Goal: Task Accomplishment & Management: Use online tool/utility

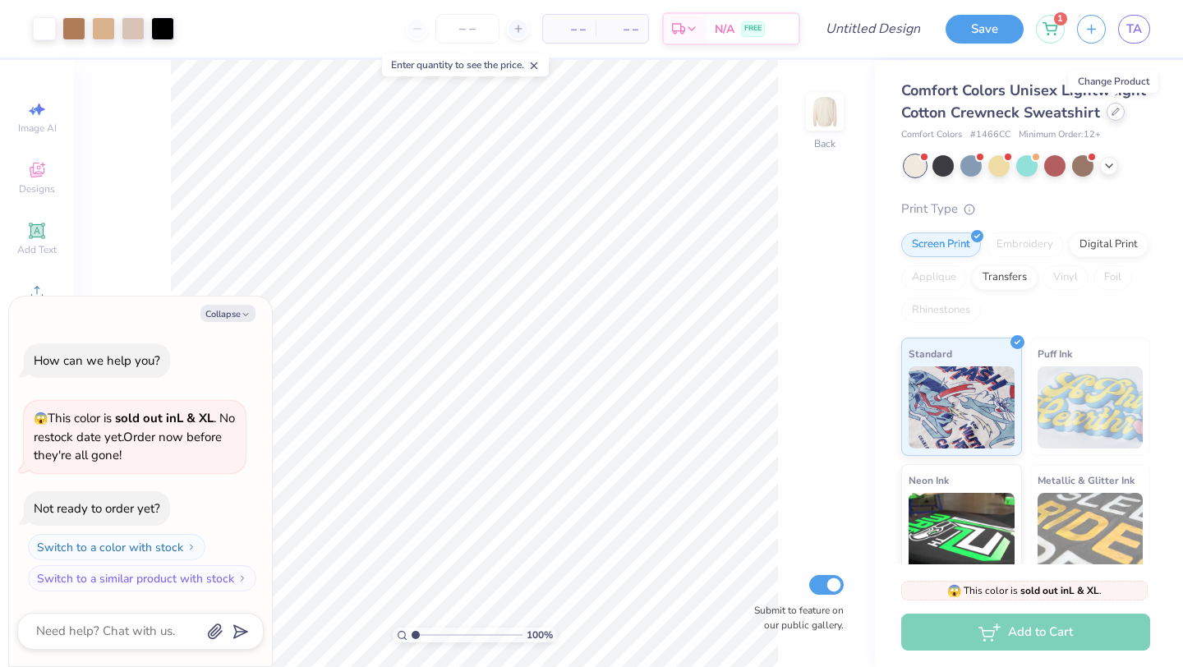
click at [684, 113] on icon at bounding box center [1116, 112] width 8 height 8
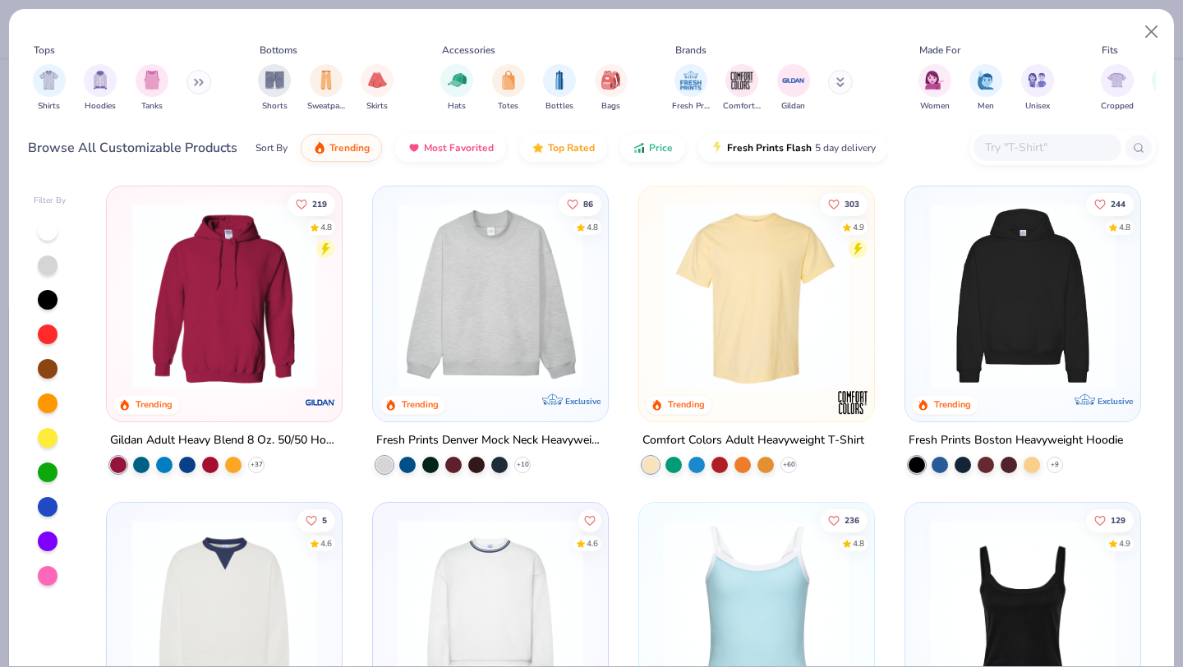
scroll to position [272, 0]
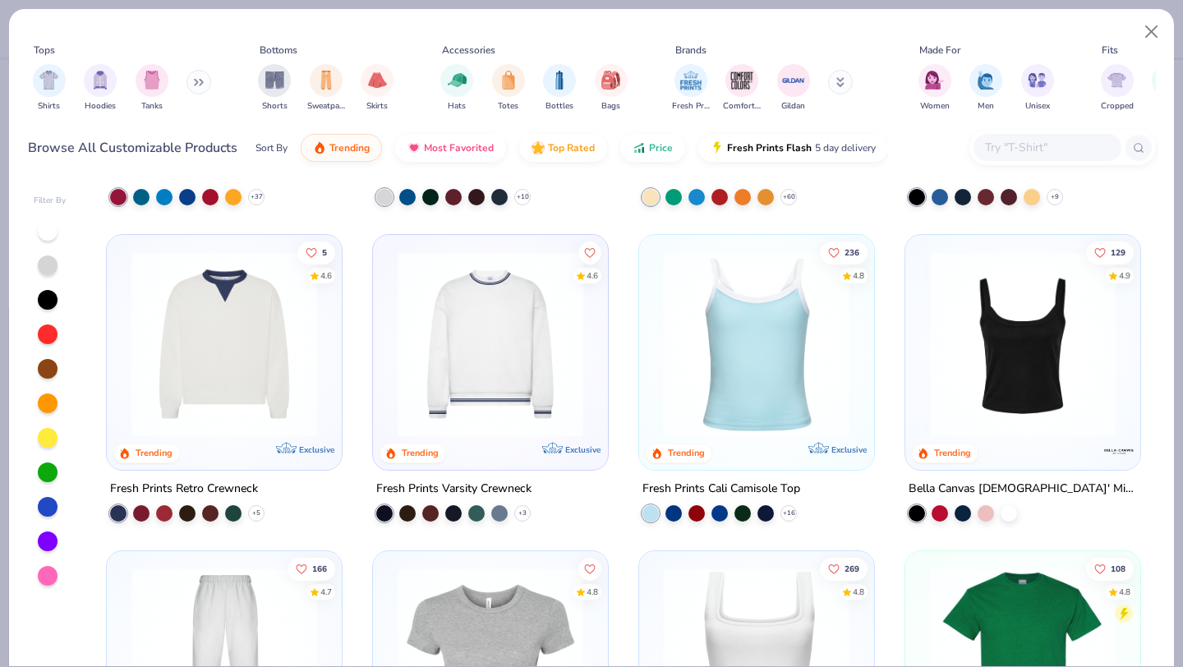
click at [467, 366] on div "219 4.8 Trending Gildan Adult Heavy Blend 8 Oz. 50/50 Hooded Sweatshirt + 37 86…" at bounding box center [623, 424] width 1065 height 485
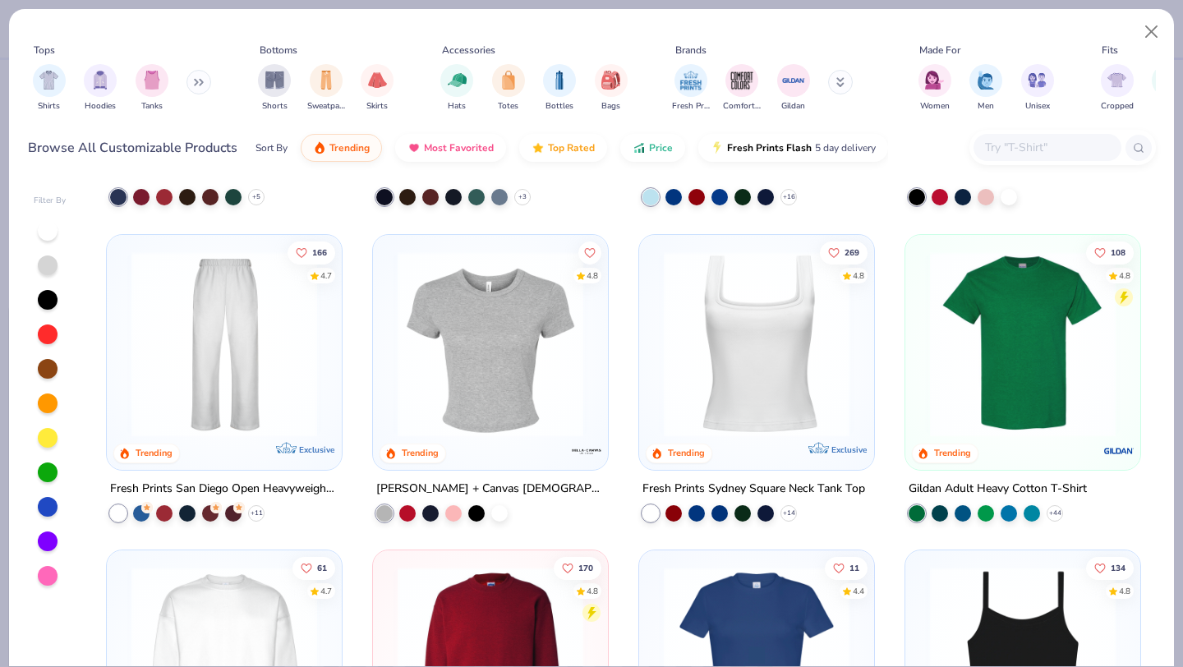
click at [467, 362] on img at bounding box center [490, 344] width 202 height 186
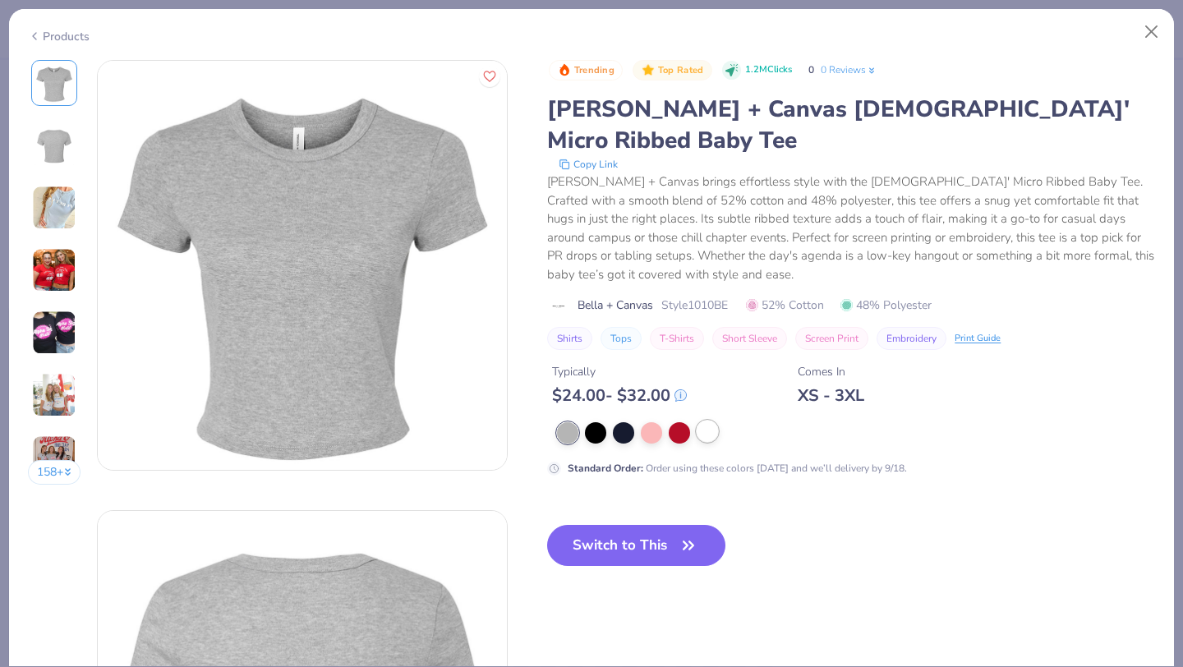
click at [684, 421] on div at bounding box center [707, 431] width 21 height 21
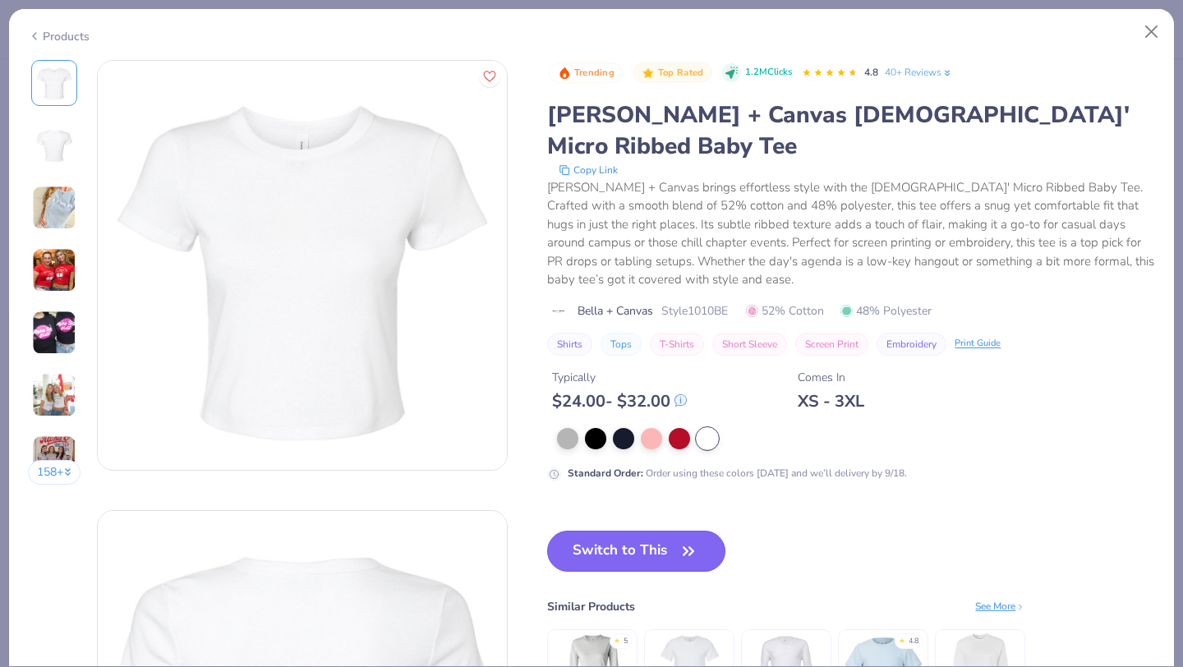
click at [632, 531] on button "Switch to This" at bounding box center [636, 551] width 178 height 41
click at [640, 531] on button "Switch to This" at bounding box center [636, 551] width 178 height 41
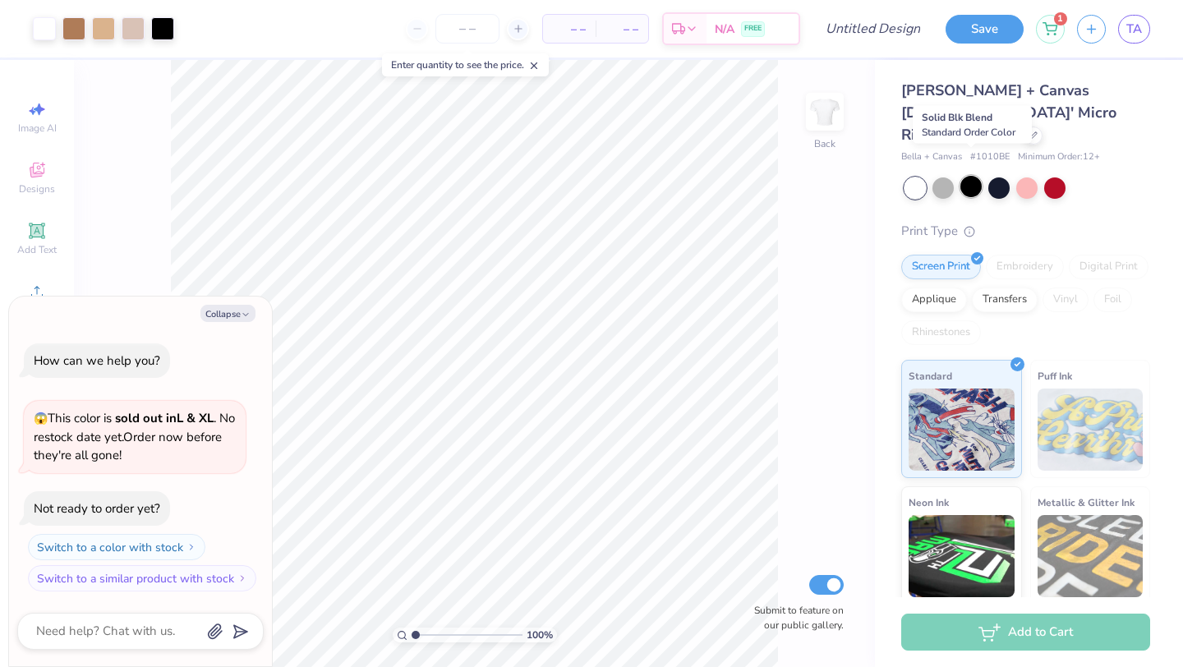
click at [684, 176] on div at bounding box center [970, 186] width 21 height 21
click at [684, 176] on div at bounding box center [1026, 186] width 21 height 21
click at [684, 176] on div at bounding box center [998, 186] width 21 height 21
click at [684, 177] on div at bounding box center [914, 187] width 21 height 21
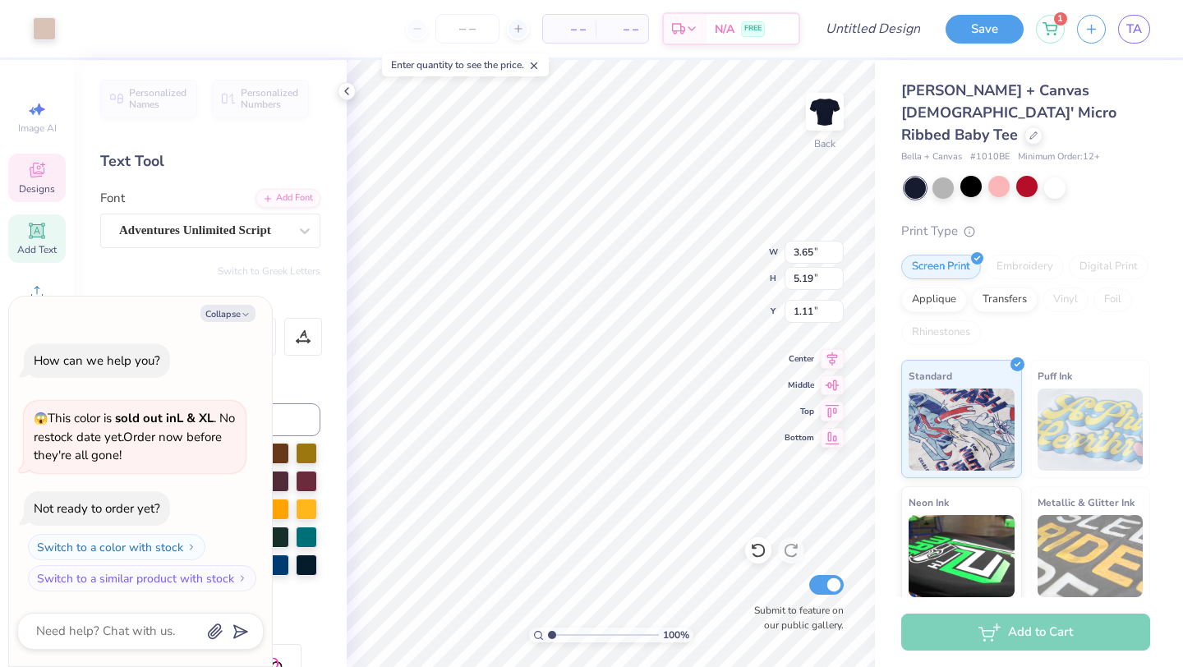
type textarea "x"
type input "3.22"
type input "4.82"
type input "1.31"
type textarea "x"
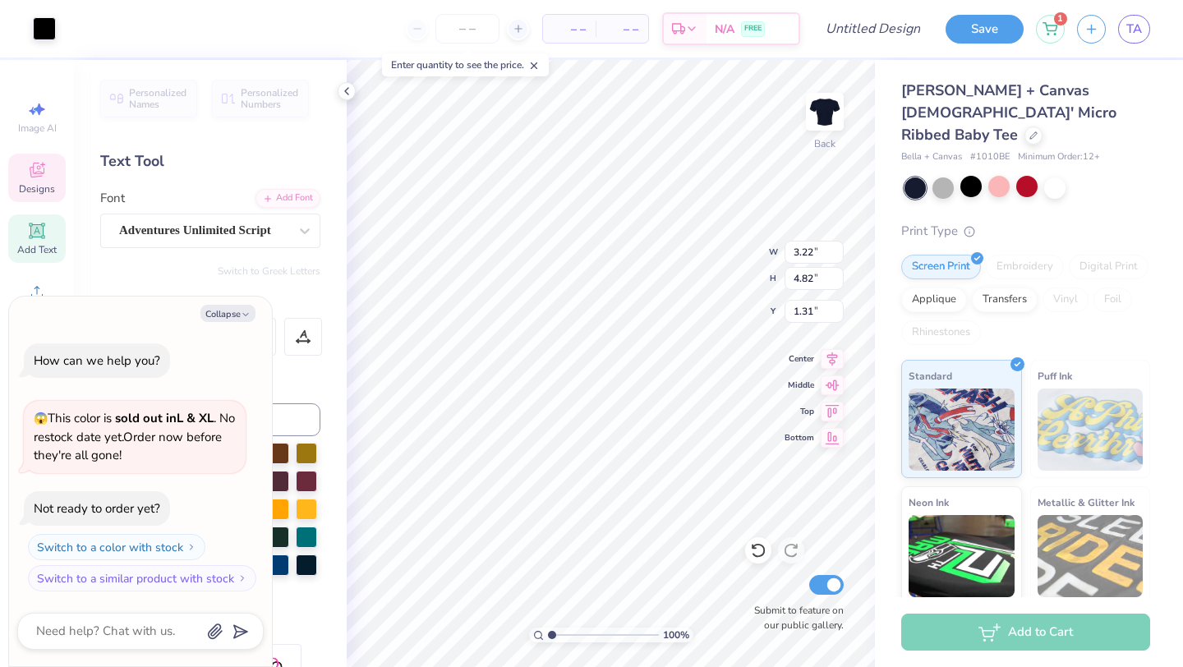
type input "1.24"
type textarea "x"
type input "2.94"
type input "4.59"
type input "1.43"
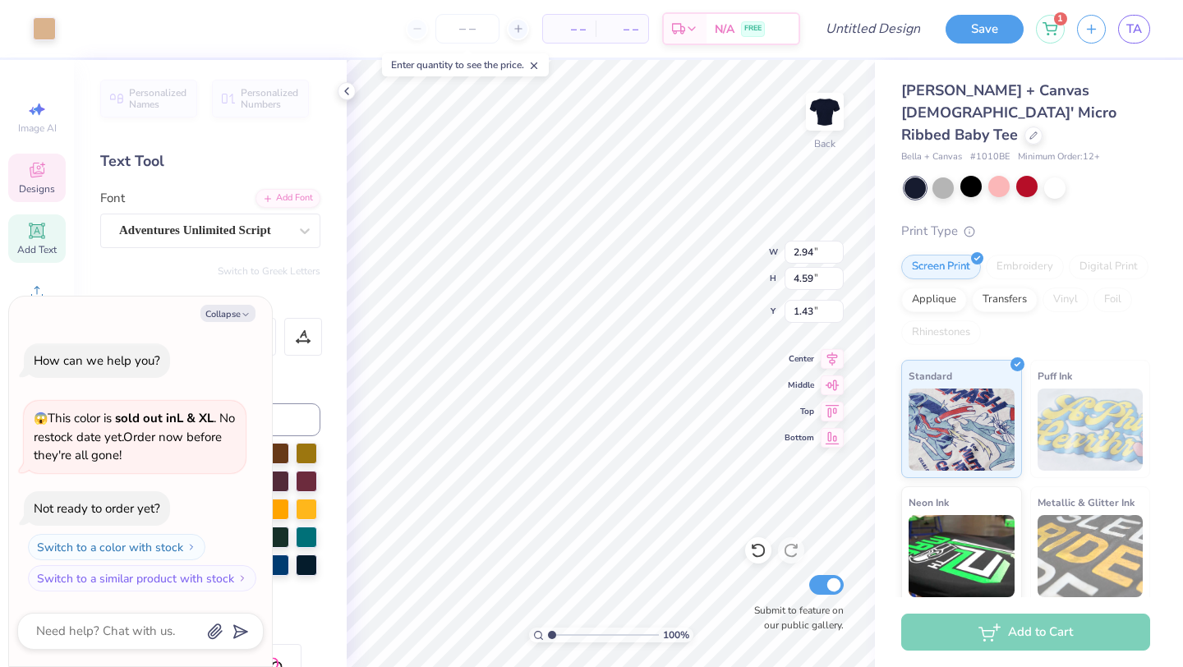
click at [243, 257] on div "Personalized Names Personalized Numbers Text Tool Add Font Font Adventures Unli…" at bounding box center [210, 363] width 273 height 607
click at [246, 315] on polyline "button" at bounding box center [245, 314] width 5 height 2
type textarea "x"
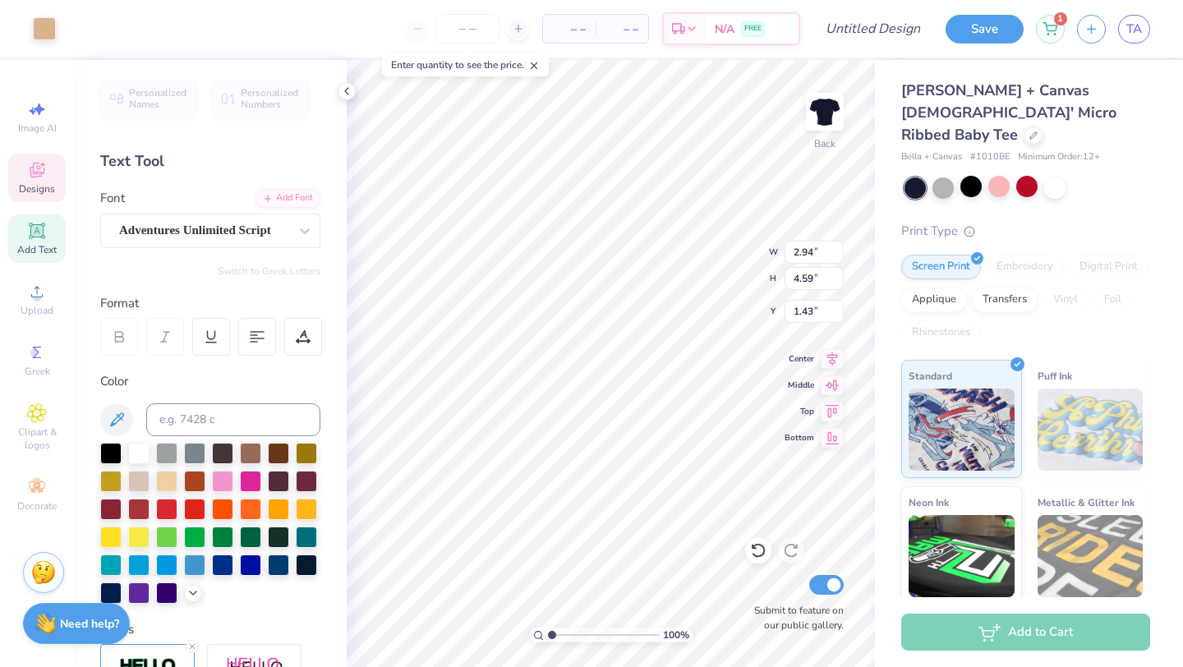
type input "3.22"
type input "4.82"
type input "1.24"
type input "3.69"
type input "5.22"
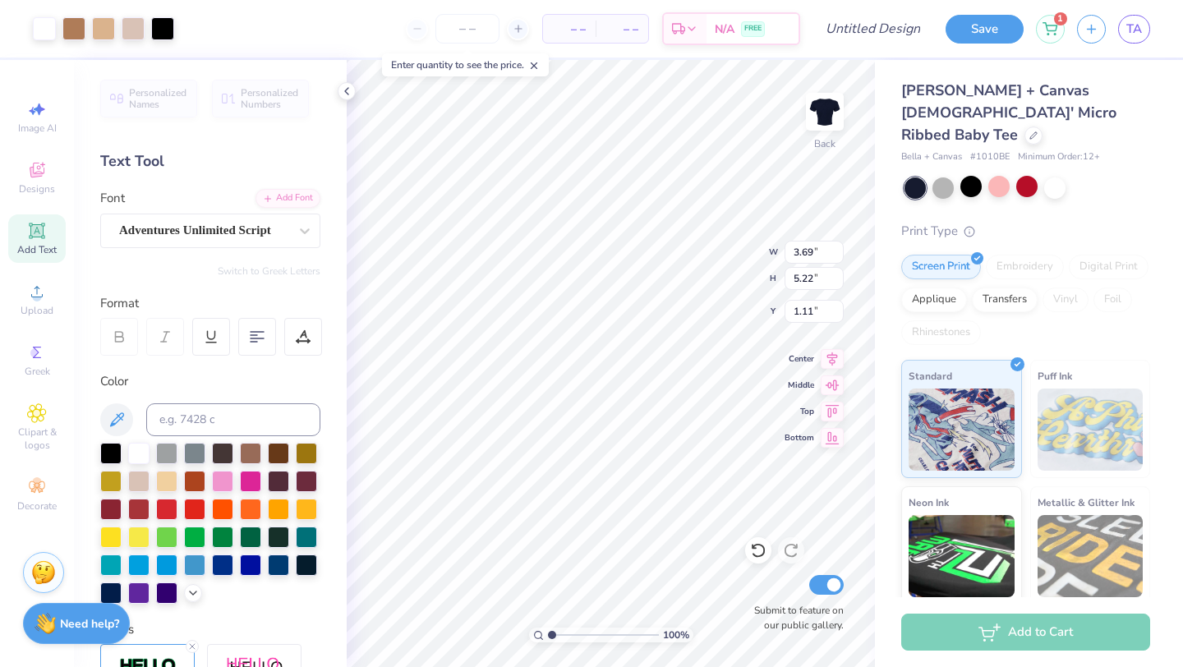
type input "1.06"
click at [684, 548] on icon at bounding box center [758, 550] width 16 height 16
click at [684, 35] on span "TA" at bounding box center [1134, 29] width 16 height 19
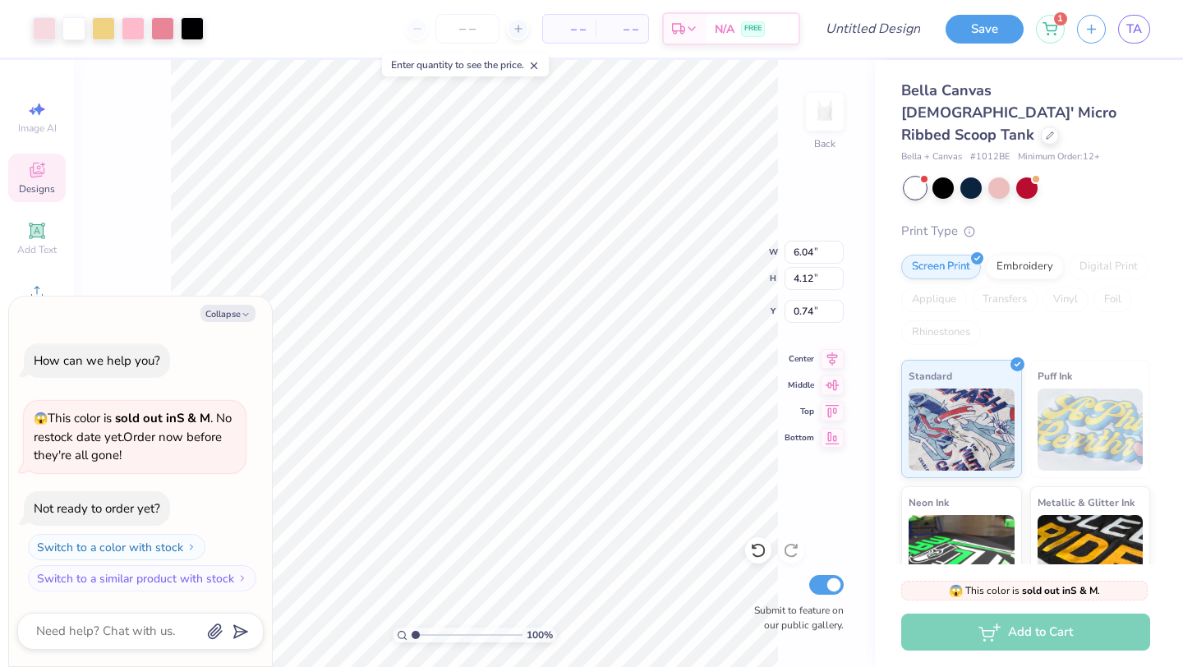
type textarea "x"
type input "2.74"
type input "0.62"
type input "3.34"
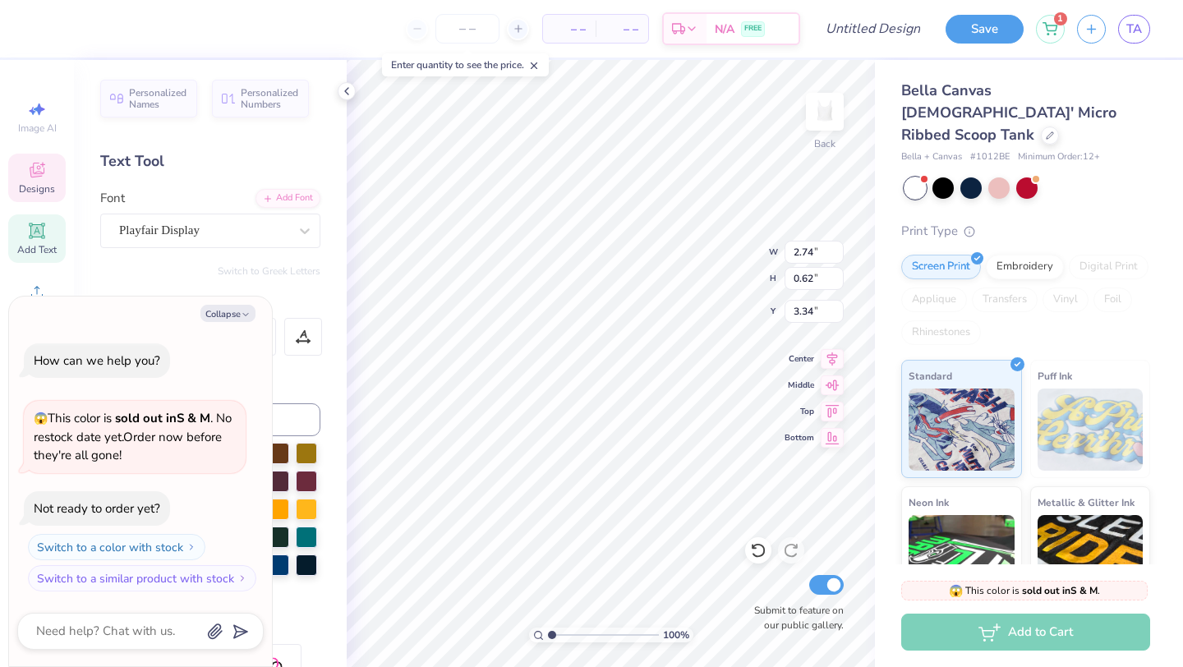
type textarea "x"
type textarea "A"
type textarea "x"
type textarea "Al"
type textarea "x"
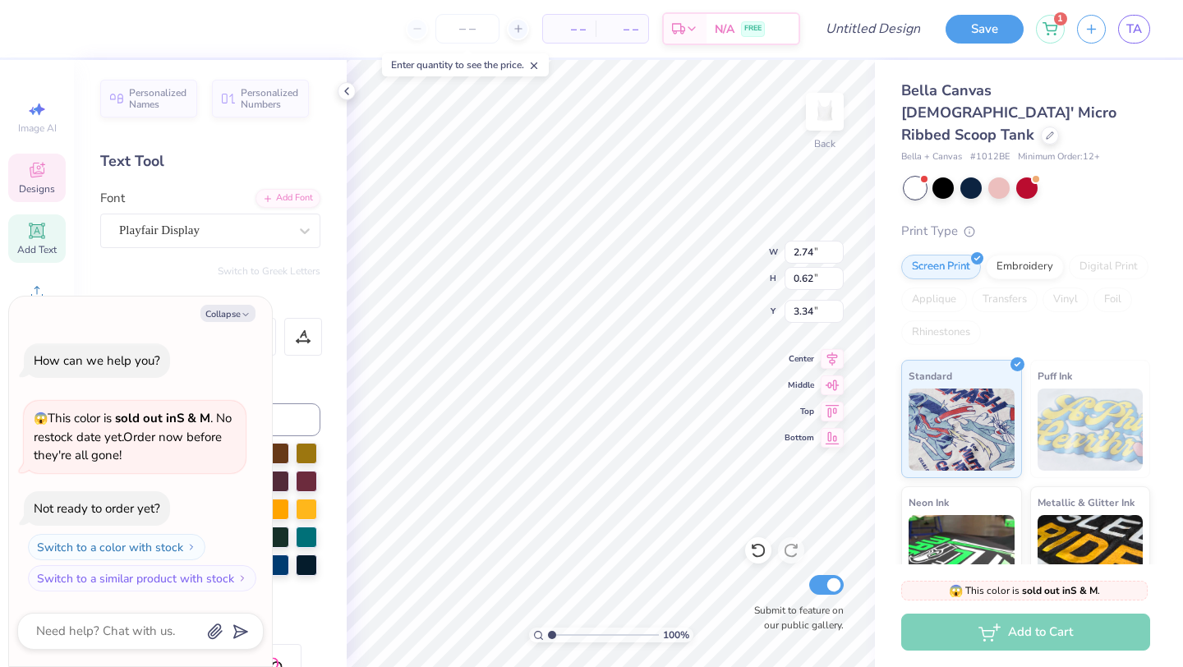
type textarea "Alp"
type textarea "x"
type textarea "Al"
type textarea "x"
type textarea "A"
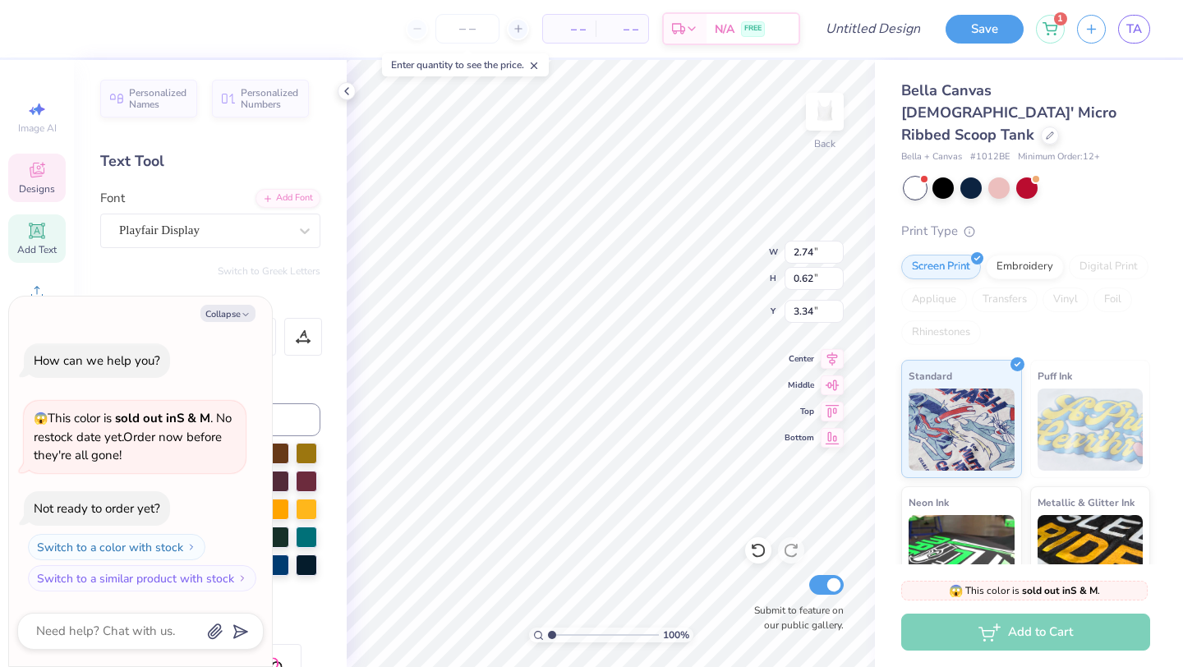
type textarea "x"
type textarea "AL"
type textarea "x"
type textarea "ALP"
type textarea "x"
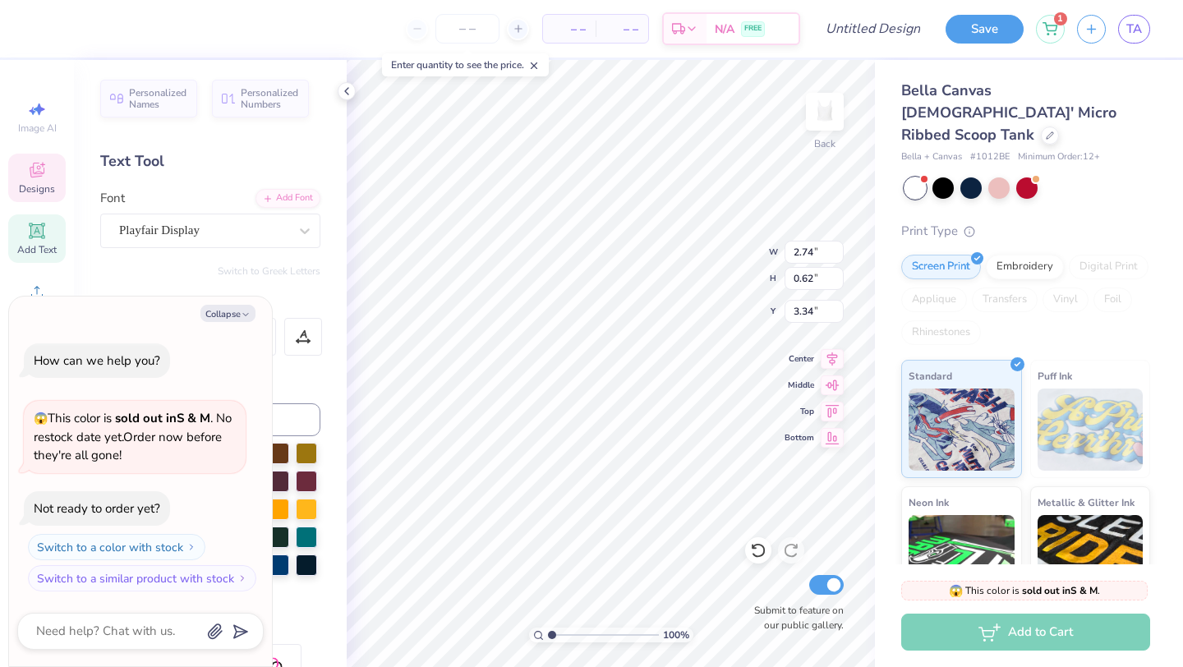
type textarea "ALPH"
type textarea "x"
type textarea "ALPHA"
type textarea "x"
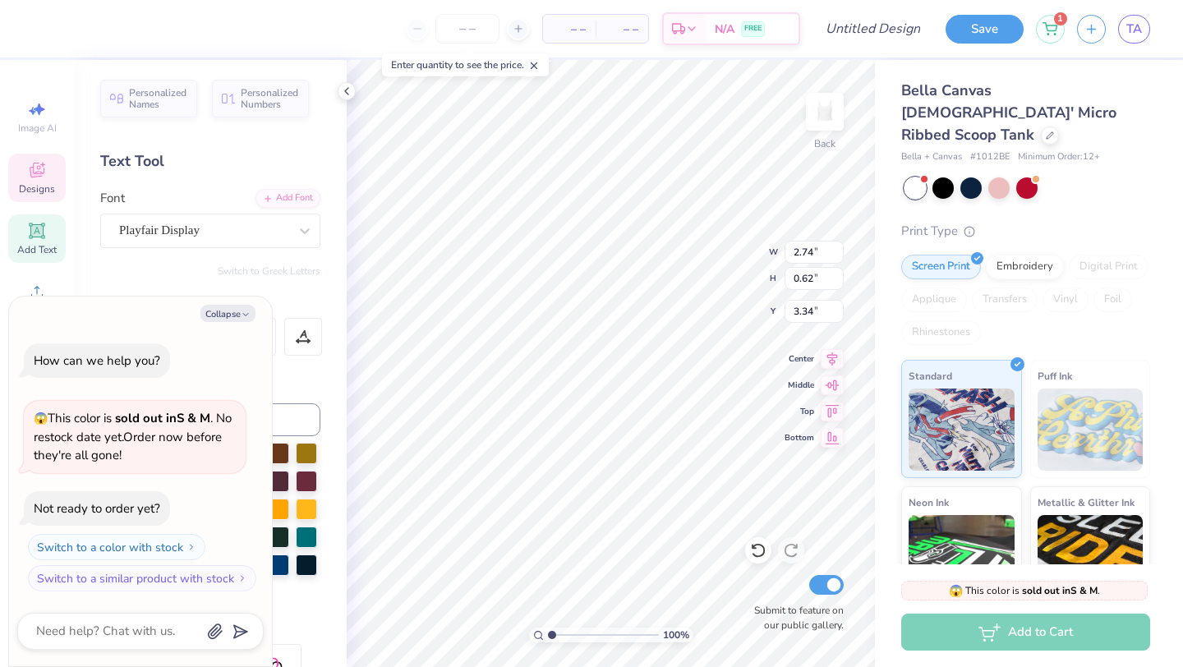
type input "2.75"
type input "2.46"
type textarea "x"
type textarea "SI"
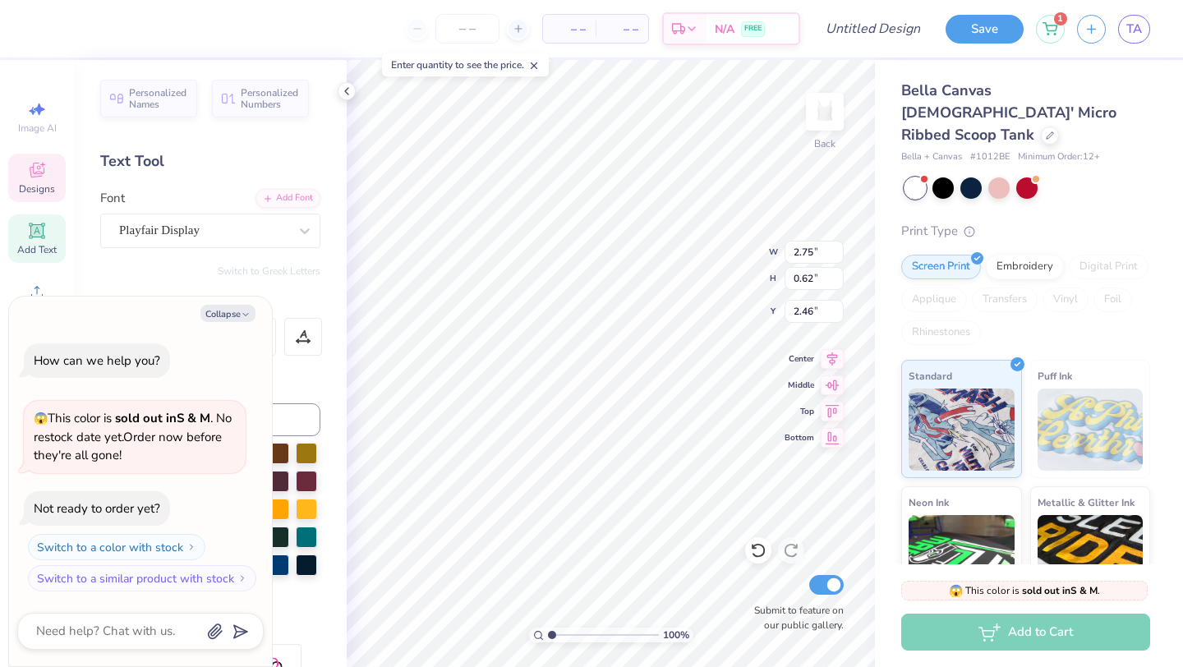
type textarea "x"
type textarea "SIG"
type textarea "x"
type textarea "SIGMA"
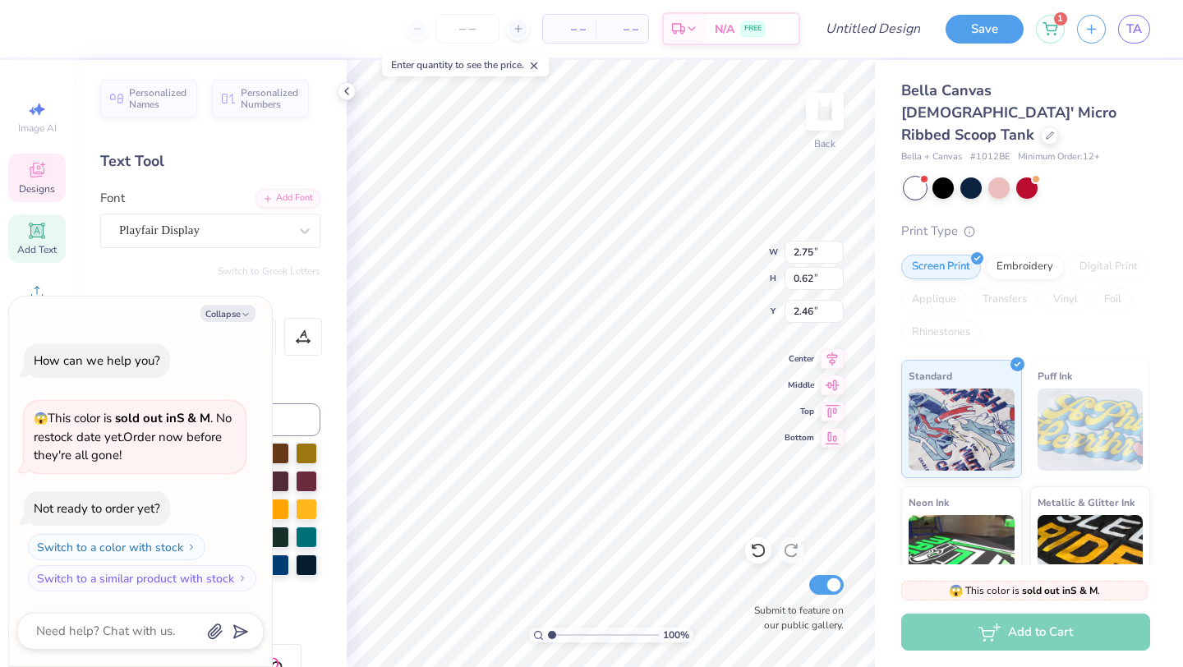
type textarea "x"
type input "2.41"
type input "0.59"
type input "1.59"
type textarea "x"
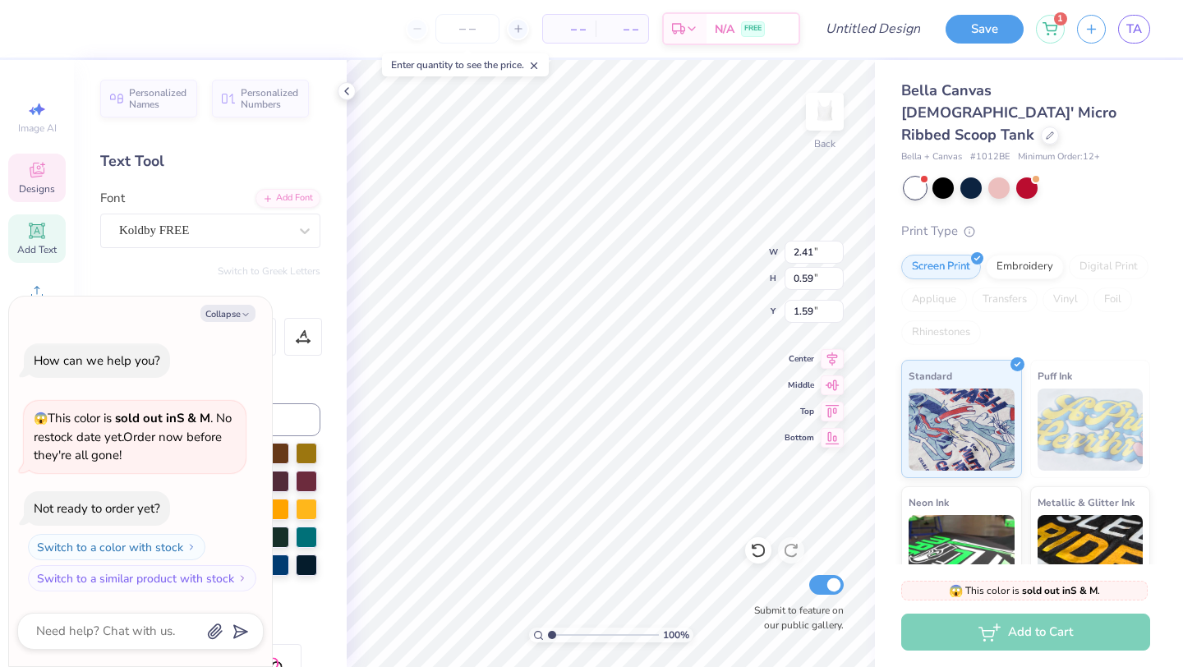
scroll to position [0, 0]
type textarea "EO"
type textarea "x"
type textarea "E"
type textarea "x"
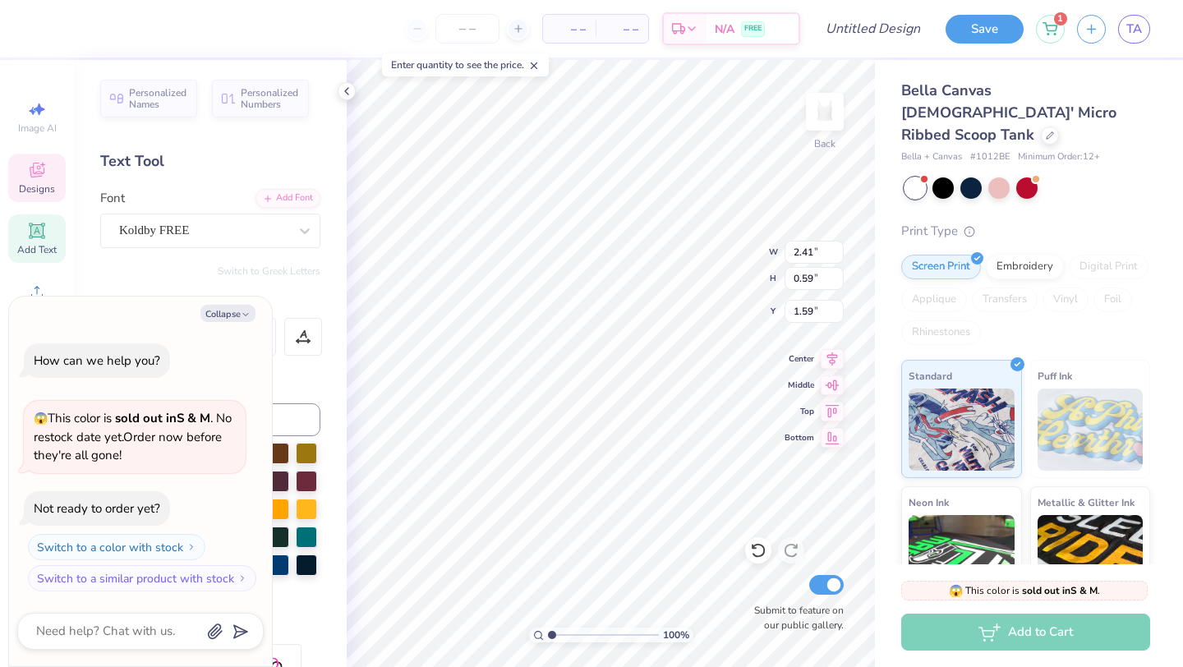
type textarea "EP"
type textarea "x"
type textarea "EPSI"
type textarea "x"
type textarea "EPSIL"
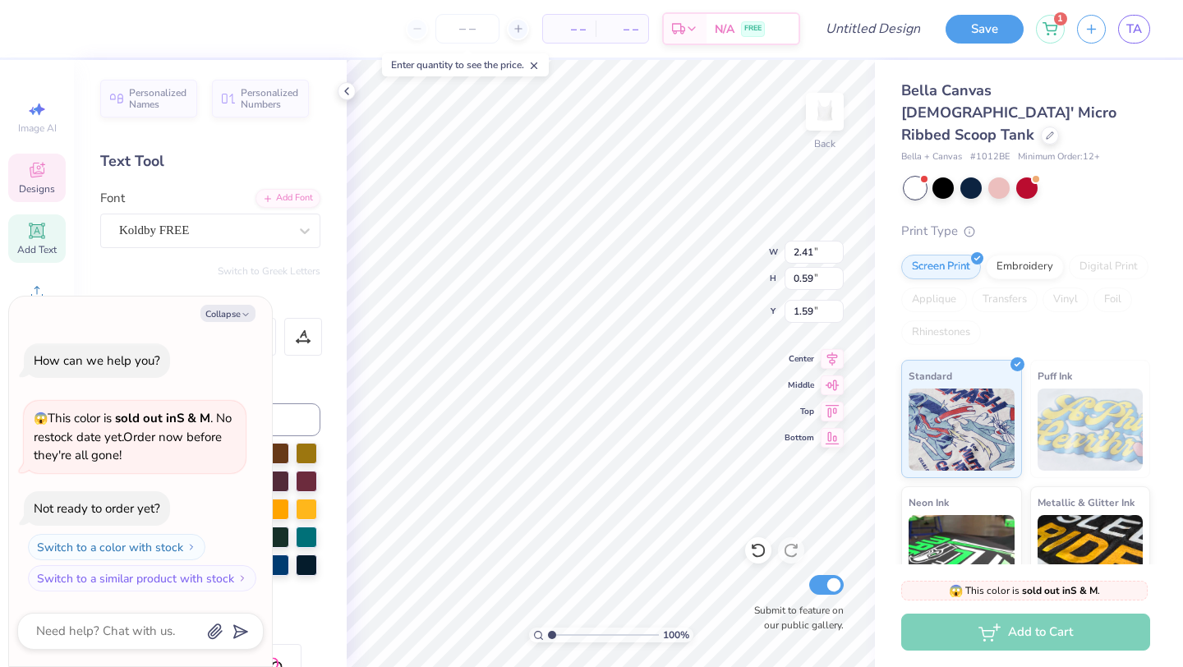
type textarea "x"
type textarea "EPSILO"
type textarea "x"
type textarea "EPSILON"
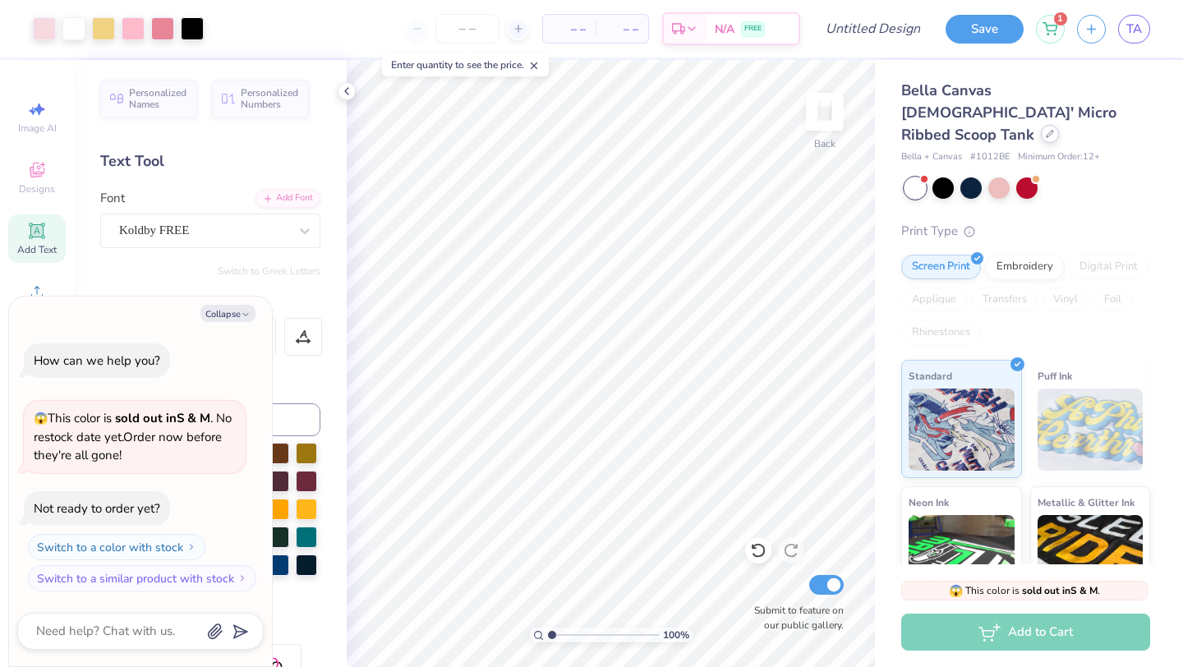
click at [1046, 130] on icon at bounding box center [1050, 134] width 8 height 8
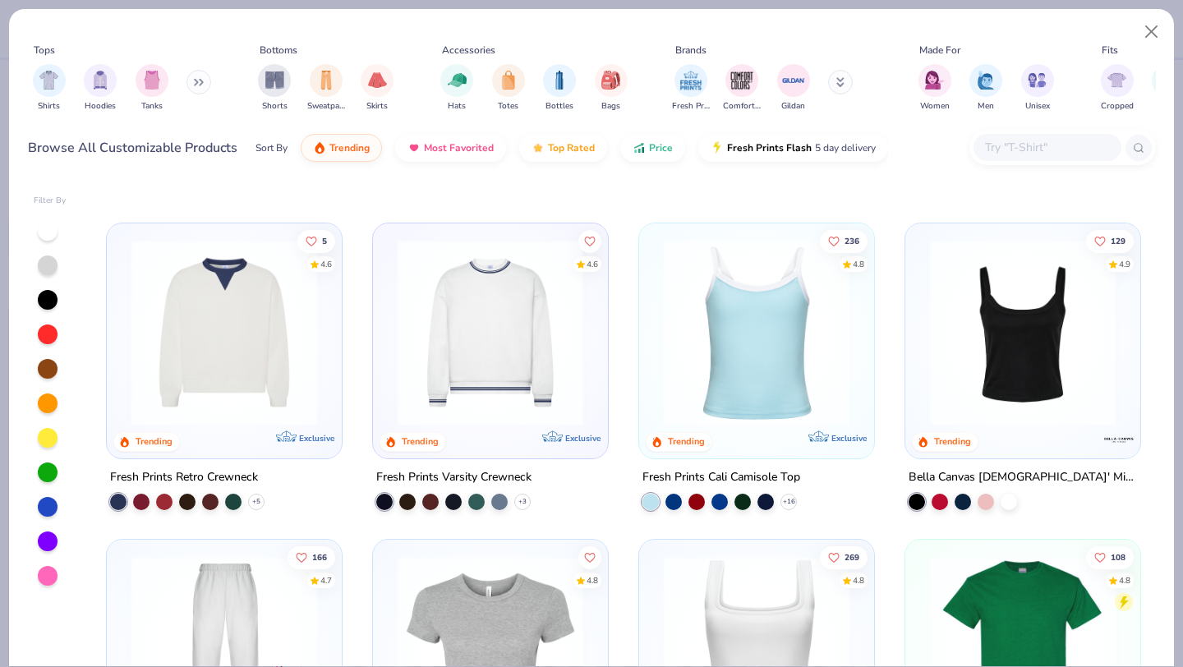
scroll to position [679, 0]
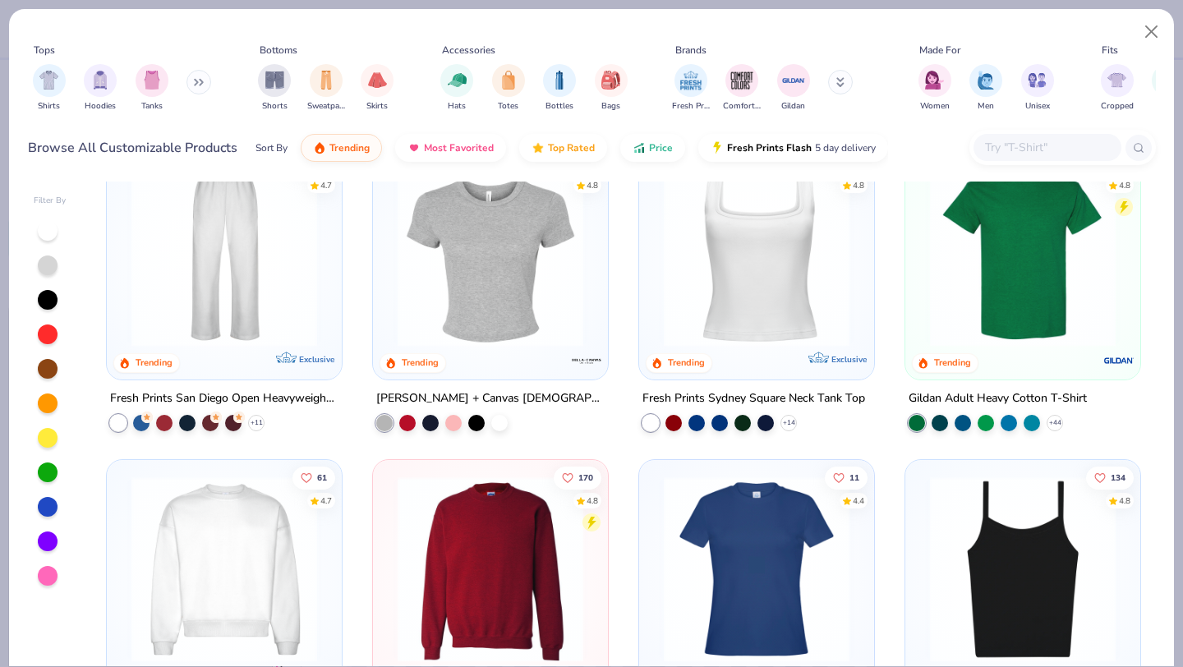
click at [472, 306] on img at bounding box center [490, 253] width 202 height 186
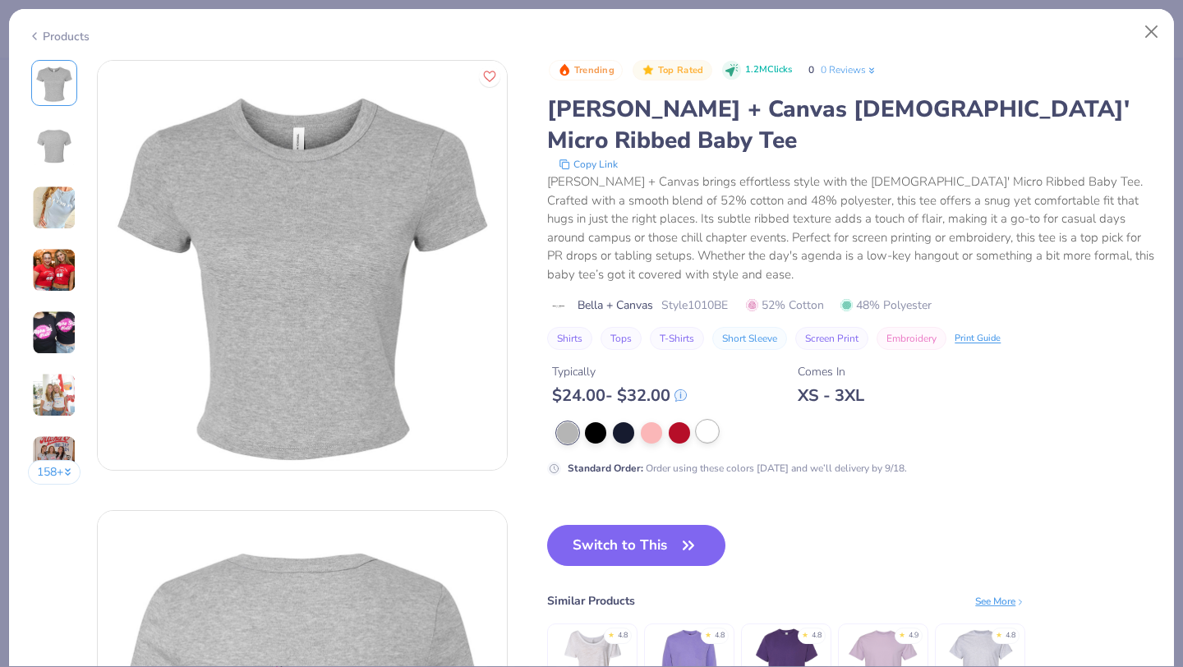
click at [706, 421] on div at bounding box center [707, 431] width 21 height 21
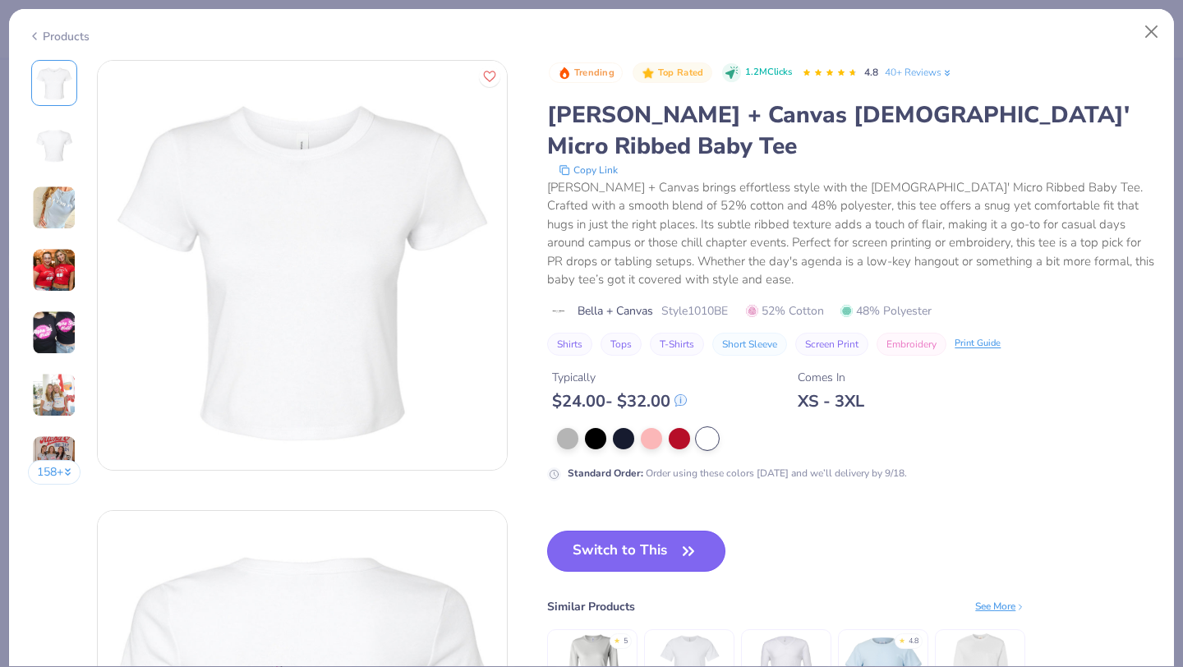
click at [634, 531] on button "Switch to This" at bounding box center [636, 551] width 178 height 41
click at [645, 531] on button "Switch to This" at bounding box center [636, 551] width 178 height 41
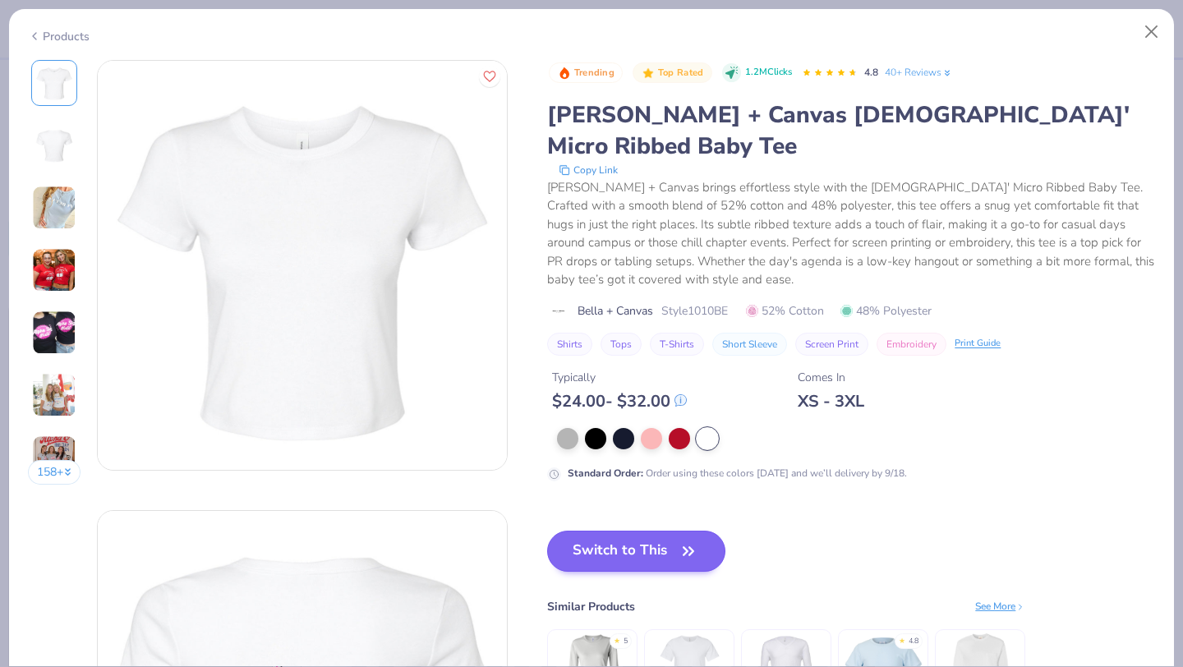
type textarea "x"
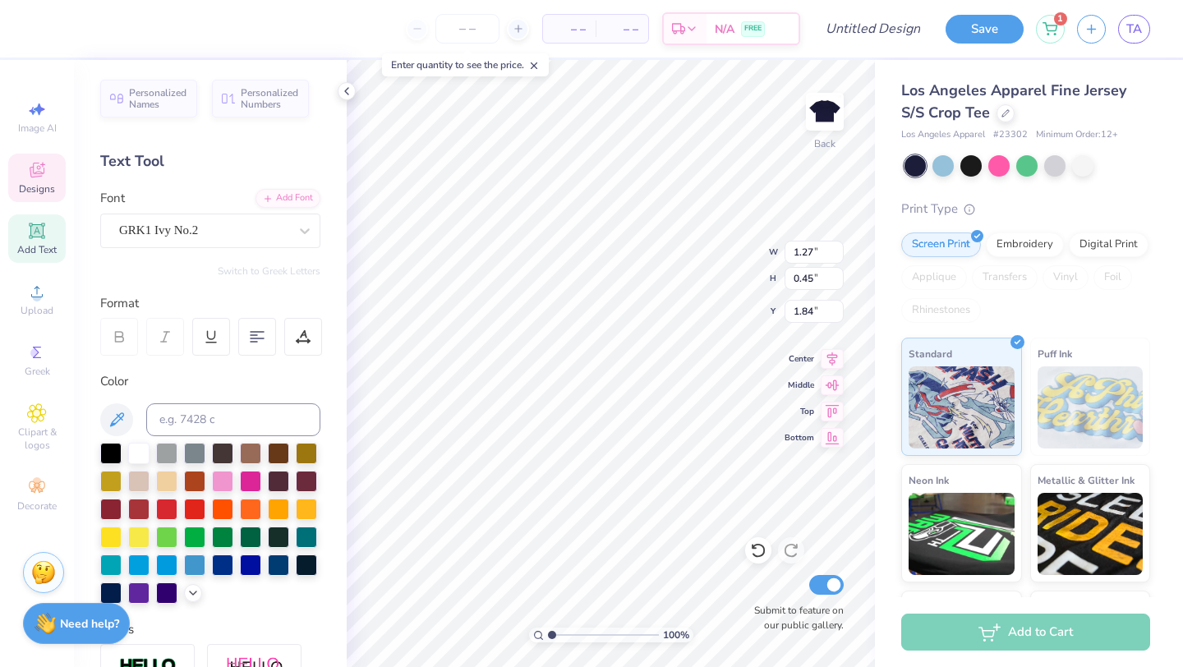
type textarea "ESA"
type input "5.16"
type input "0.81"
type input "9.35"
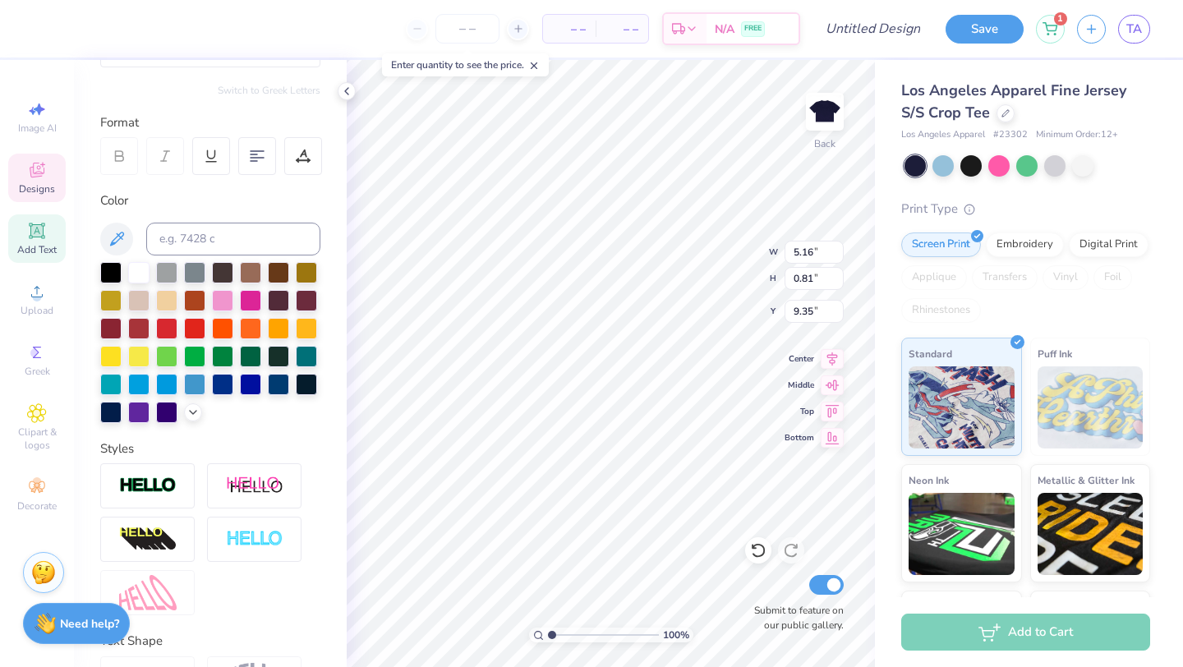
scroll to position [74, 0]
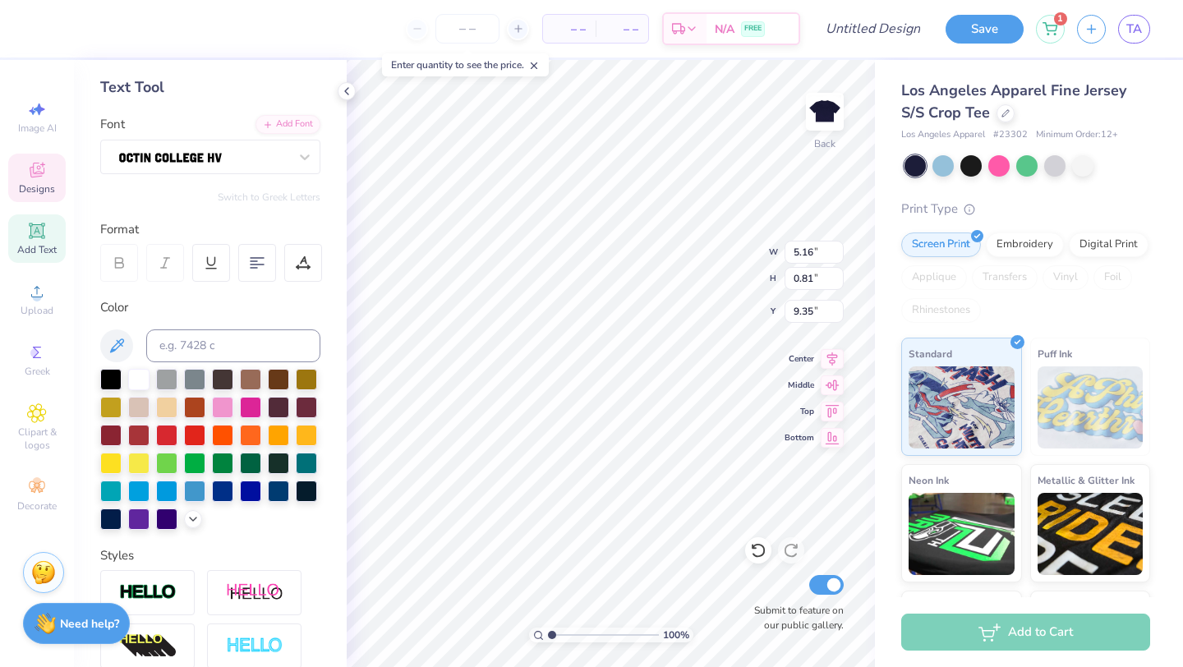
type textarea "Epsilon Sigma Alpha"
click at [813, 255] on input "5.16" at bounding box center [814, 252] width 59 height 23
type input "9.74"
type input "1.01"
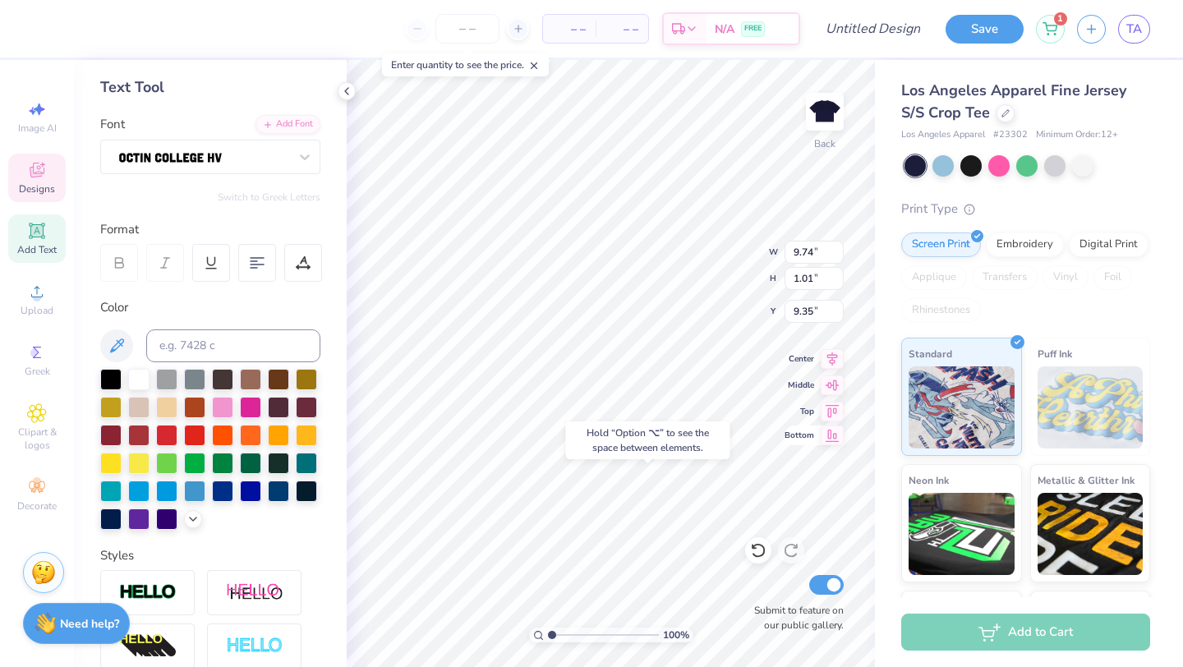
type input "9.43"
type input "8.67"
type input "0.90"
type input "9.46"
click at [812, 255] on input "8.67" at bounding box center [814, 252] width 59 height 23
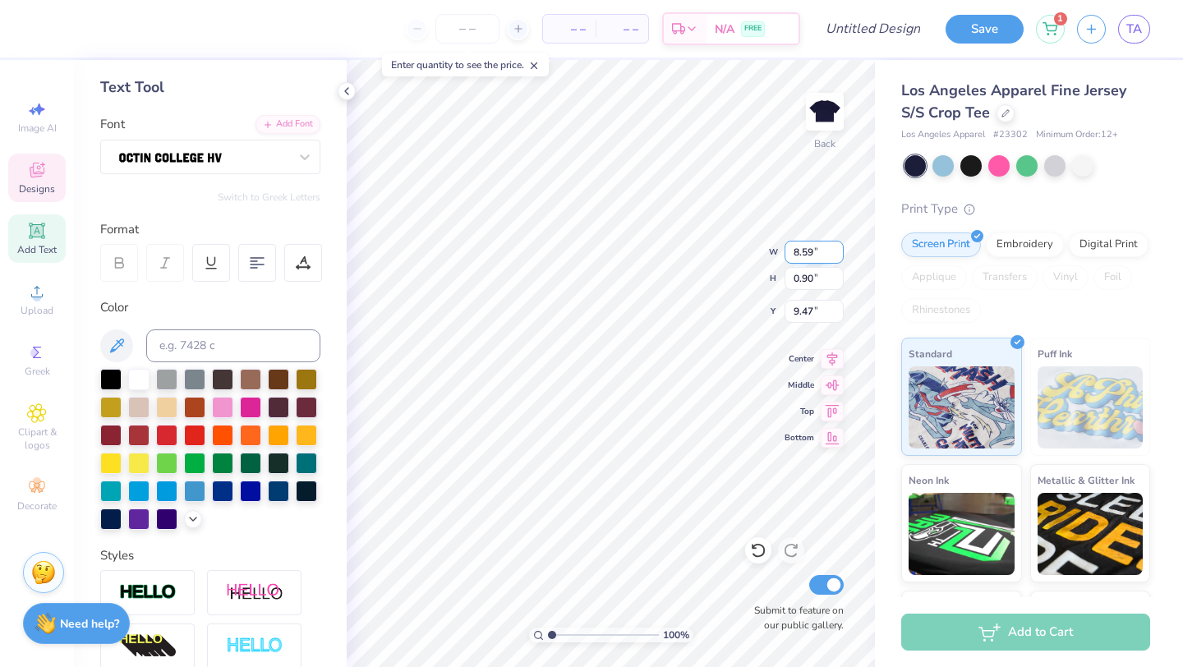
click at [835, 256] on input "8.59" at bounding box center [814, 252] width 59 height 23
click at [835, 256] on input "8.58" at bounding box center [814, 252] width 59 height 23
click at [835, 256] on input "8.57" at bounding box center [814, 252] width 59 height 23
click at [835, 256] on input "8.56" at bounding box center [814, 252] width 59 height 23
click at [835, 256] on input "8.55" at bounding box center [814, 252] width 59 height 23
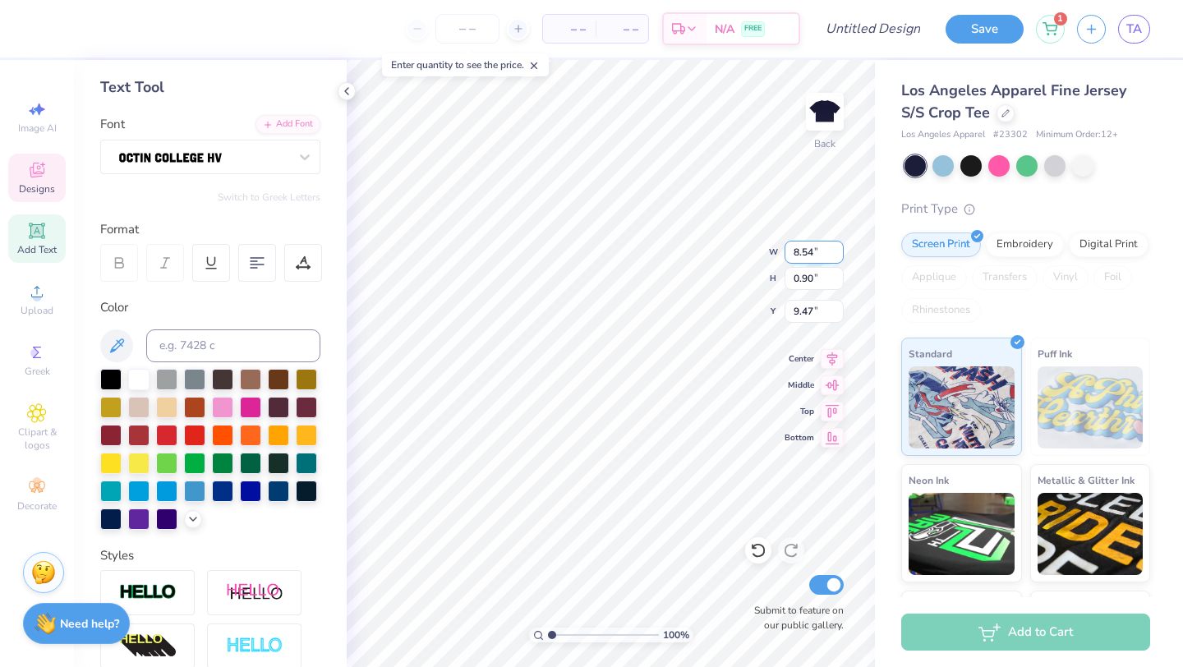
click at [835, 256] on input "8.54" at bounding box center [814, 252] width 59 height 23
click at [835, 256] on input "8.53" at bounding box center [814, 252] width 59 height 23
click at [835, 256] on input "8.52" at bounding box center [814, 252] width 59 height 23
click at [835, 256] on input "8.51" at bounding box center [814, 252] width 59 height 23
click at [835, 256] on input "8.5" at bounding box center [814, 252] width 59 height 23
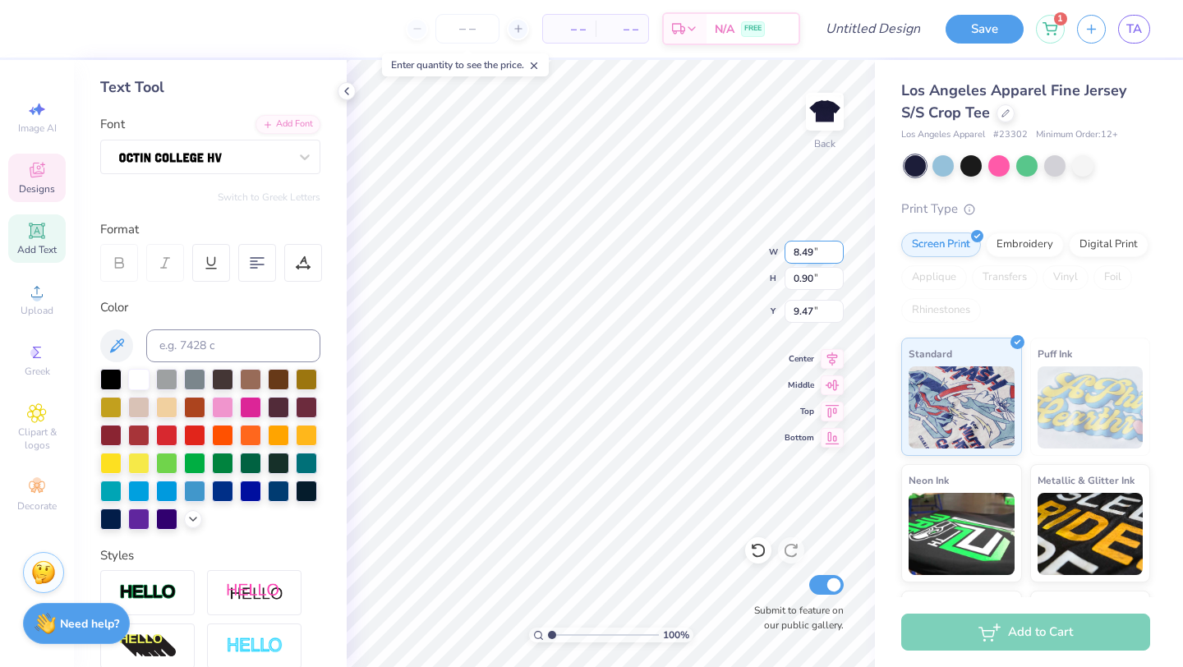
click at [835, 256] on input "8.49" at bounding box center [814, 252] width 59 height 23
click at [835, 256] on input "8.48" at bounding box center [814, 252] width 59 height 23
click at [835, 256] on input "8.47" at bounding box center [814, 252] width 59 height 23
click at [835, 256] on input "8.46" at bounding box center [814, 252] width 59 height 23
click at [835, 256] on input "8.45" at bounding box center [814, 252] width 59 height 23
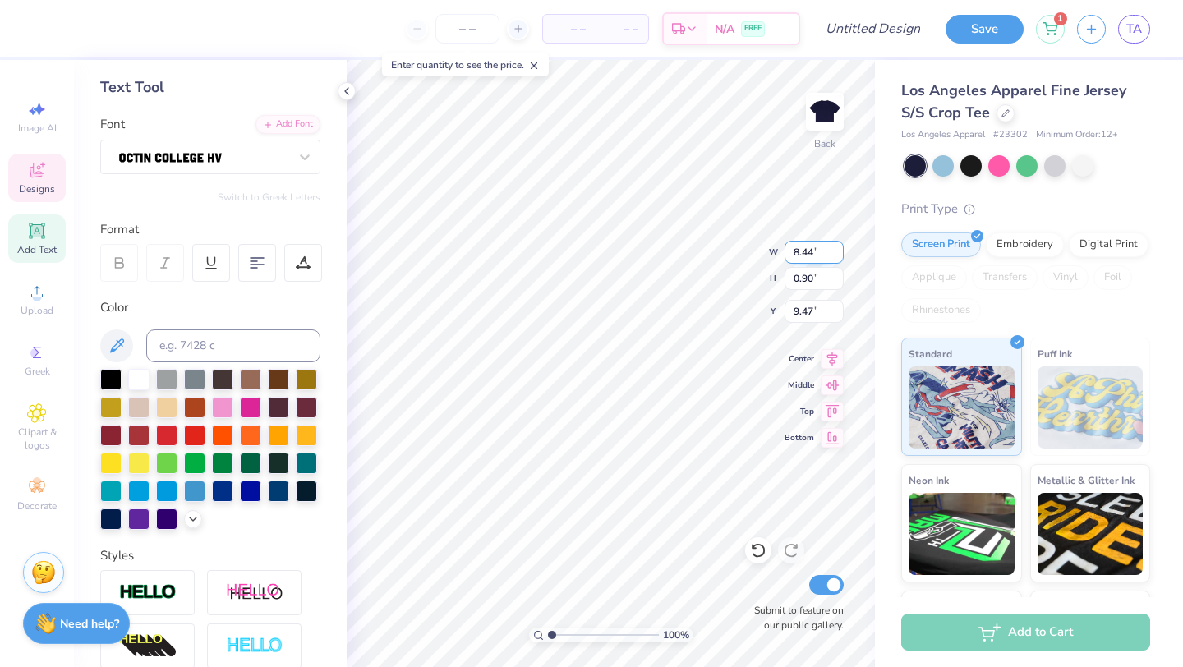
click at [835, 256] on input "8.44" at bounding box center [814, 252] width 59 height 23
click at [835, 256] on input "8.43" at bounding box center [814, 252] width 59 height 23
click at [835, 256] on input "8.42" at bounding box center [814, 252] width 59 height 23
click at [835, 256] on input "8.41" at bounding box center [814, 252] width 59 height 23
type input "8.4"
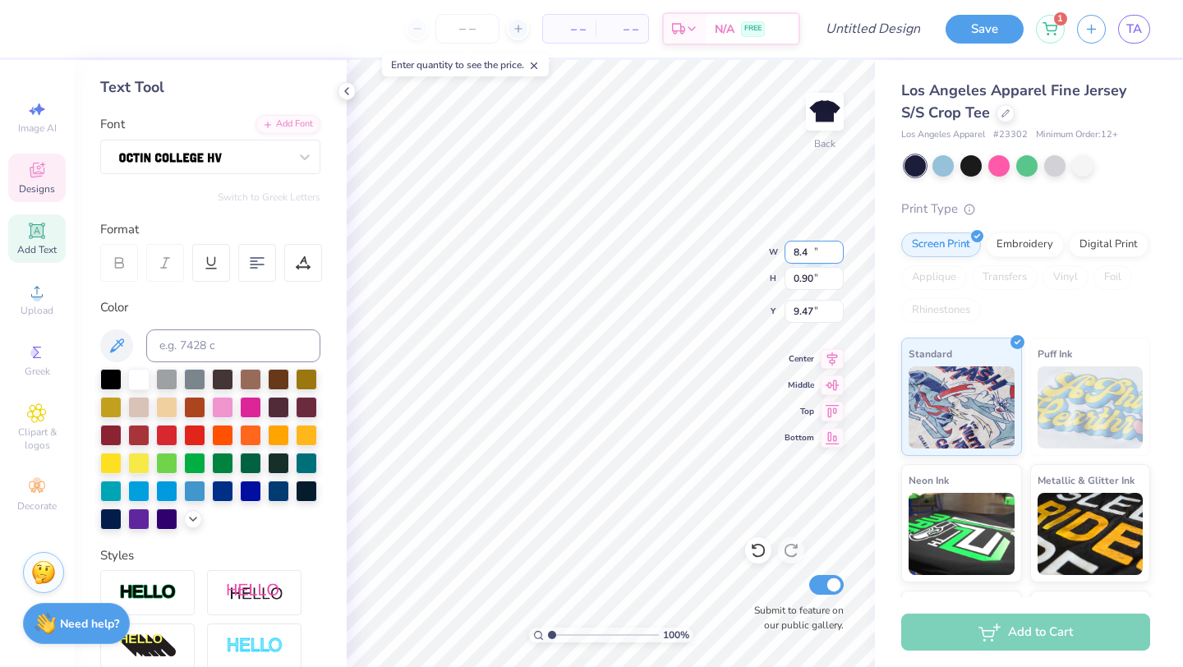
click at [835, 256] on input "8.4" at bounding box center [814, 252] width 59 height 23
type input "7.88"
type input "0.82"
type input "9.49"
type input "7.55"
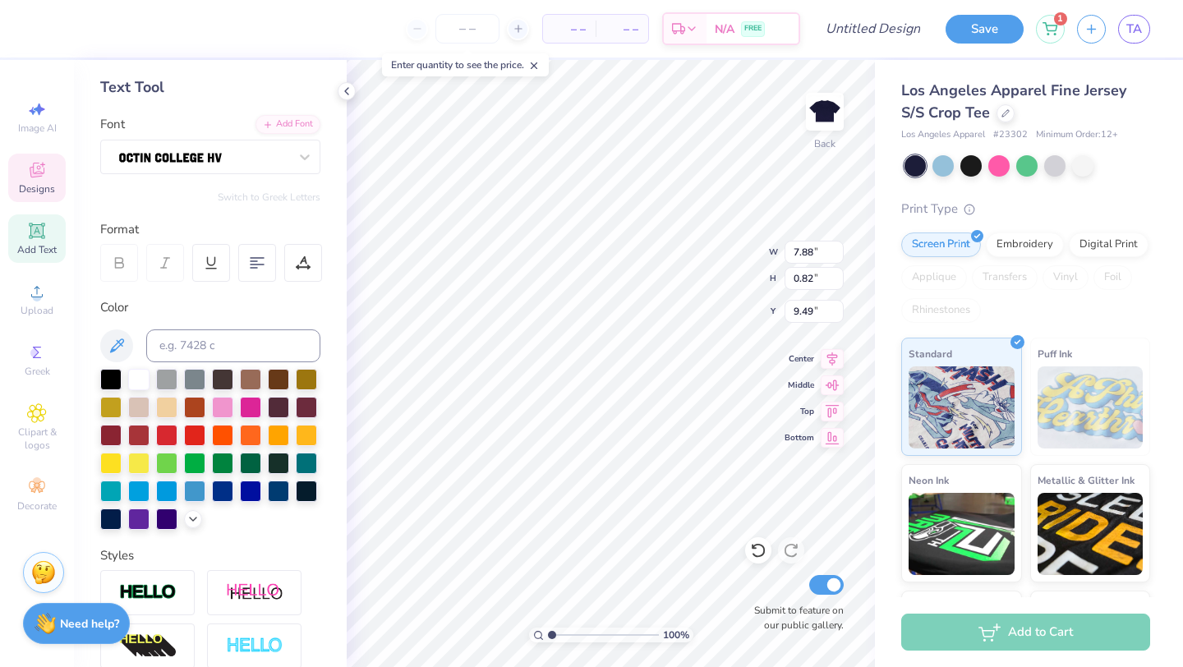
type input "0.79"
type input "7.14"
type input "6.38"
type input "6.58"
type input "5.80"
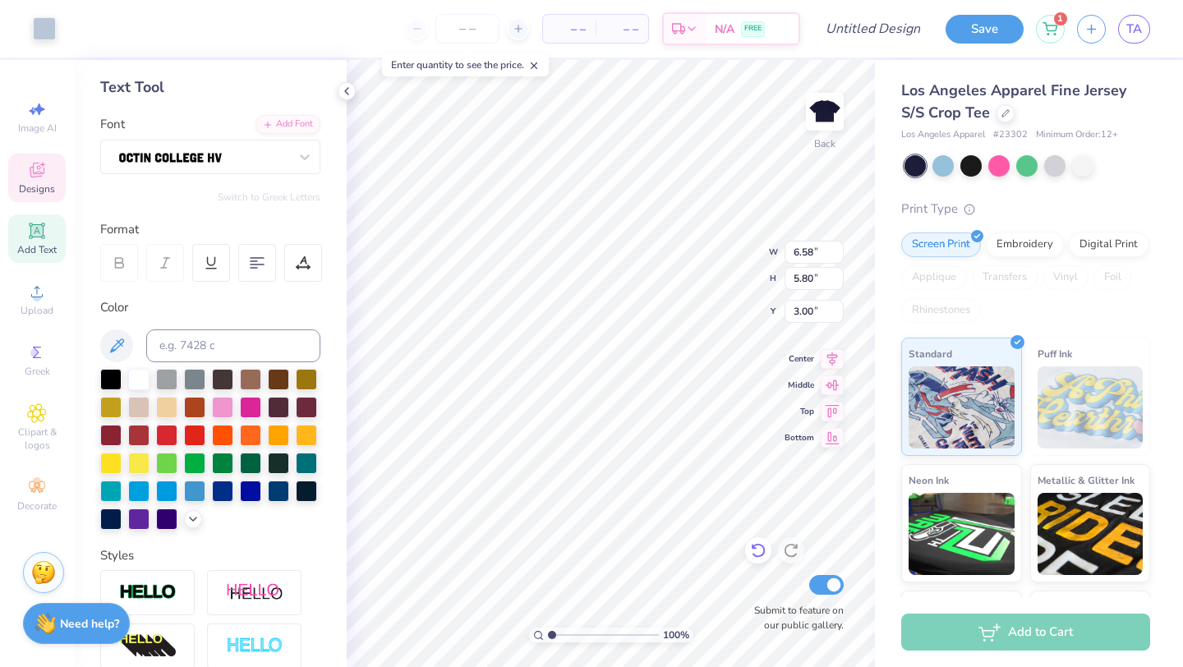
click at [762, 557] on icon at bounding box center [758, 550] width 16 height 16
type input "2.93"
click at [761, 554] on icon at bounding box center [758, 550] width 16 height 16
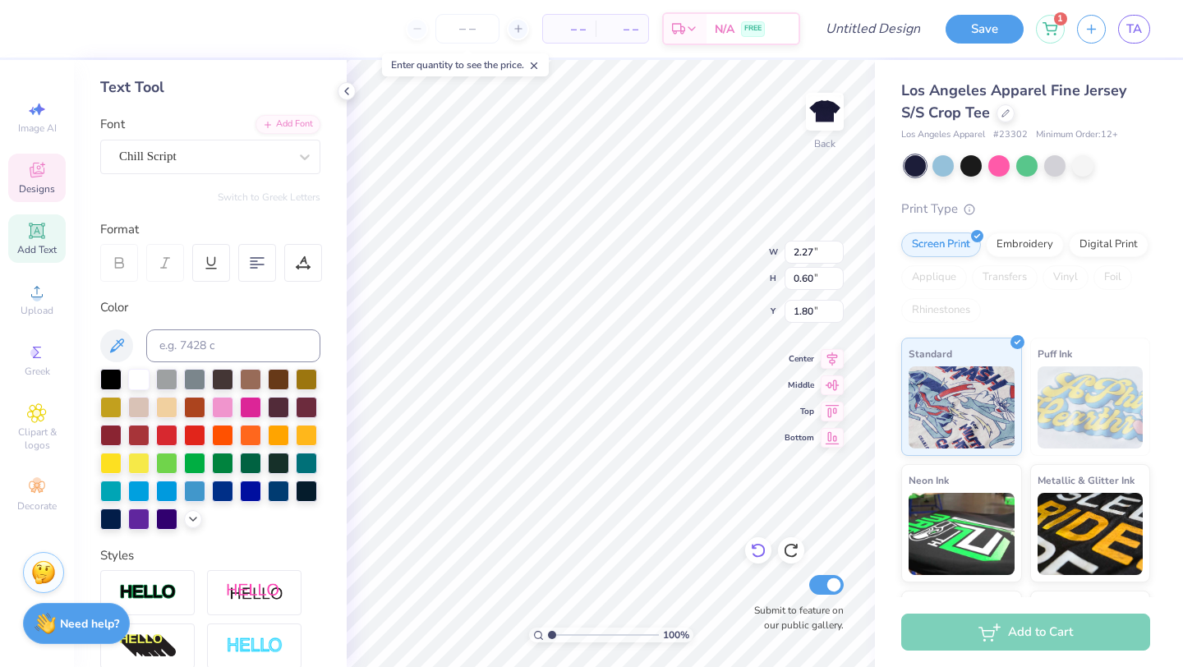
type textarea "Fall Rush"
type input "1.88"
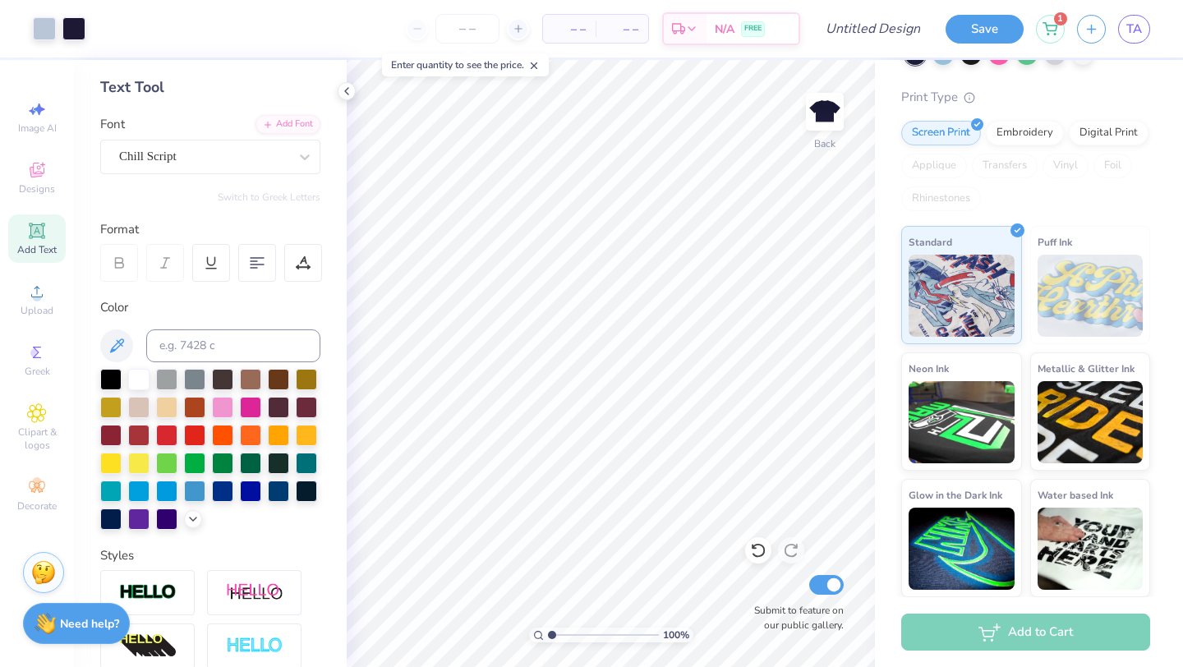
scroll to position [0, 0]
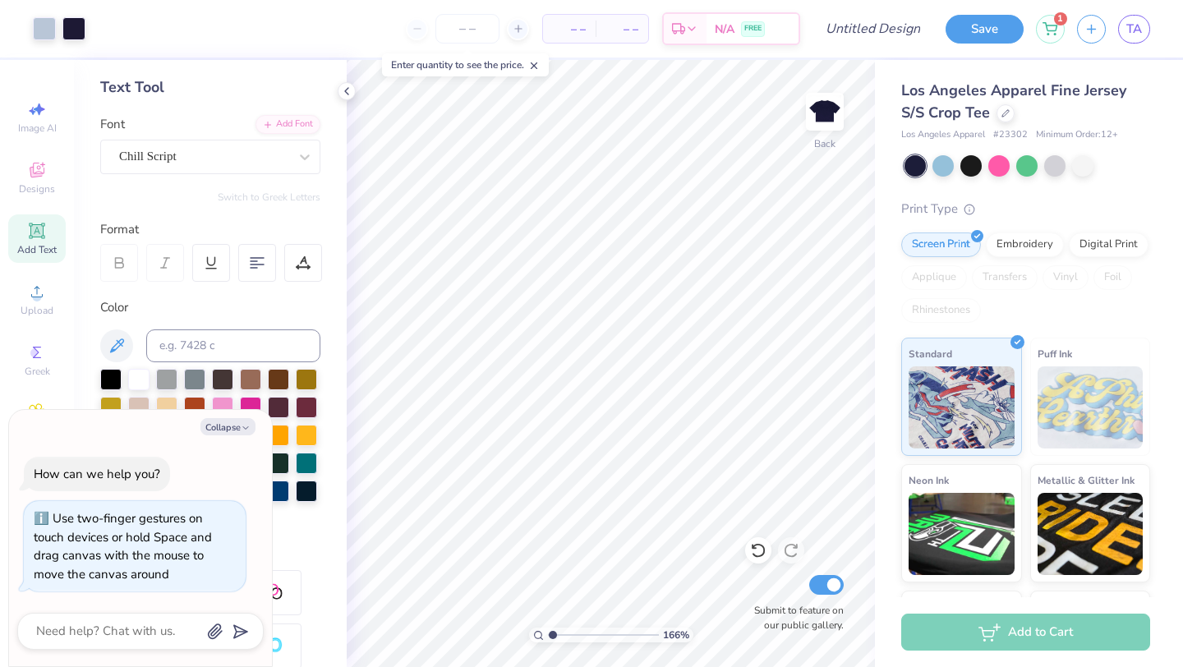
type input "1"
drag, startPoint x: 551, startPoint y: 635, endPoint x: 535, endPoint y: 642, distance: 18.0
click at [548, 642] on input "range" at bounding box center [603, 635] width 111 height 15
type textarea "x"
type textarea "F"
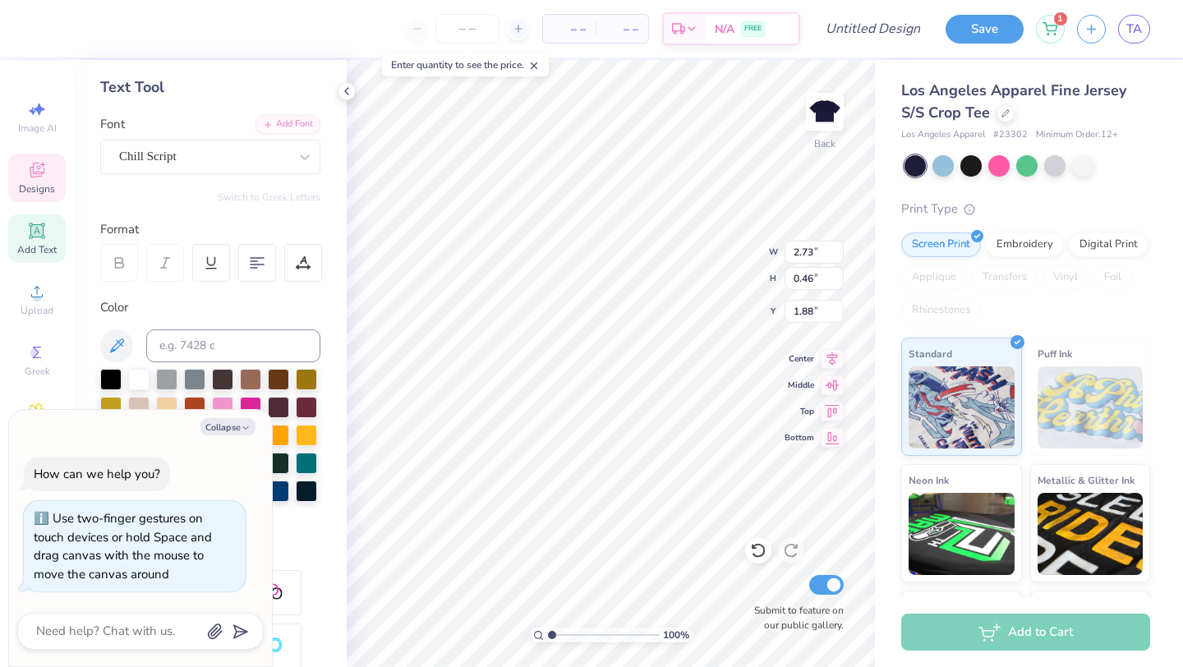
type textarea "x"
type textarea "U"
type textarea "x"
type textarea "US"
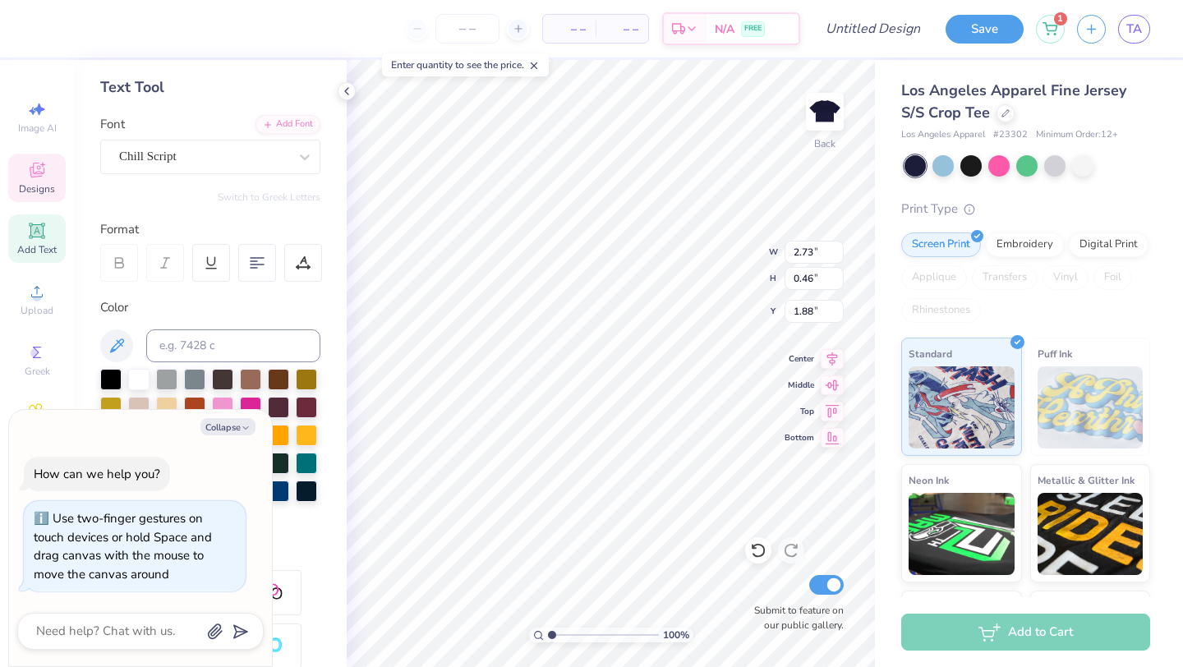
type textarea "x"
type textarea "USC"
type textarea "x"
type textarea "US"
type textarea "x"
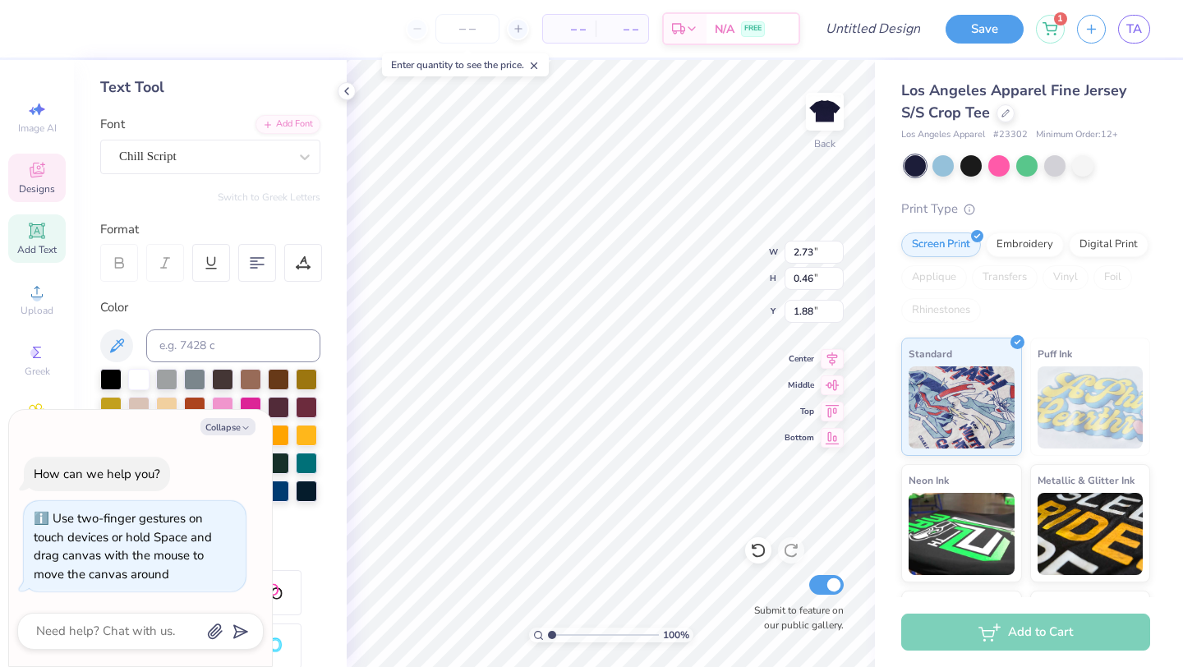
type textarea "U"
type textarea "x"
type textarea "U"
type textarea "x"
type textarea "U o"
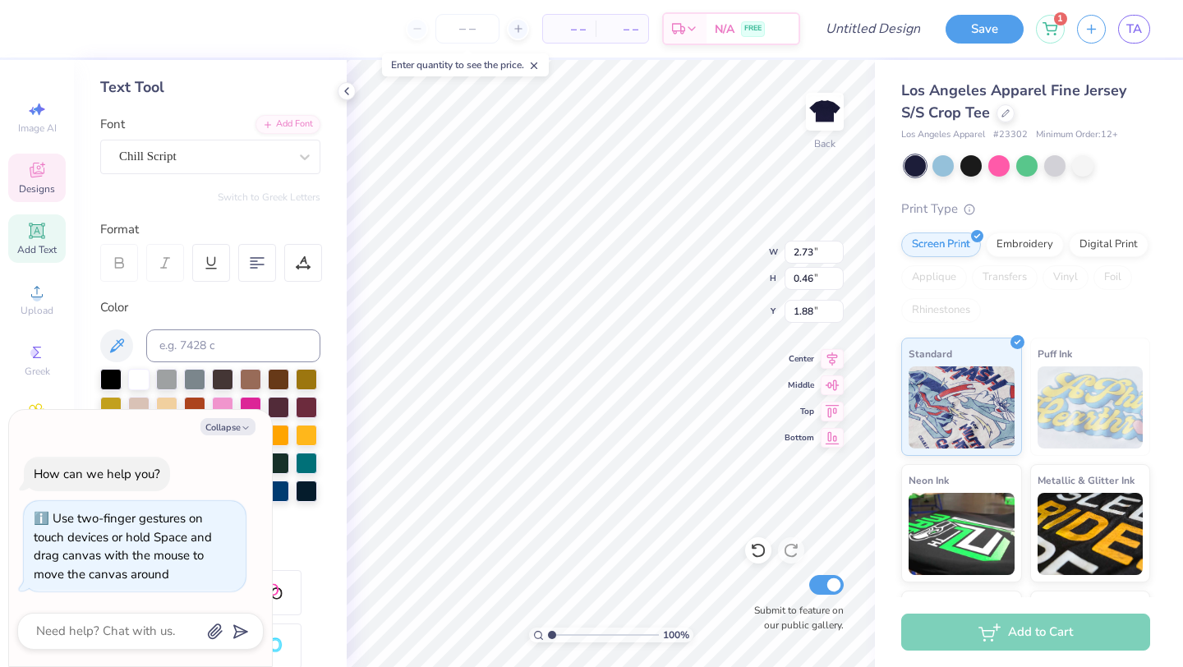
type textarea "x"
type textarea "U of"
type textarea "x"
type textarea "U of S"
type textarea "x"
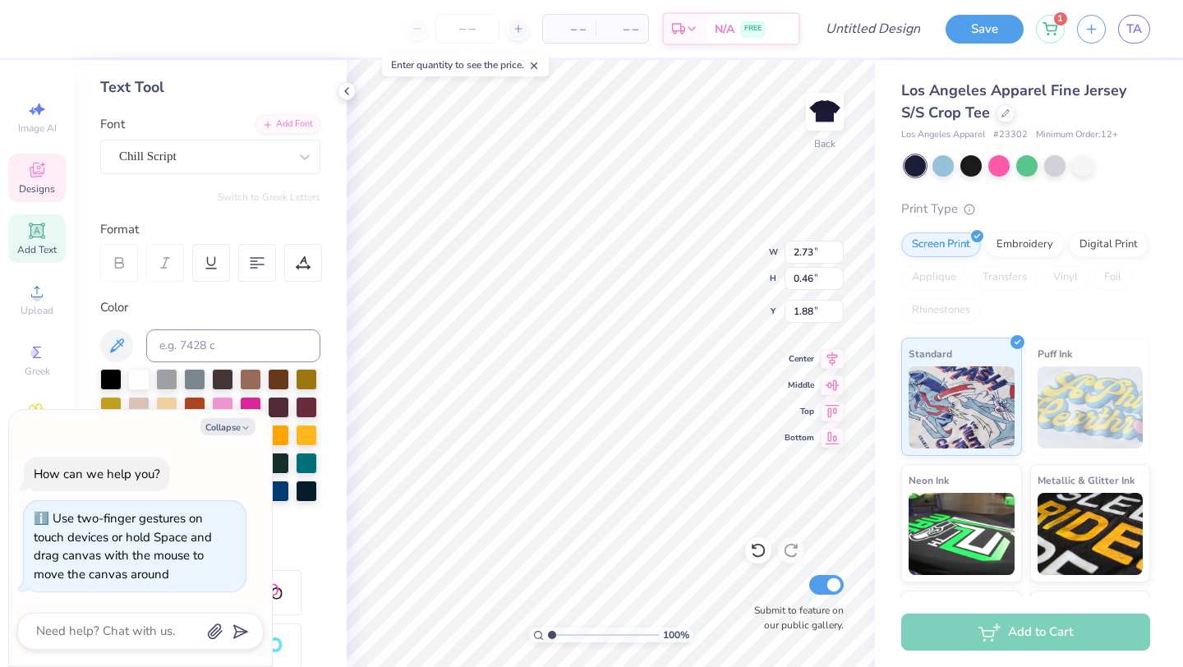
type textarea "U of SD"
type textarea "x"
type textarea "U of SD"
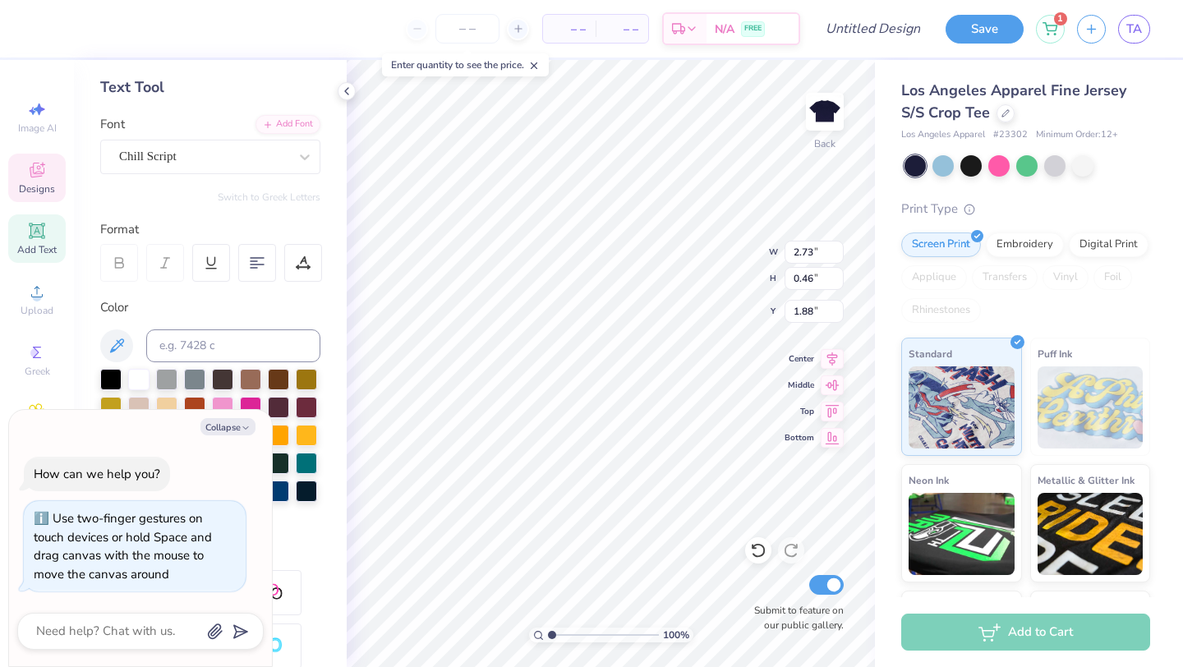
type textarea "x"
type textarea "U of S"
type textarea "x"
type textarea "U of SC"
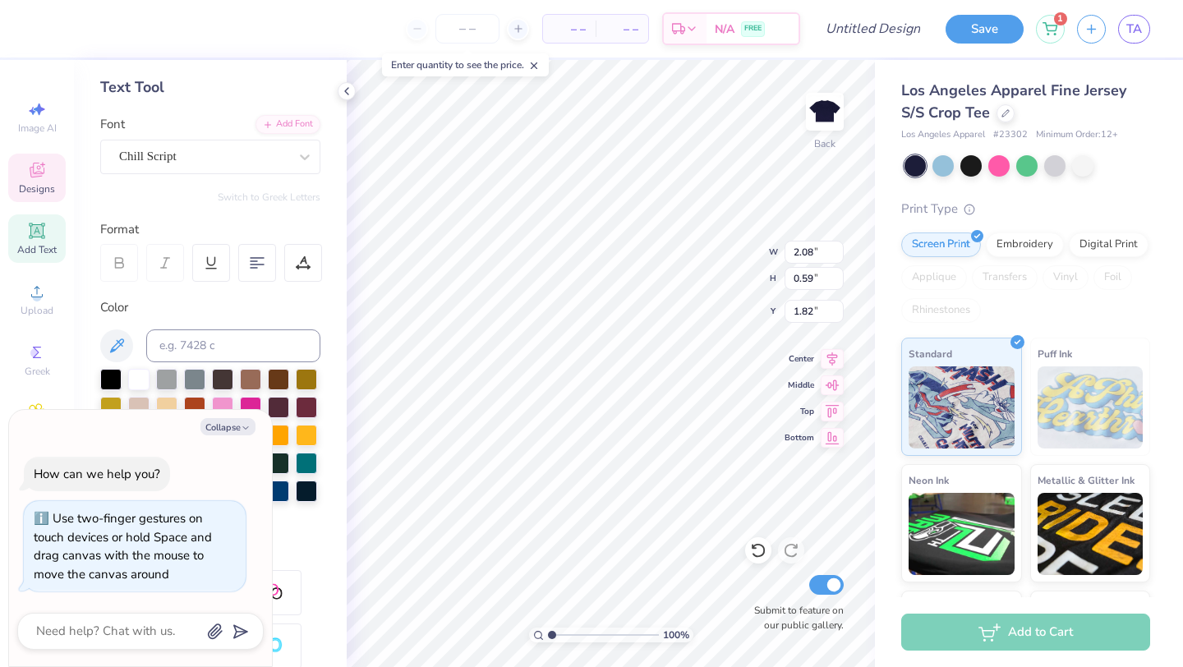
type textarea "x"
type input "1.81"
type textarea "x"
type textarea "F"
type textarea "x"
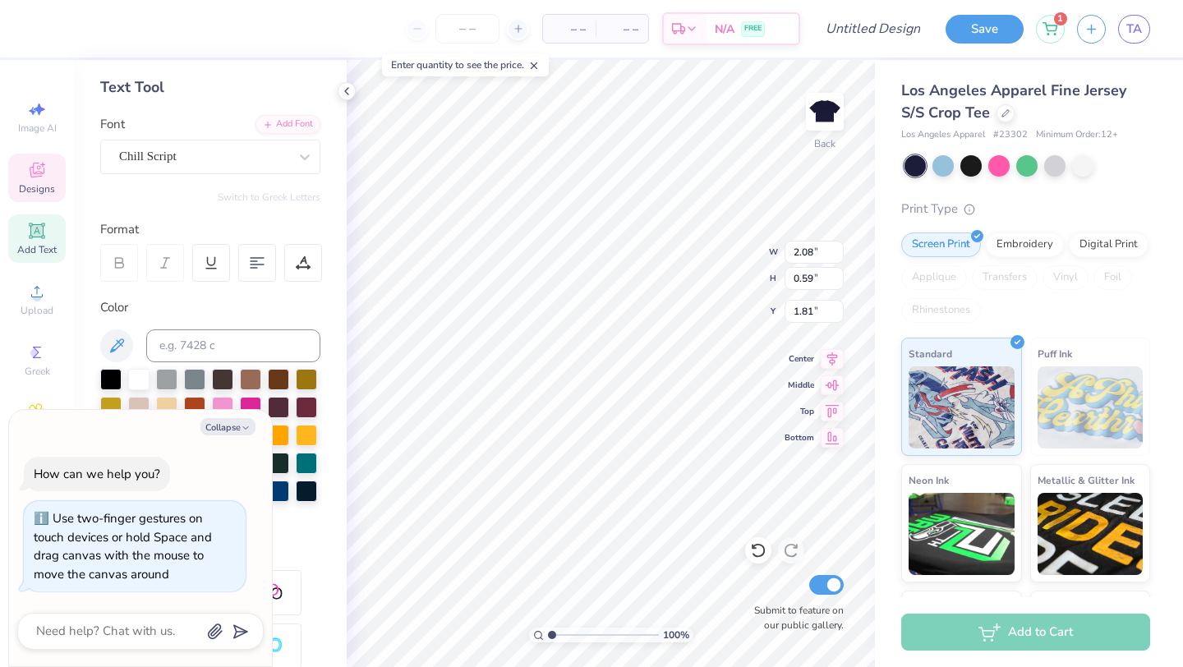
type textarea "Fa"
type textarea "x"
type textarea "Fal"
type textarea "x"
type textarea "Fall"
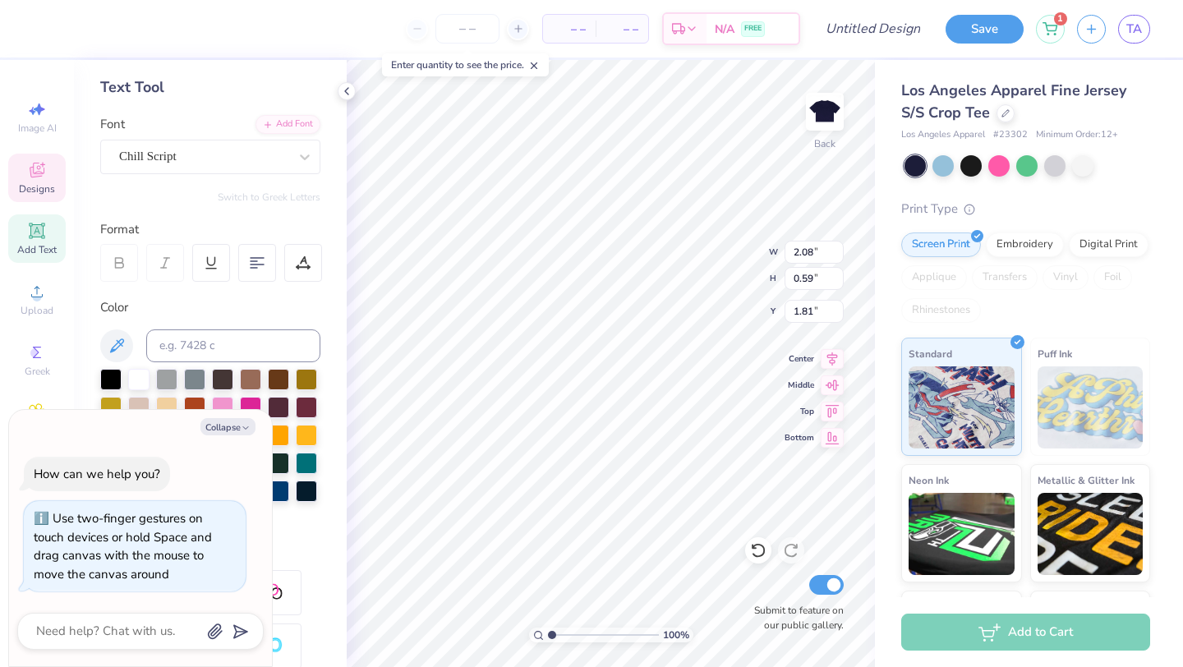
type textarea "x"
type textarea "Fall"
type textarea "x"
type textarea "Fall RU"
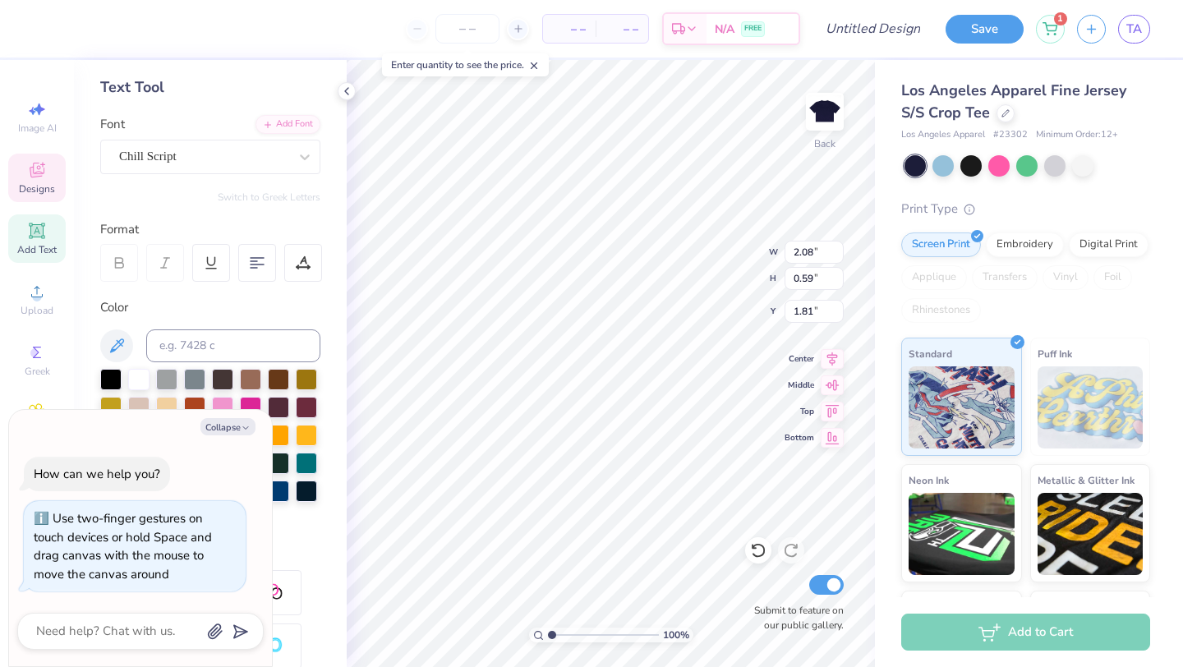
type textarea "x"
type textarea "Fall RUsh"
type textarea "x"
type textarea "Fall RUs"
type textarea "x"
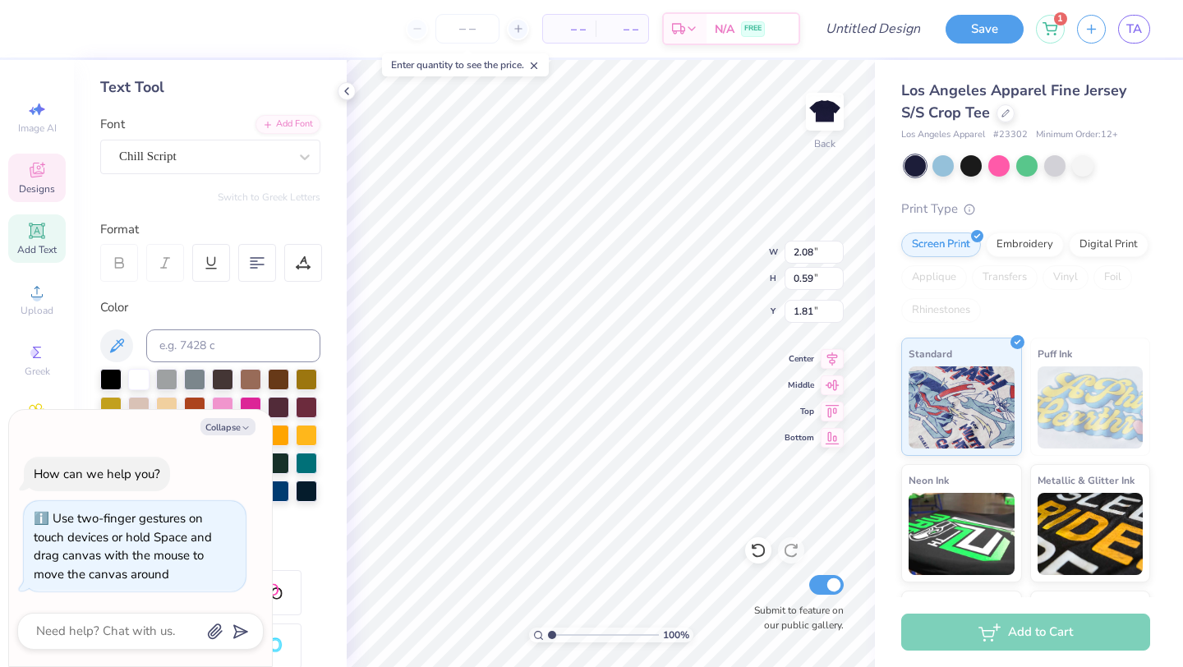
type textarea "Fall RU"
type textarea "x"
type textarea "Fall R"
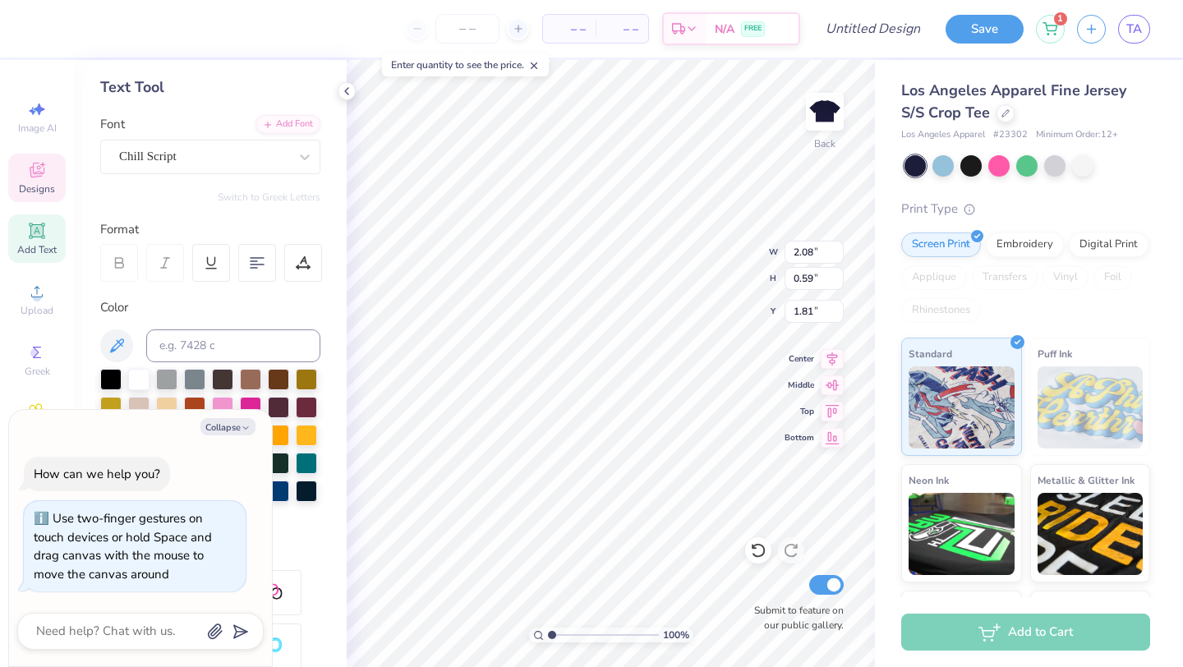
type textarea "x"
type textarea "Fall Rush"
type textarea "x"
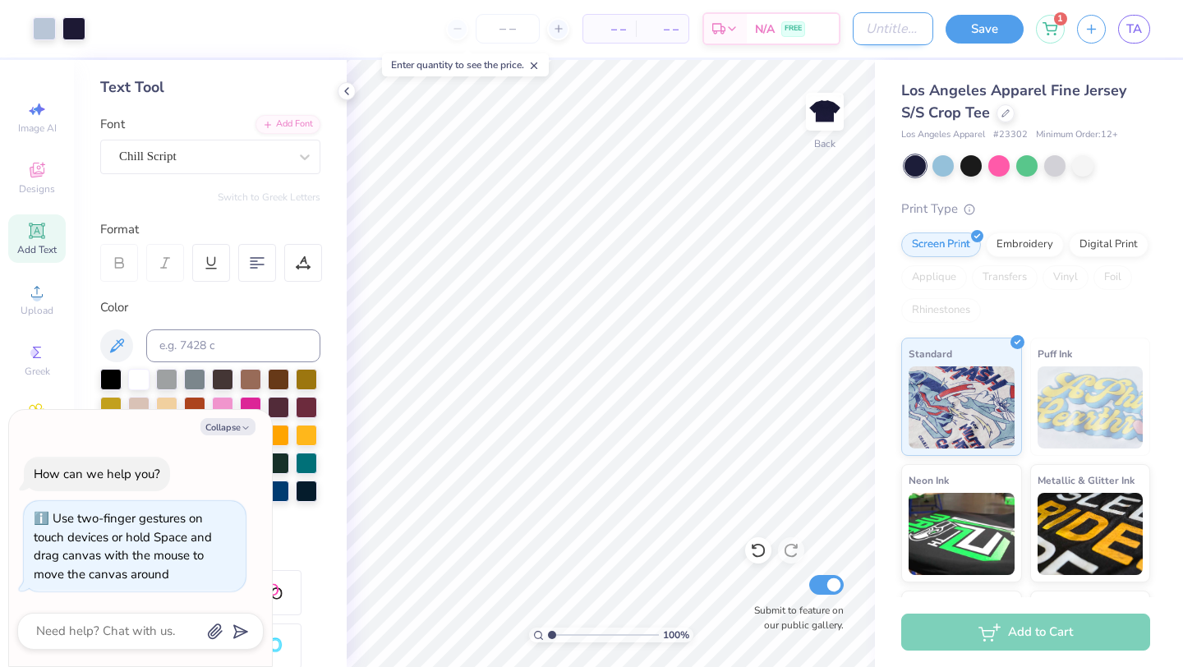
click at [870, 30] on input "Design Title" at bounding box center [893, 28] width 81 height 33
type input "p"
type textarea "x"
type input "pl"
type textarea "x"
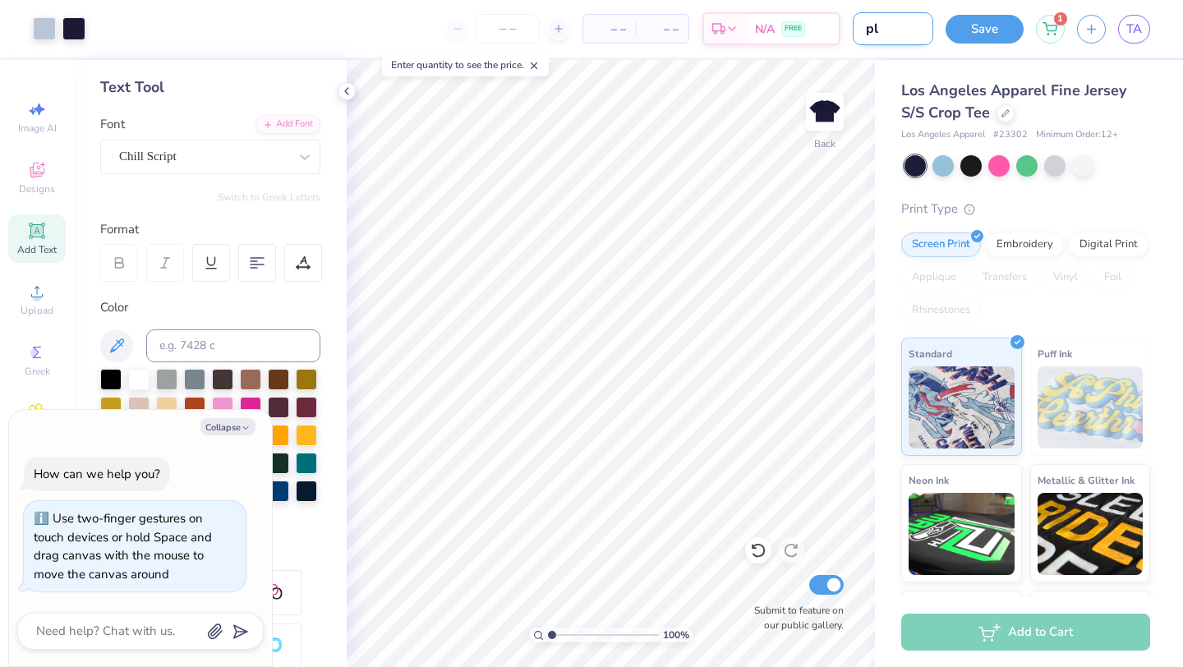
type input "ple"
type textarea "x"
type input "pled"
type textarea "x"
type input "pledg"
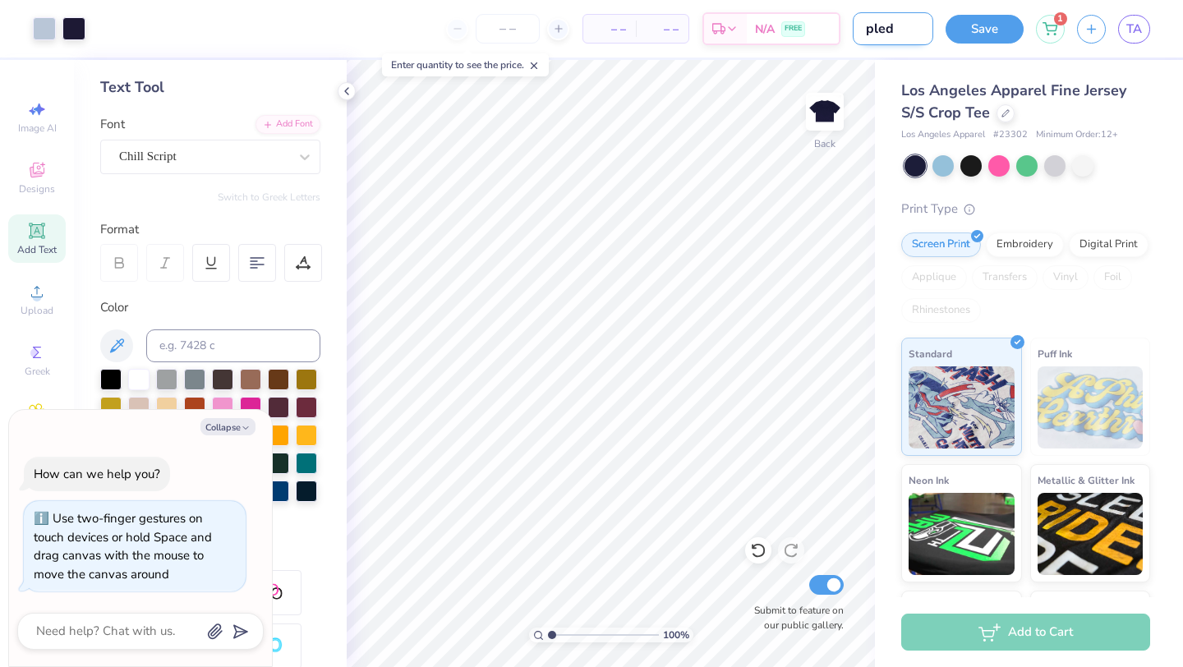
type textarea "x"
type input "pledge"
type textarea "x"
type input "pledge"
type textarea "x"
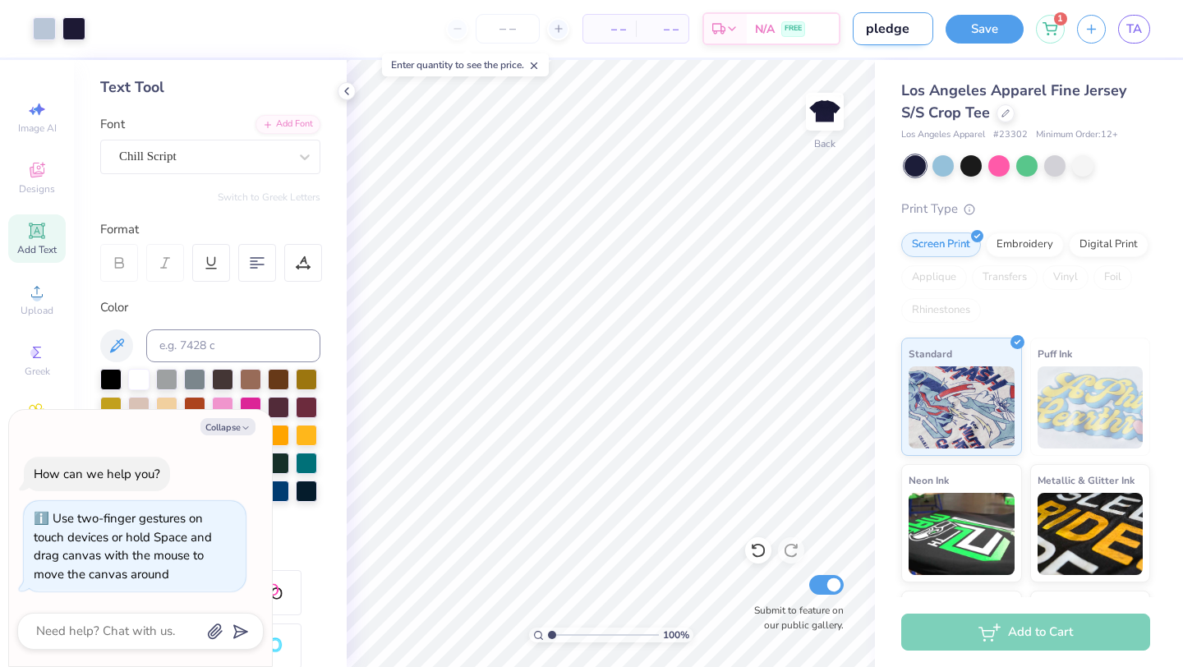
type input "pledge j"
type textarea "x"
type input "pledge je"
type textarea "x"
type input "pledge jer"
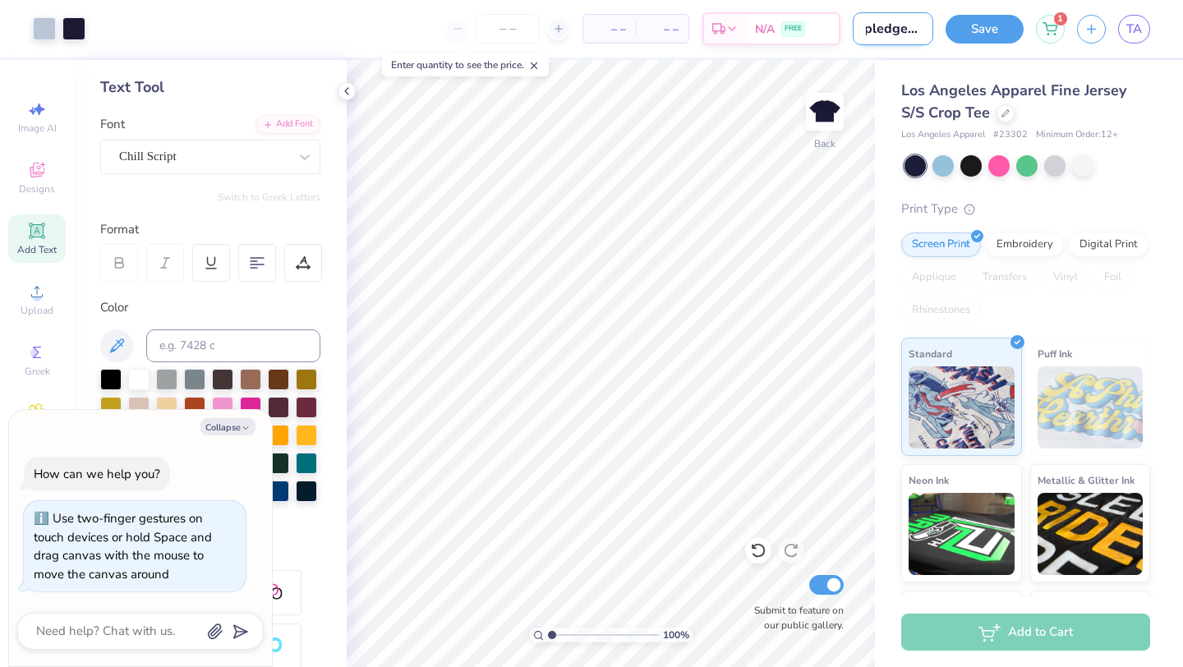
type textarea "x"
type input "pledge jers"
type textarea "x"
type input "pledge jerse"
type textarea "x"
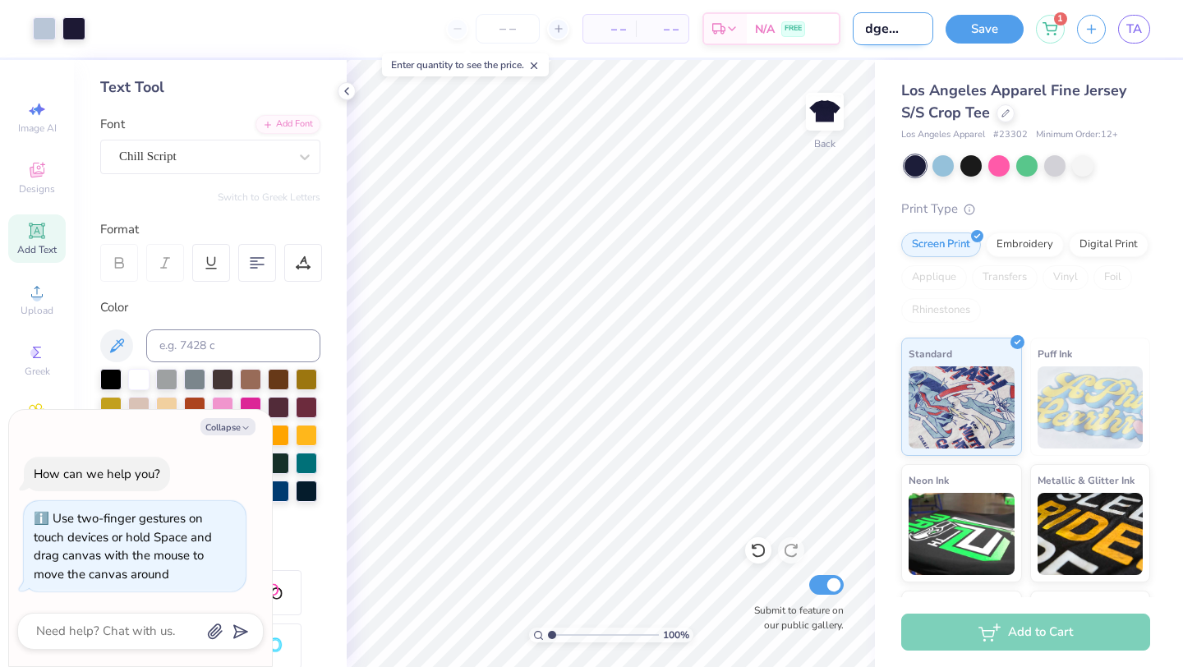
type input "pledge jerset"
type textarea "x"
type input "pledge jerse"
type textarea "x"
type input "pledge jersey"
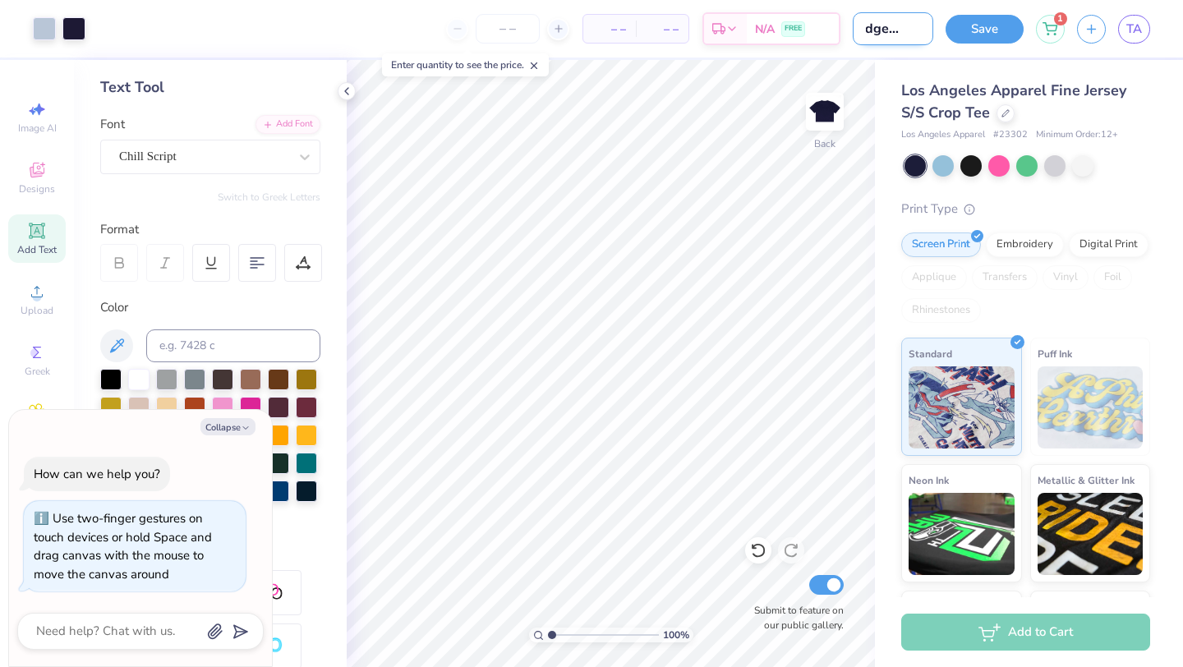
type textarea "x"
type input "pledge jersey"
click at [985, 34] on button "Save" at bounding box center [985, 26] width 78 height 29
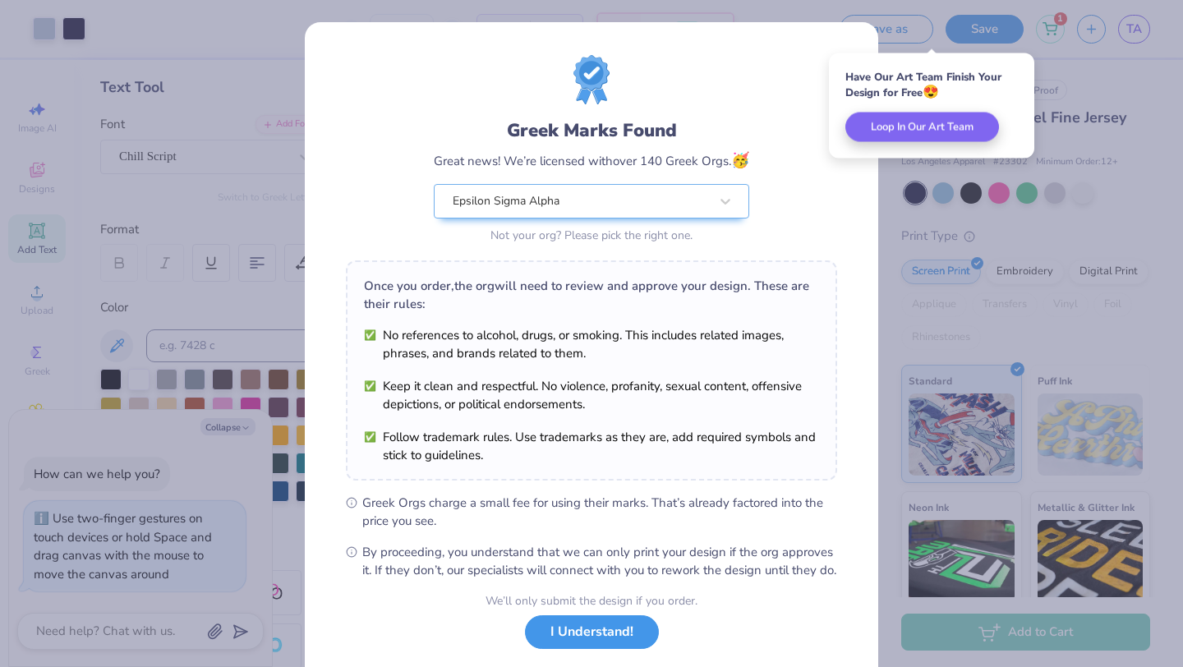
click at [585, 644] on button "I Understand!" at bounding box center [592, 632] width 134 height 34
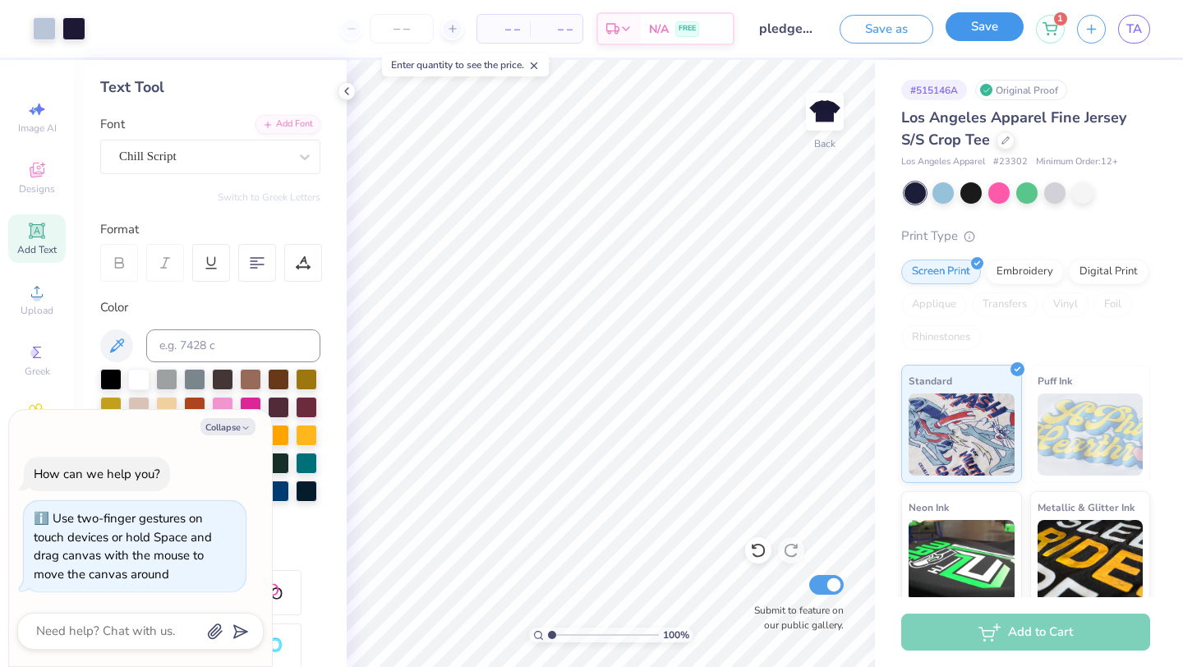
click at [972, 38] on button "Save" at bounding box center [985, 26] width 78 height 29
type textarea "x"
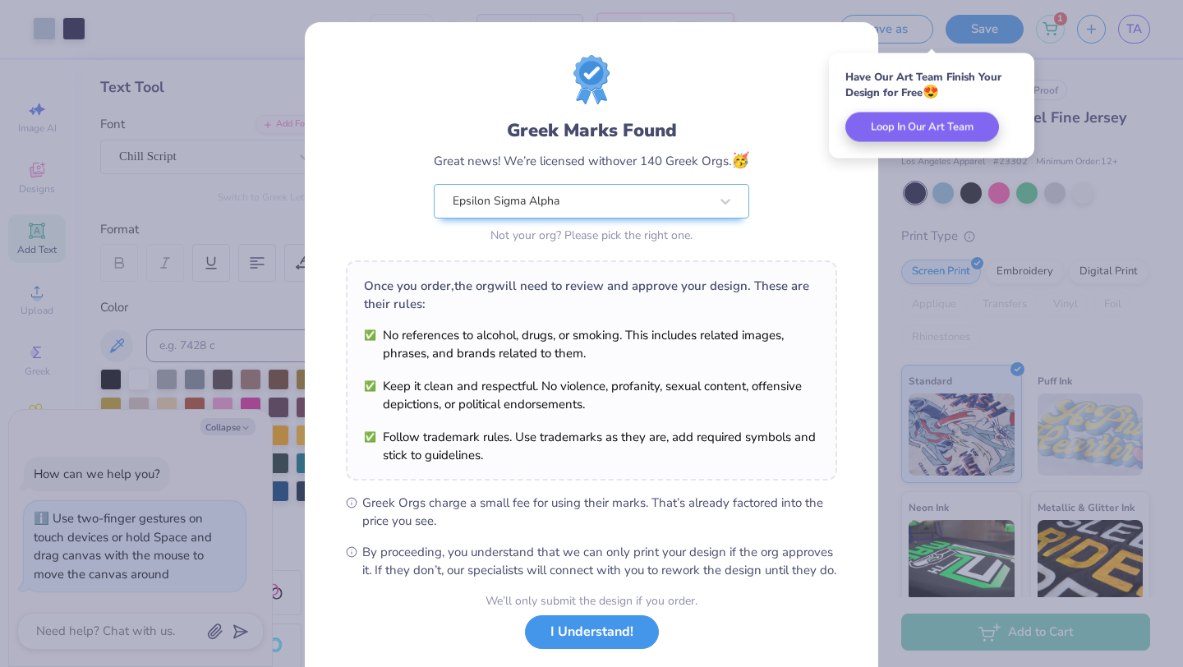
click at [607, 666] on div "We’ll only submit the design if you order. I Understand! No Greek marks in your…" at bounding box center [592, 644] width 212 height 104
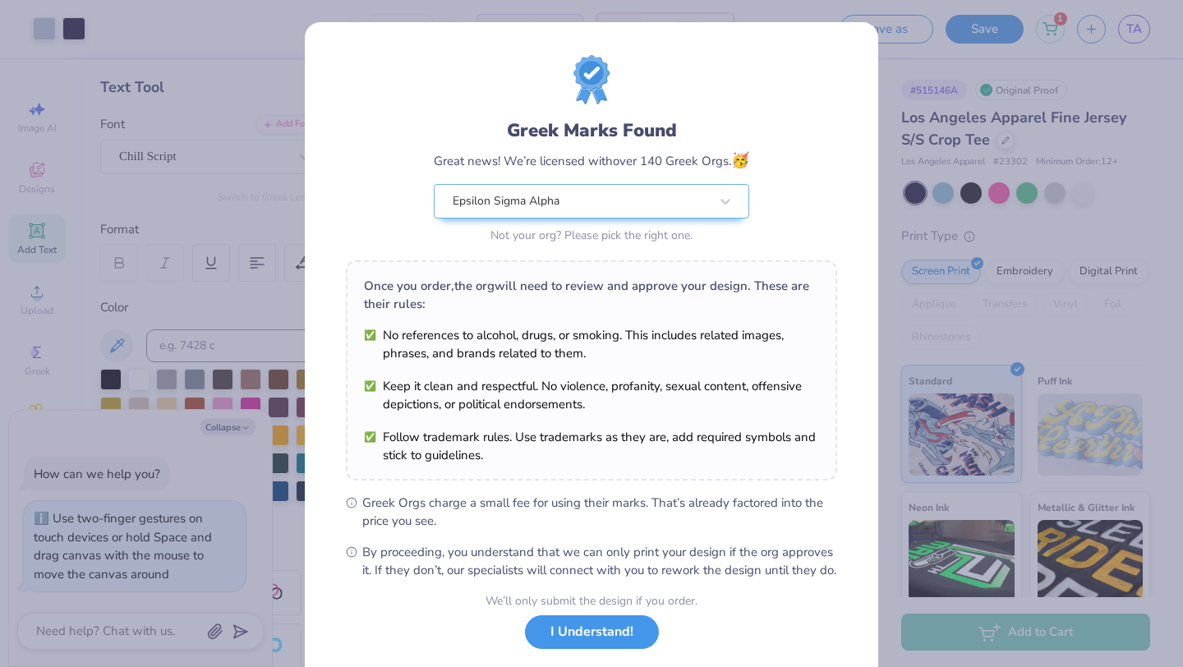
click at [565, 642] on button "I Understand!" at bounding box center [592, 632] width 134 height 34
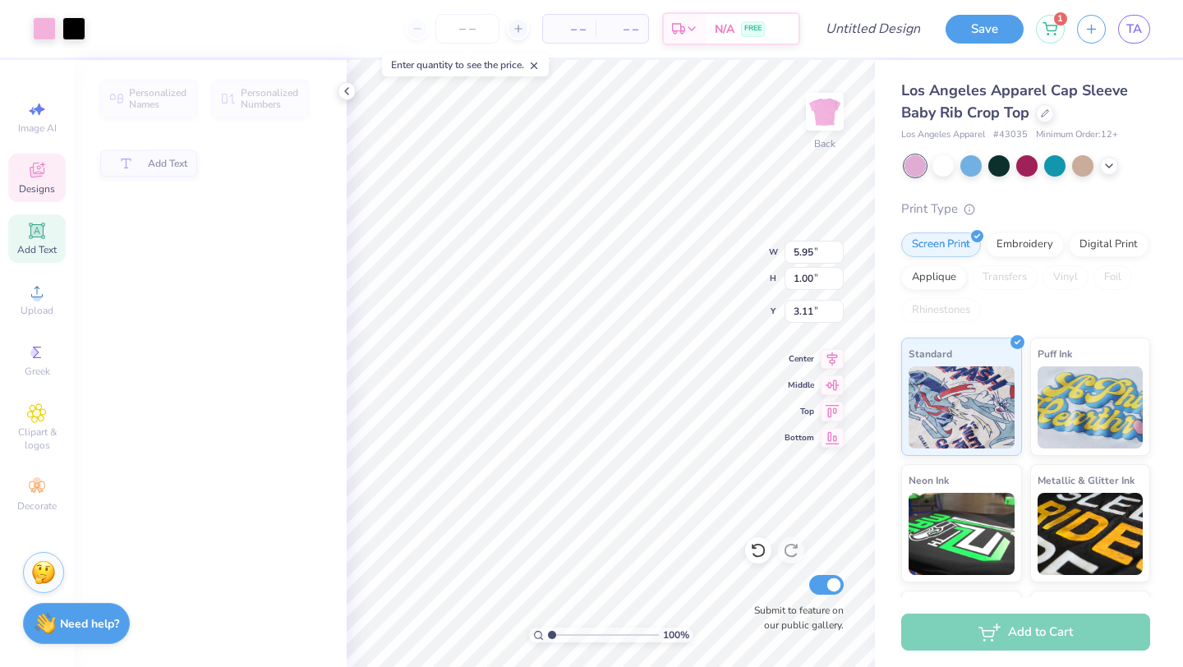
type input "5.95"
type input "1.00"
type input "3.11"
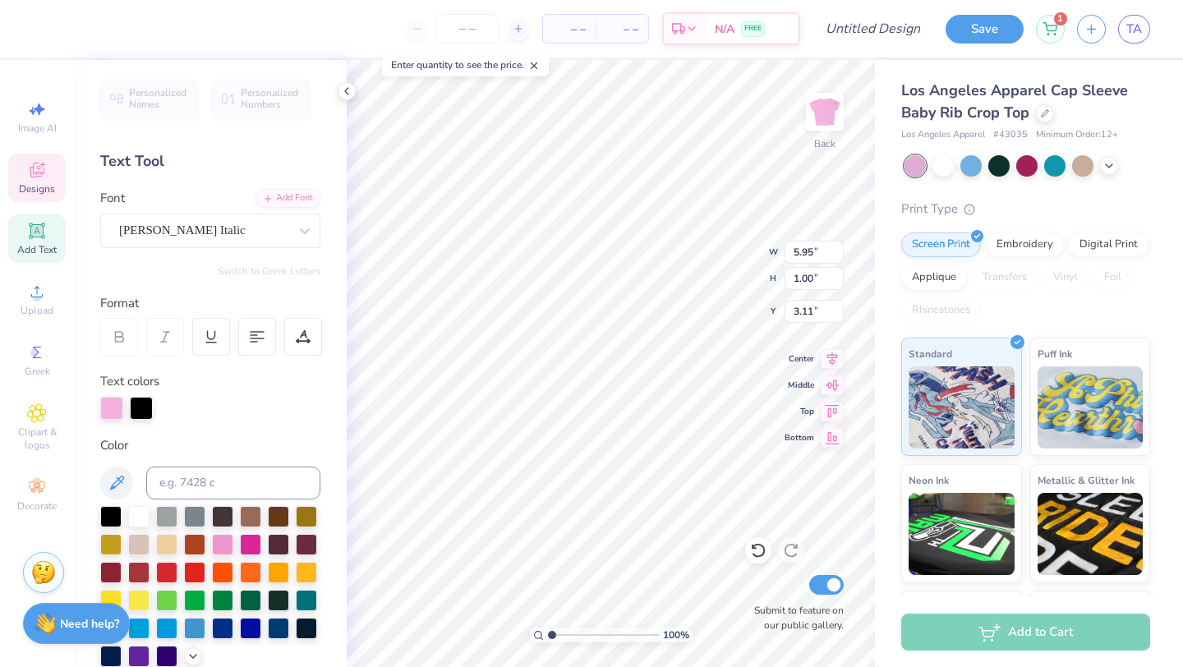
type textarea "Esa"
type input "1.95"
type input "0.29"
type input "4.20"
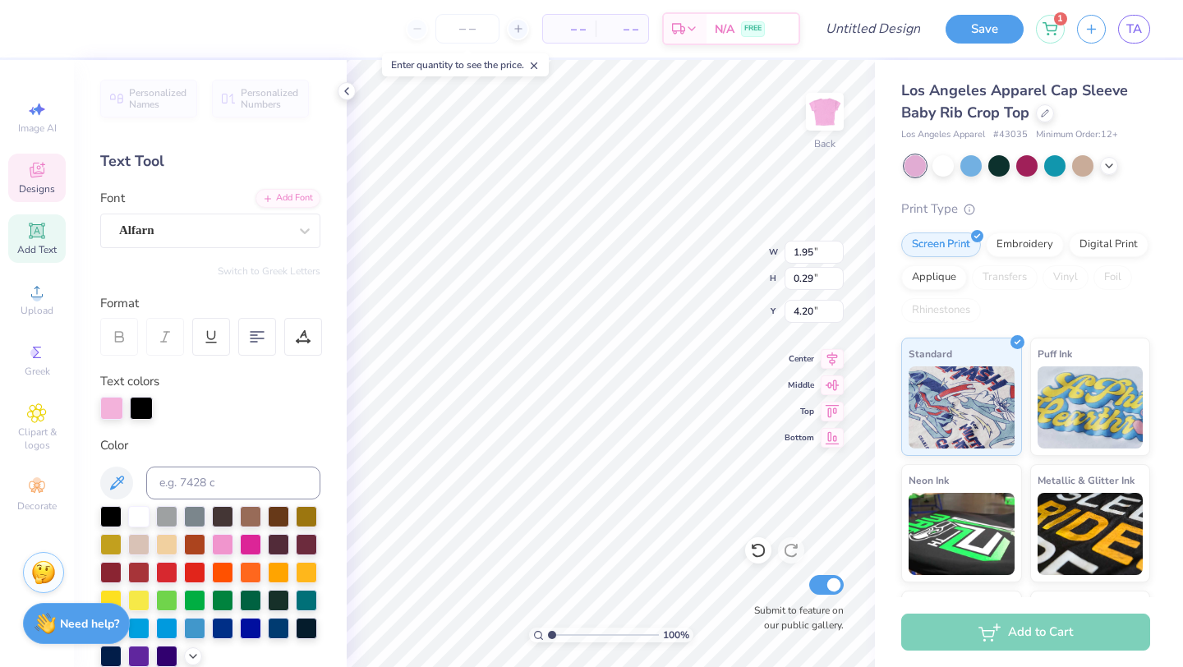
type textarea "EST. 1929"
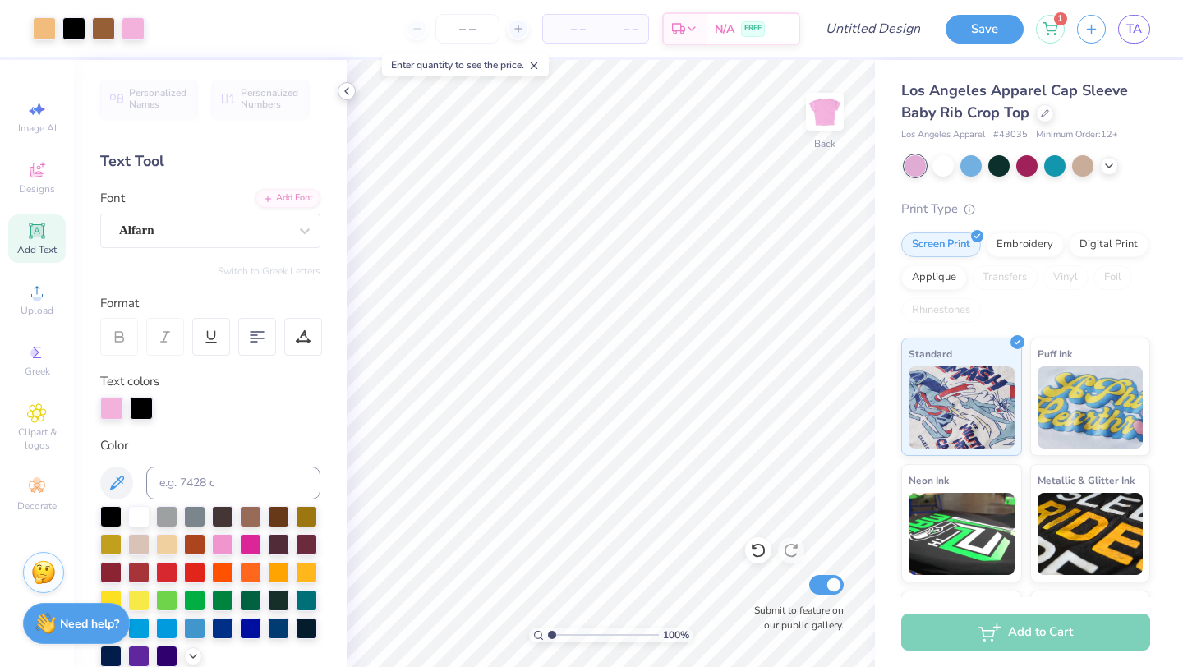
click at [348, 91] on icon at bounding box center [346, 91] width 13 height 13
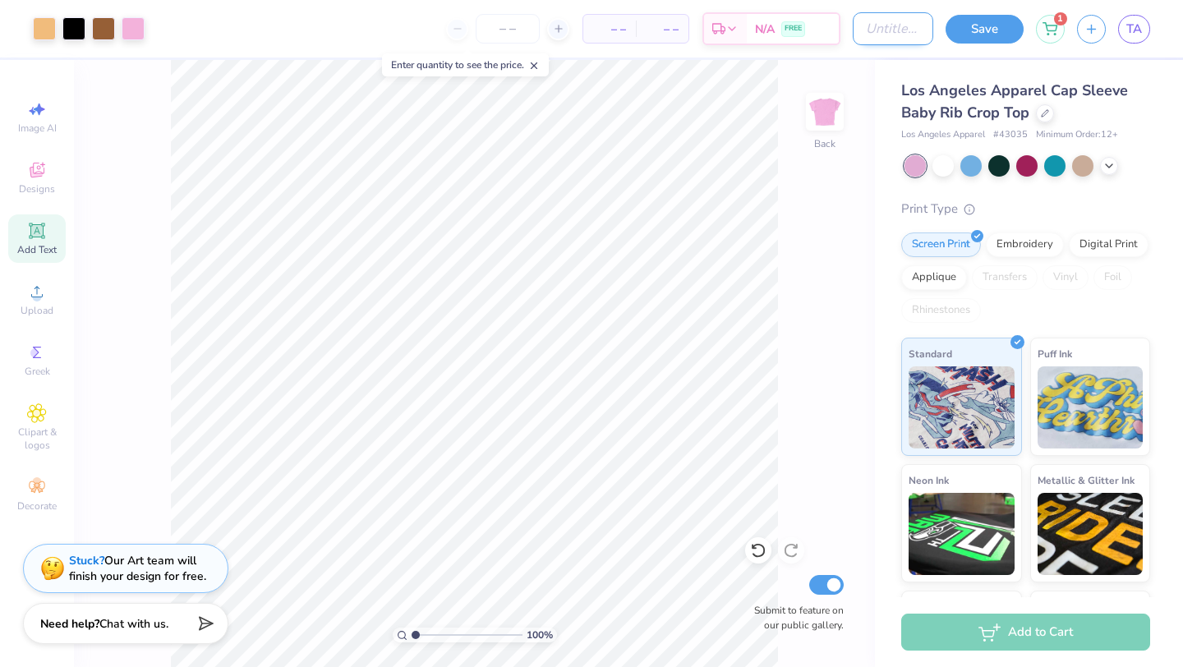
click at [883, 35] on input "Design Title" at bounding box center [893, 28] width 81 height 33
type input "pink pledge gift"
click at [964, 30] on button "Save" at bounding box center [985, 26] width 78 height 29
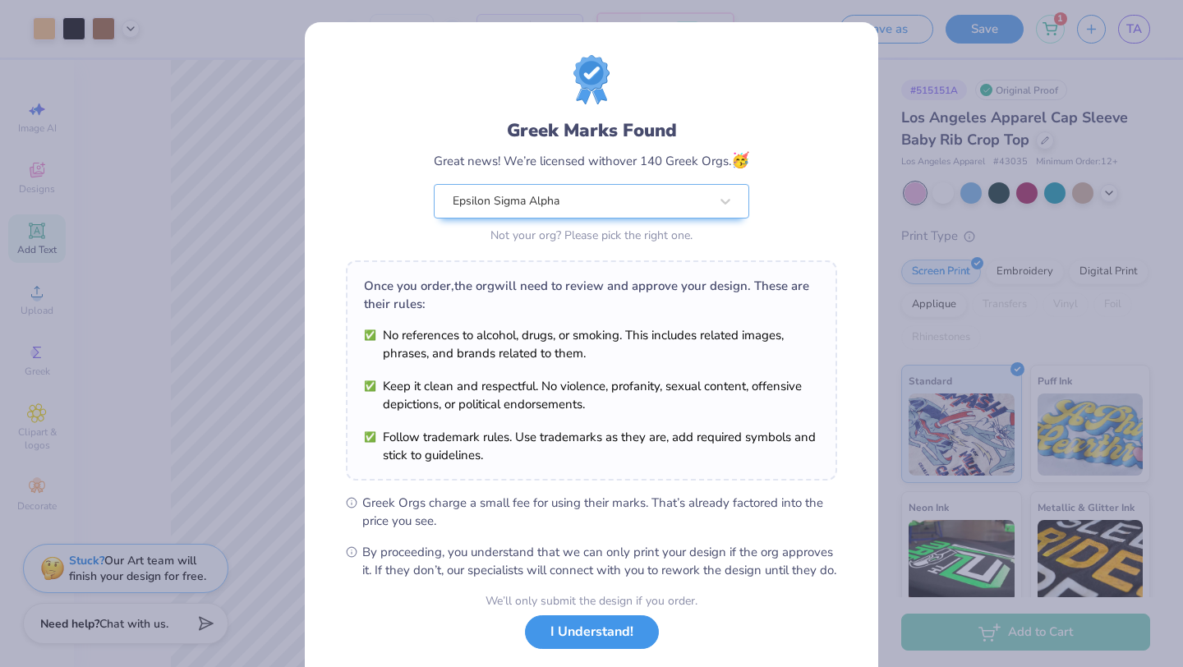
click at [619, 649] on button "I Understand!" at bounding box center [592, 632] width 134 height 34
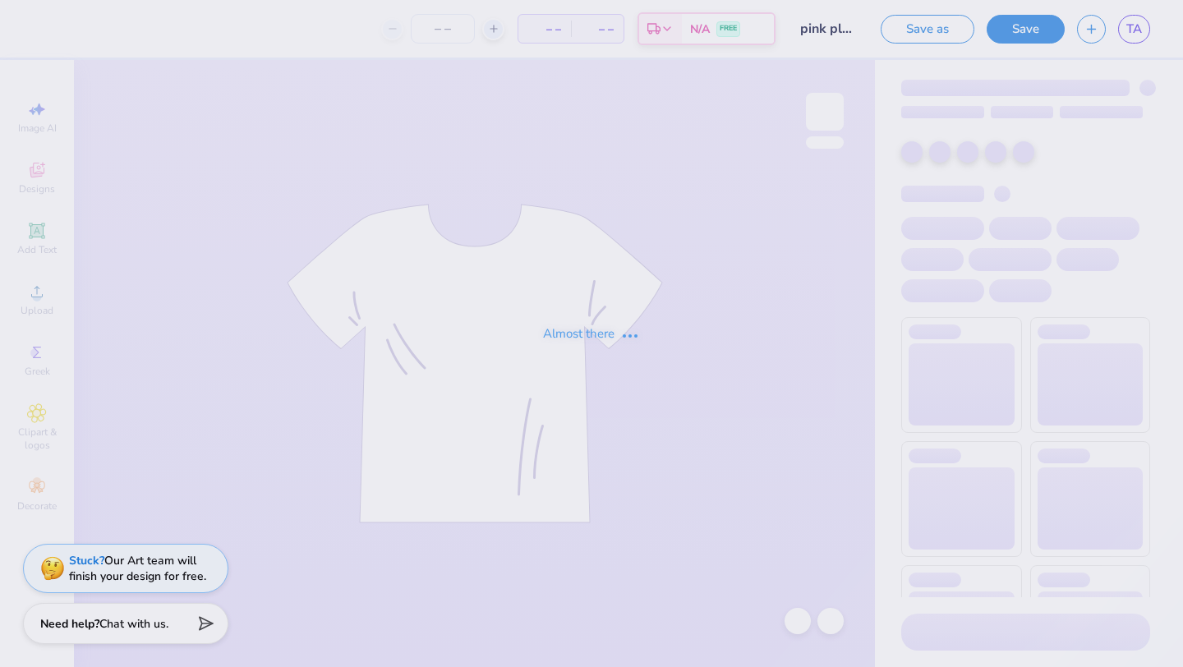
type input "57"
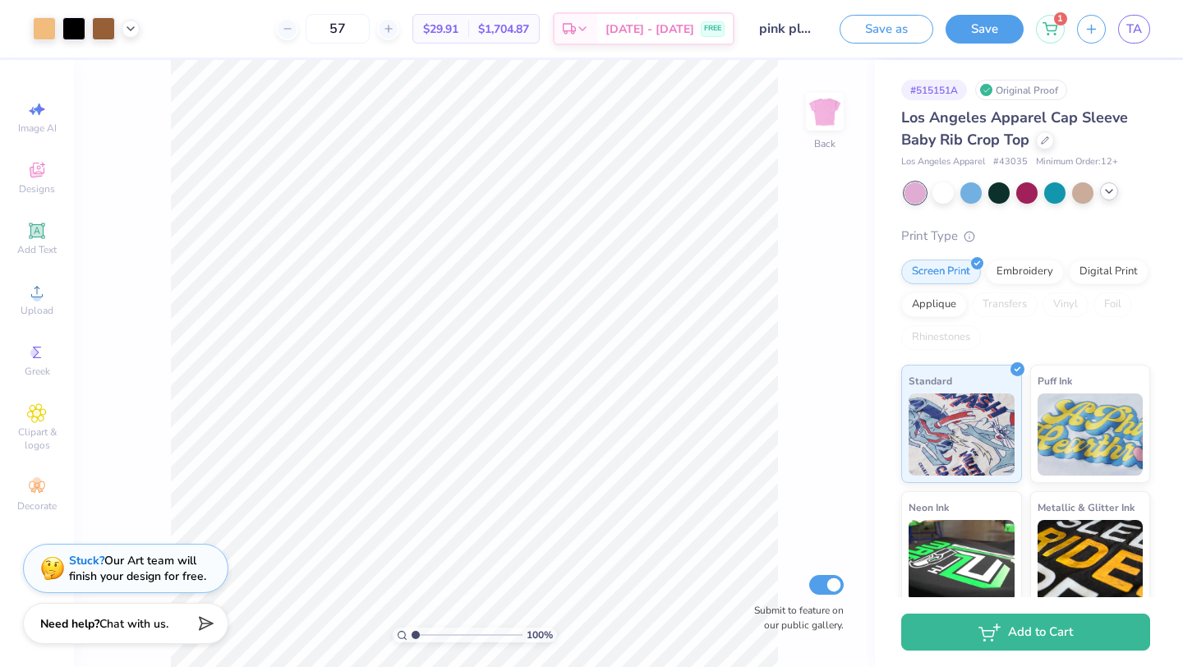
click at [1107, 191] on polyline at bounding box center [1109, 191] width 7 height 3
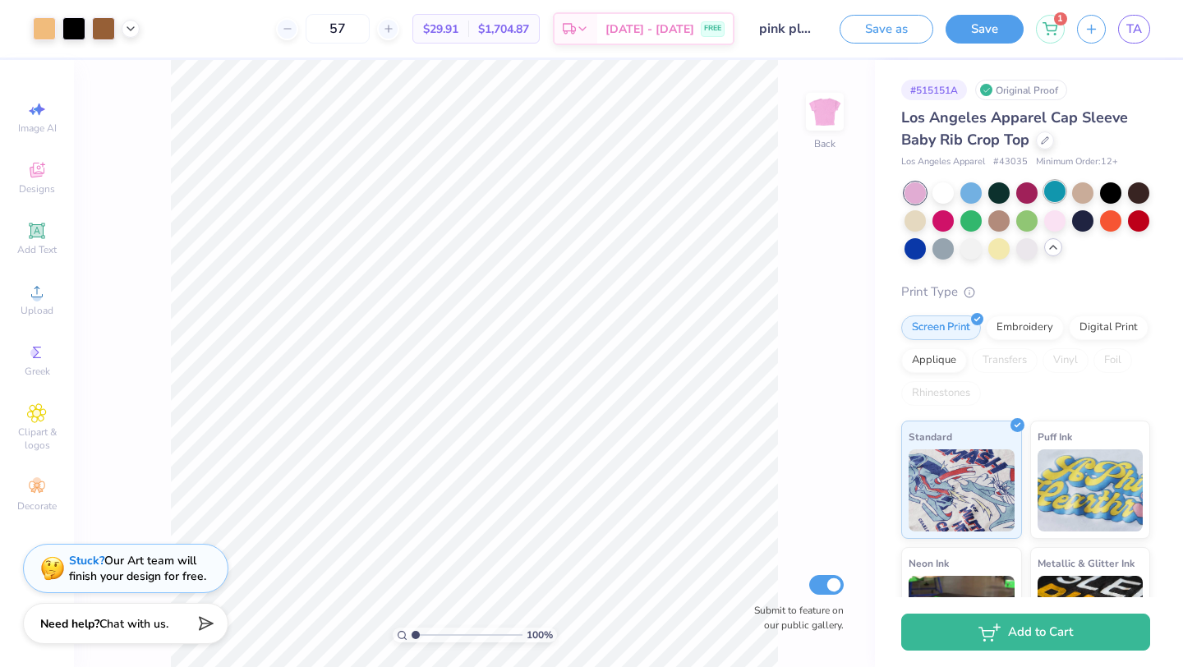
click at [1055, 194] on div at bounding box center [1054, 191] width 21 height 21
click at [1028, 196] on div at bounding box center [1026, 191] width 21 height 21
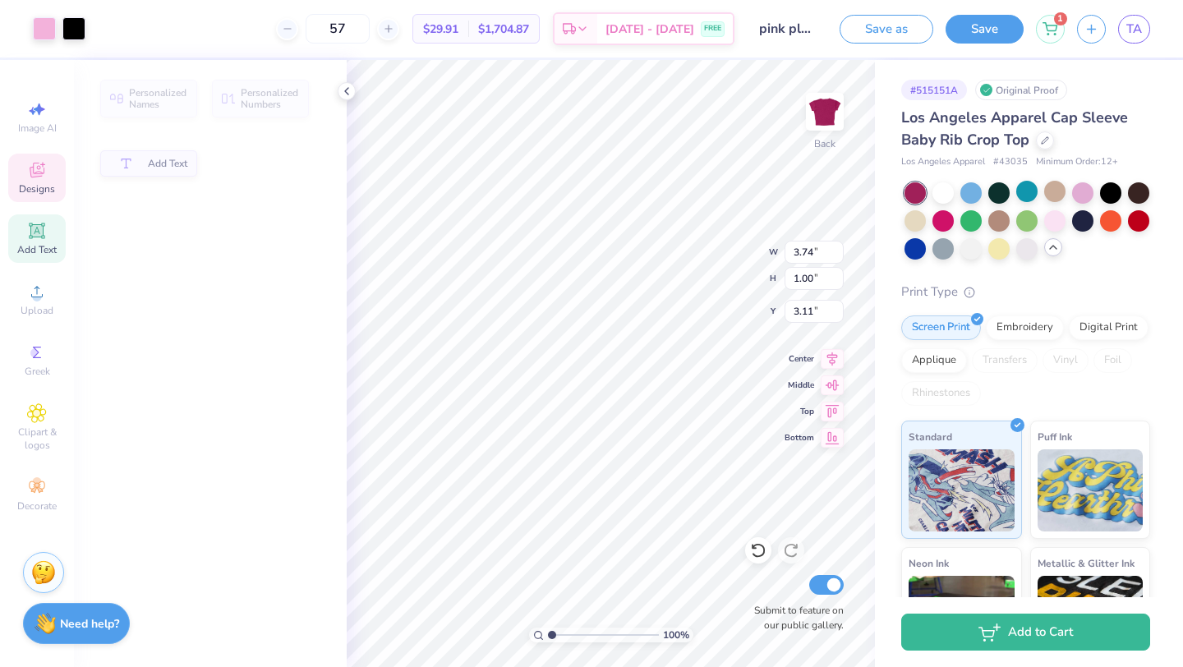
type input "3.74"
type input "1.00"
type input "3.11"
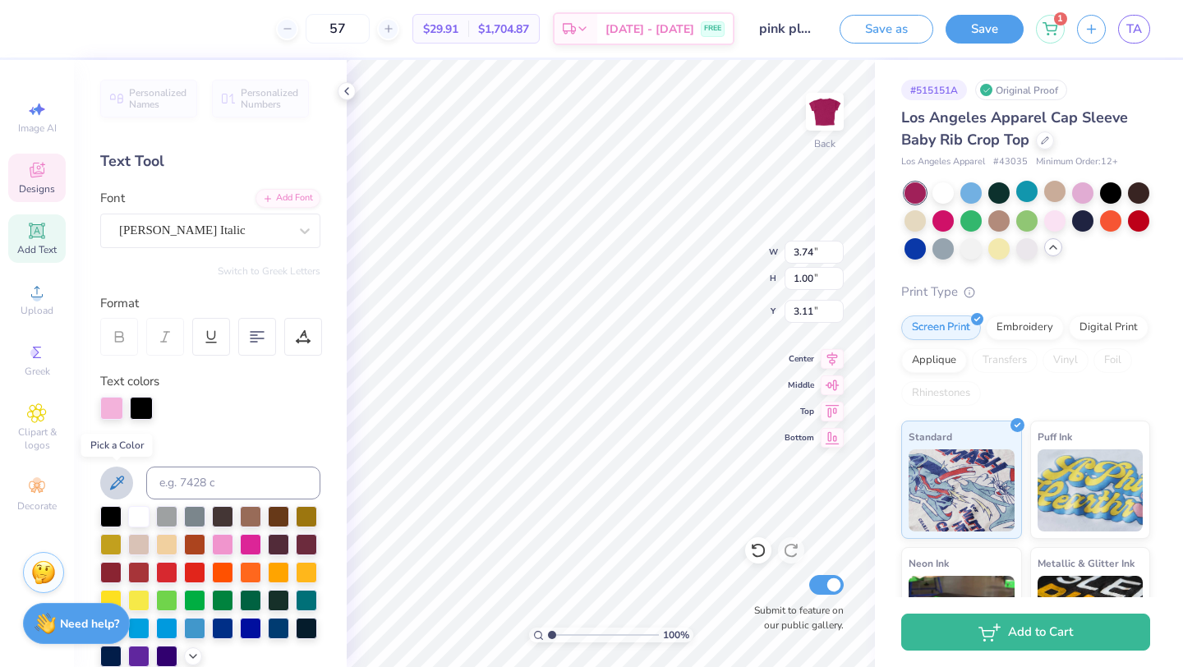
click at [114, 479] on icon at bounding box center [117, 483] width 20 height 20
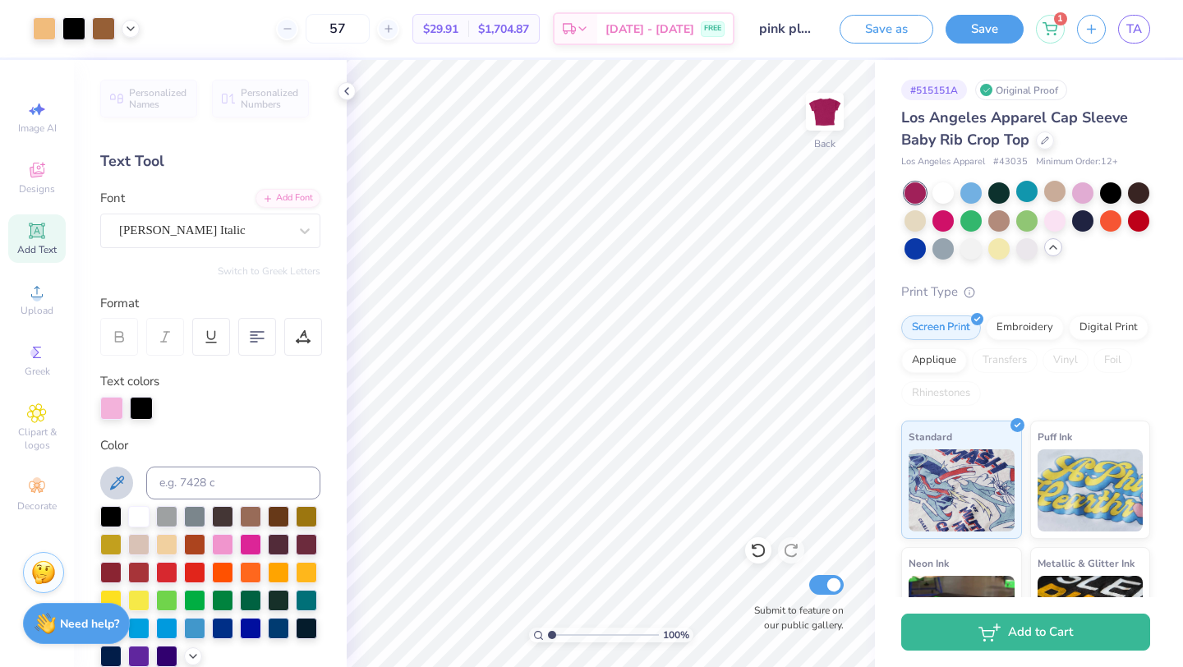
click at [111, 489] on icon at bounding box center [117, 483] width 14 height 14
click at [115, 486] on icon at bounding box center [117, 483] width 20 height 20
click at [119, 472] on button at bounding box center [116, 483] width 33 height 33
click at [118, 492] on icon at bounding box center [117, 483] width 20 height 20
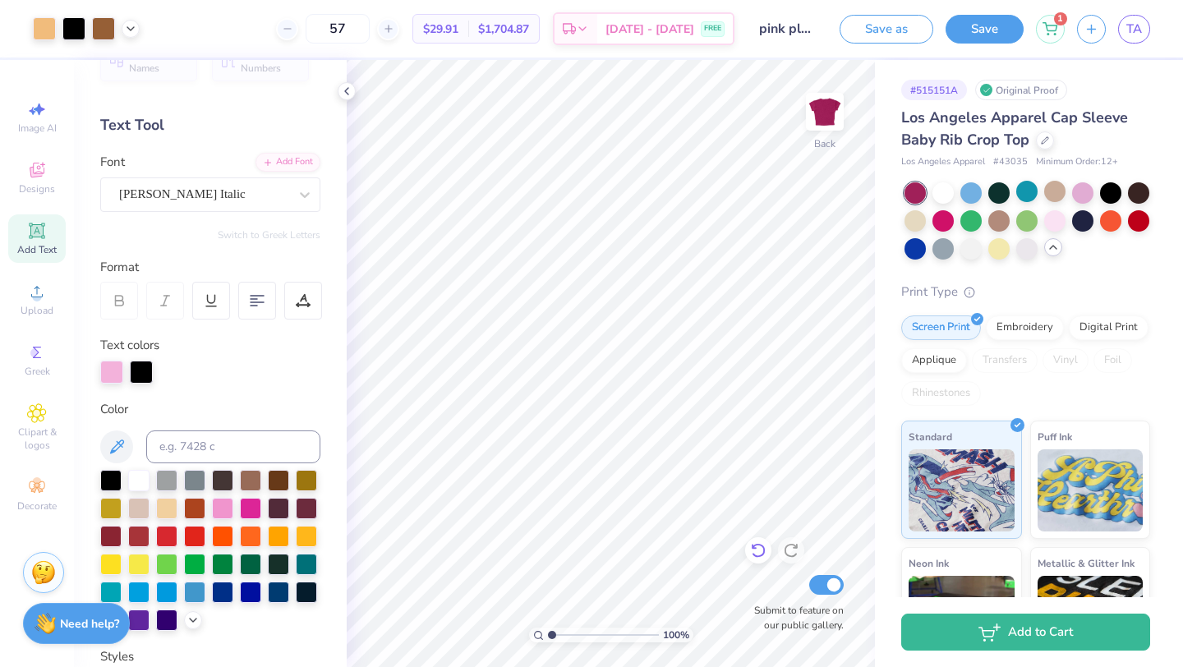
click at [757, 552] on icon at bounding box center [758, 550] width 16 height 16
click at [757, 551] on icon at bounding box center [758, 550] width 16 height 16
click at [1048, 223] on div at bounding box center [1054, 219] width 21 height 21
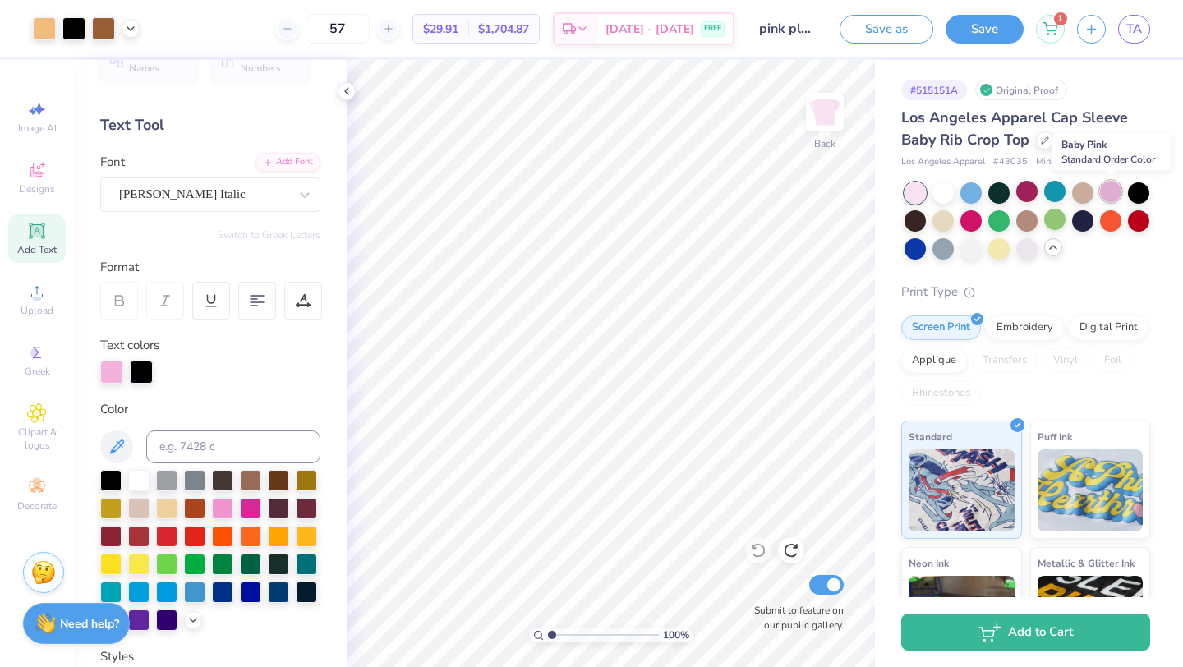
click at [1111, 192] on div at bounding box center [1110, 191] width 21 height 21
click at [939, 197] on div at bounding box center [942, 191] width 21 height 21
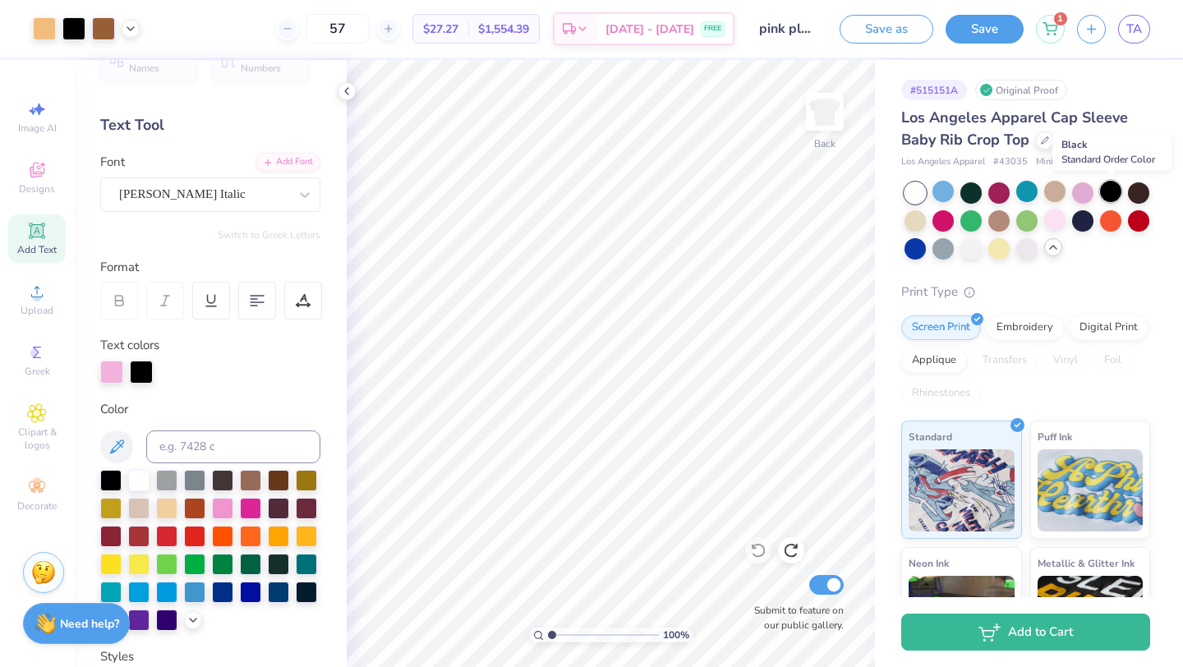
click at [1115, 195] on div at bounding box center [1110, 191] width 21 height 21
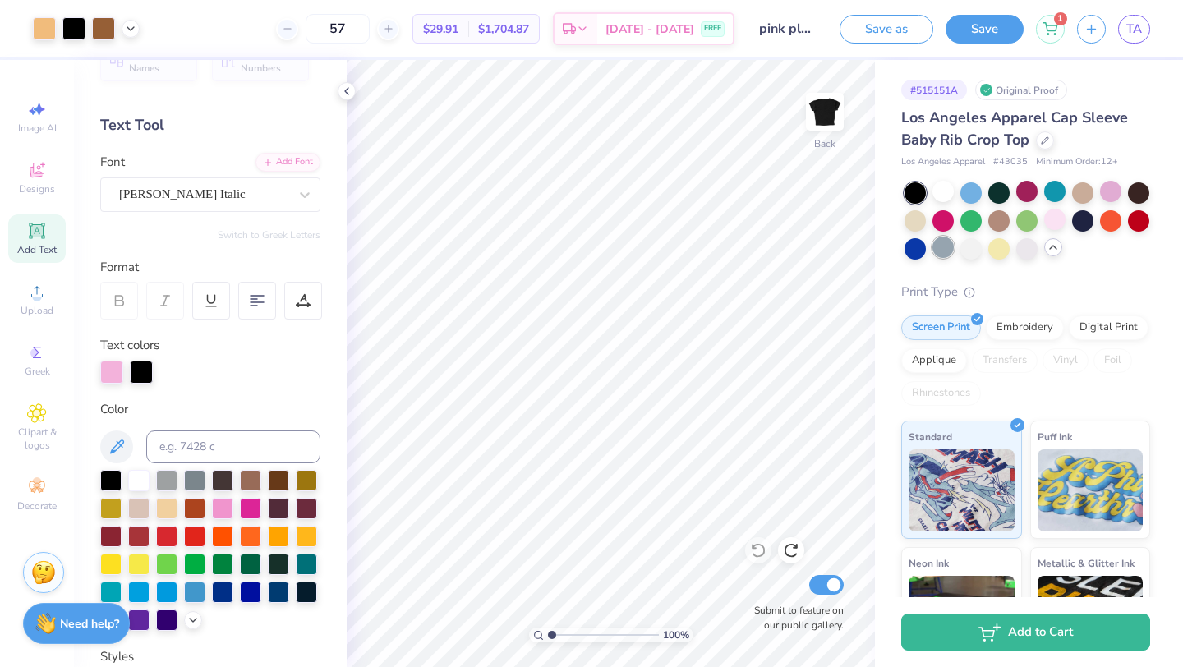
click at [940, 250] on div at bounding box center [942, 247] width 21 height 21
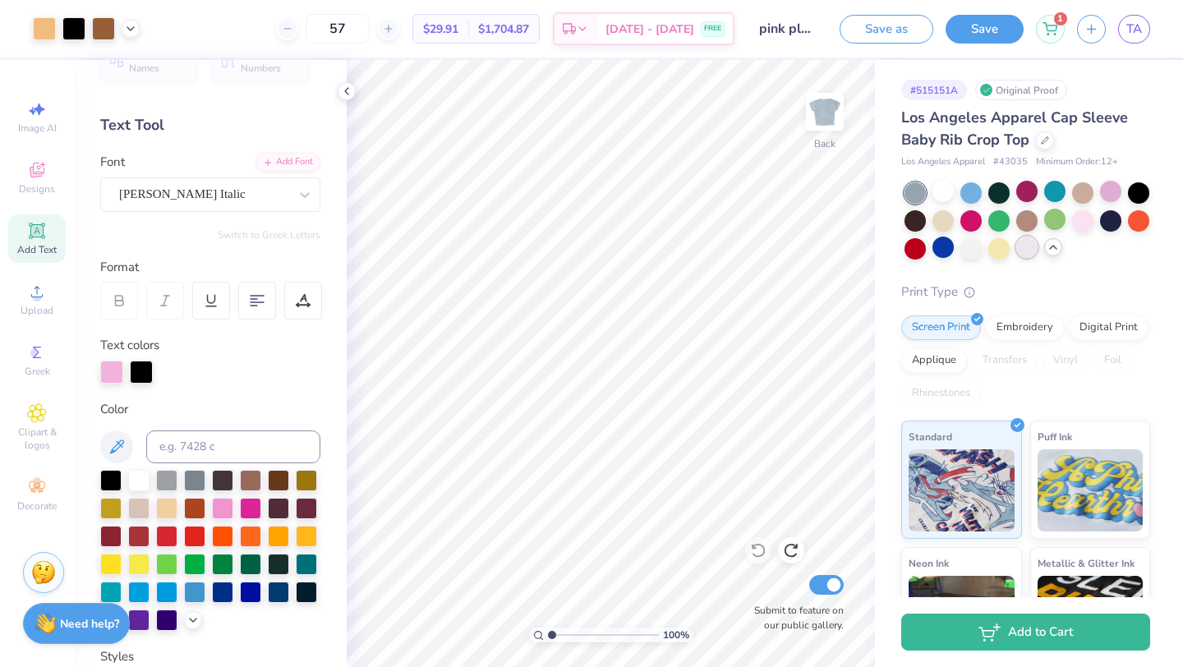
click at [1034, 246] on div at bounding box center [1026, 247] width 21 height 21
click at [1113, 190] on div at bounding box center [1110, 191] width 21 height 21
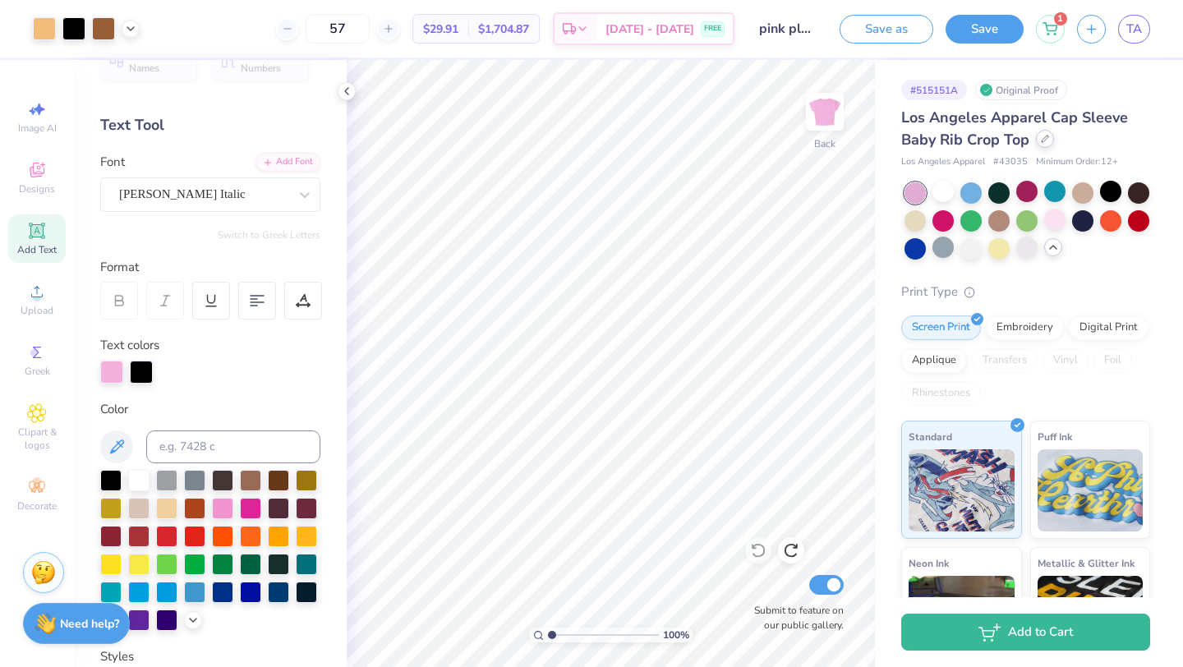
click at [1041, 140] on icon at bounding box center [1045, 139] width 8 height 8
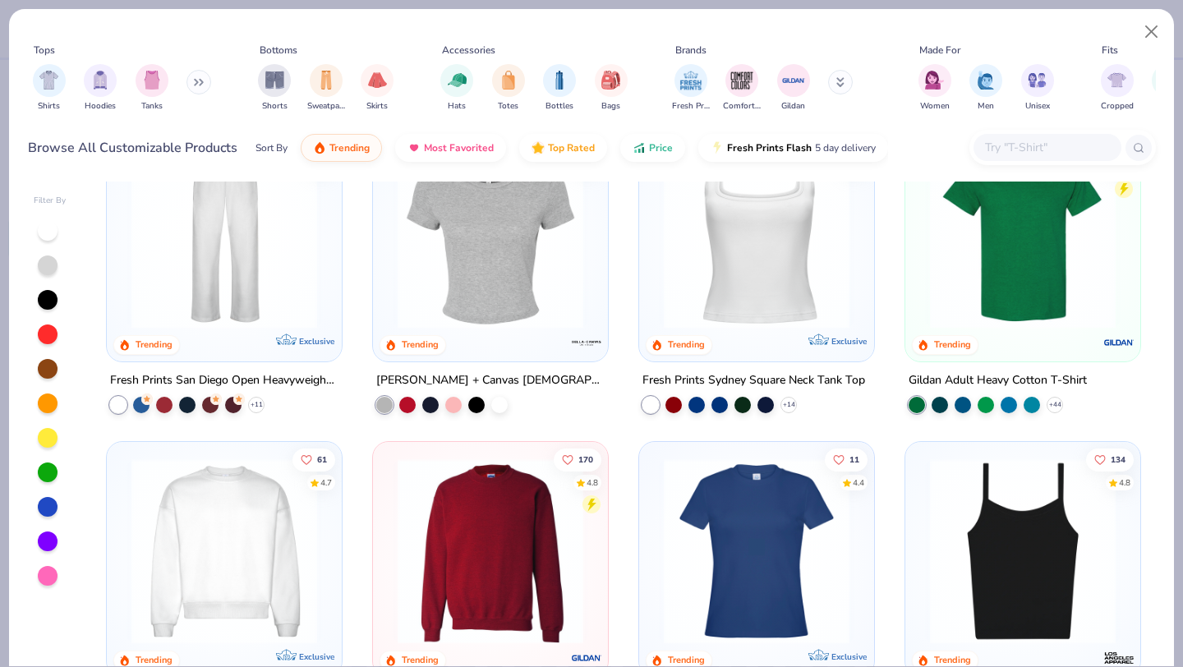
scroll to position [642, 0]
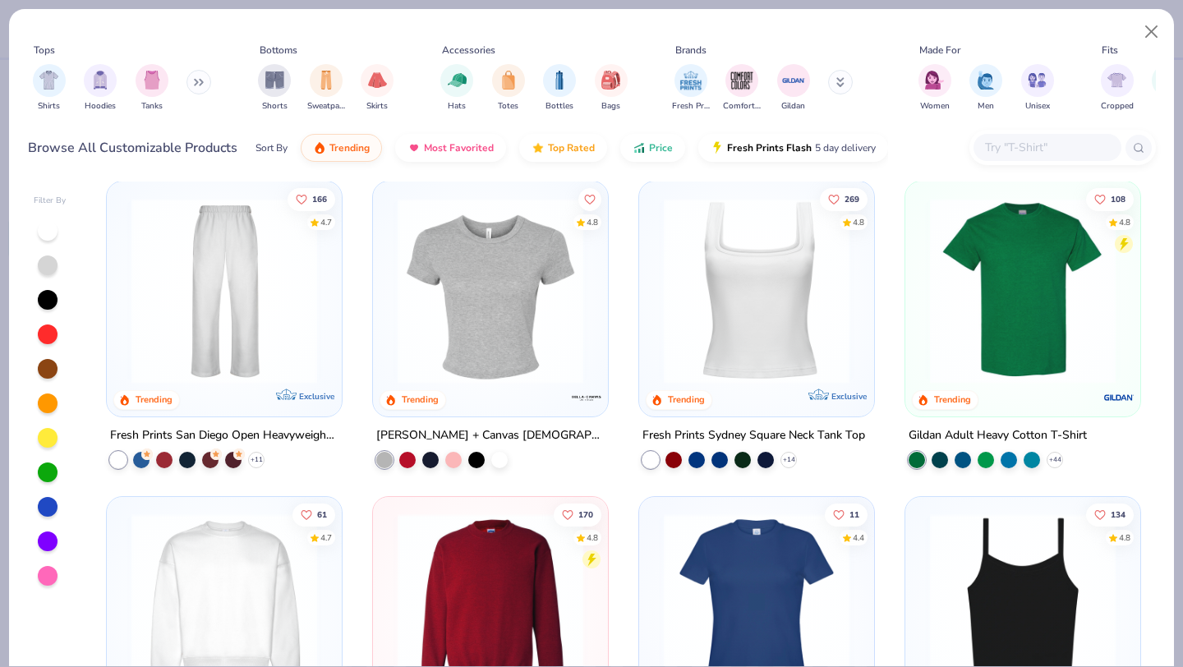
click at [534, 292] on img at bounding box center [490, 290] width 202 height 186
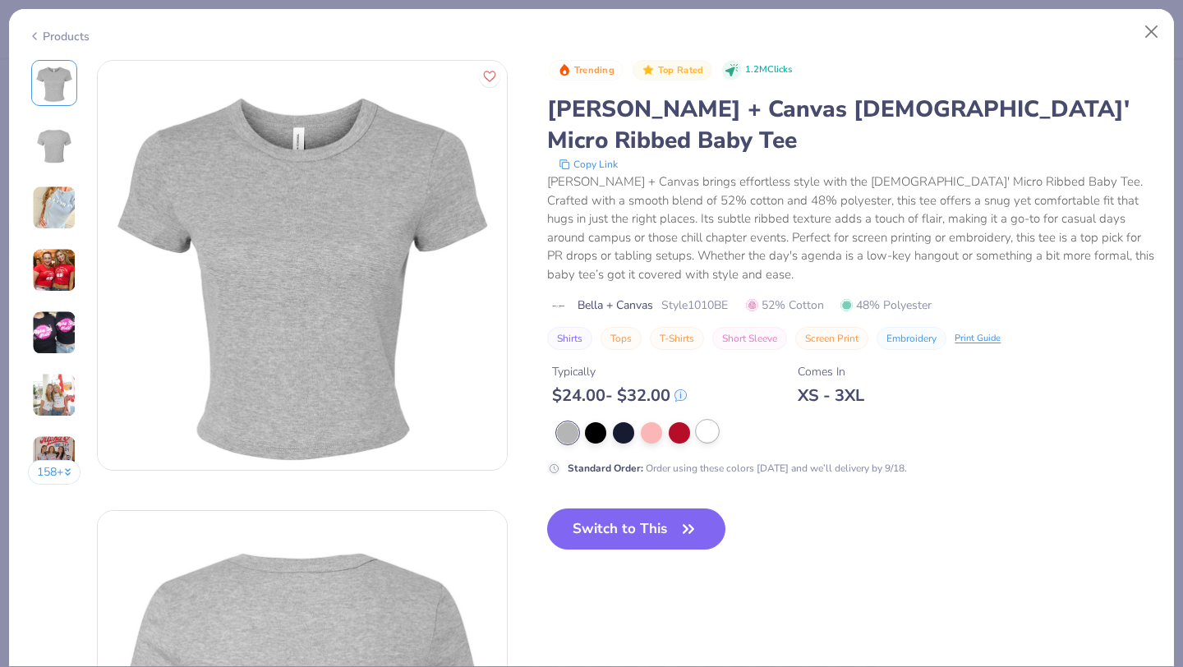
click at [710, 421] on div at bounding box center [707, 431] width 21 height 21
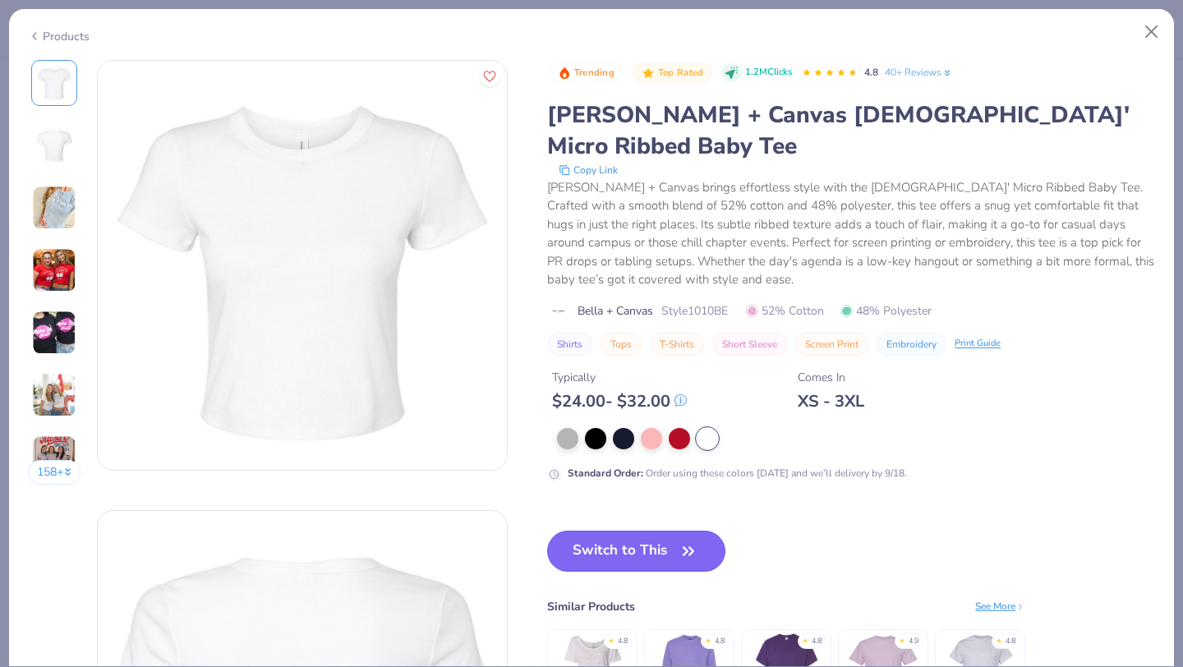
click at [634, 531] on button "Switch to This" at bounding box center [636, 551] width 178 height 41
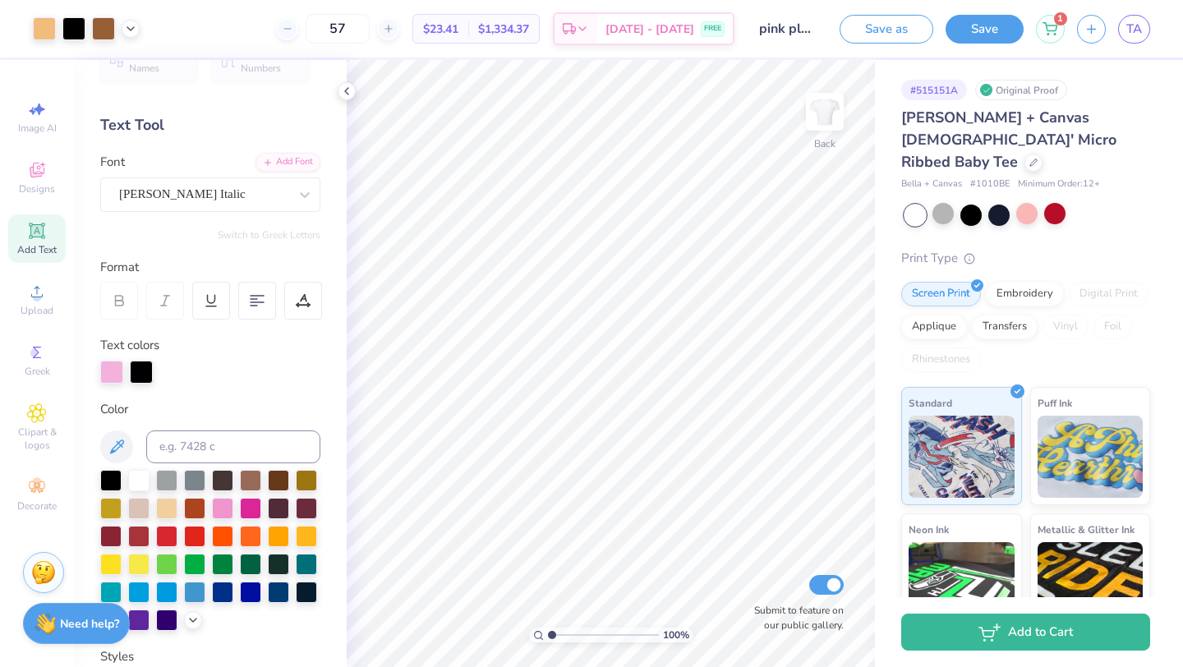
click at [974, 148] on div "[PERSON_NAME] + Canvas [DEMOGRAPHIC_DATA]' Micro Ribbed Baby Tee" at bounding box center [1025, 140] width 249 height 67
click at [1024, 152] on div at bounding box center [1033, 161] width 18 height 18
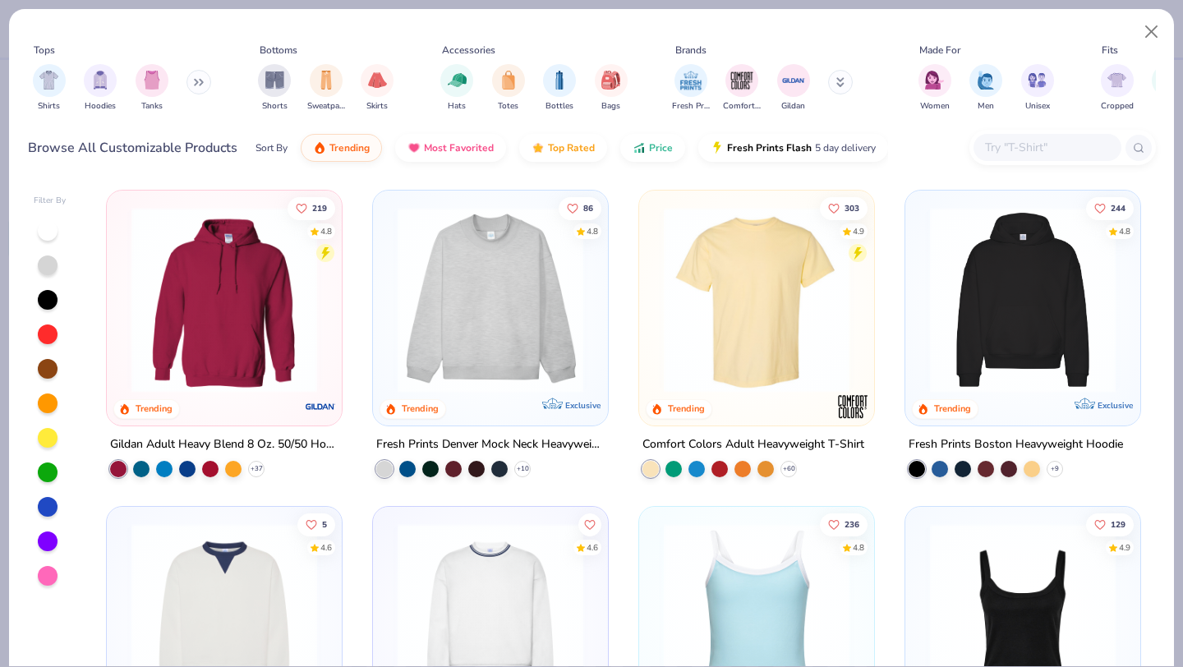
click at [1029, 141] on input "text" at bounding box center [1046, 147] width 127 height 19
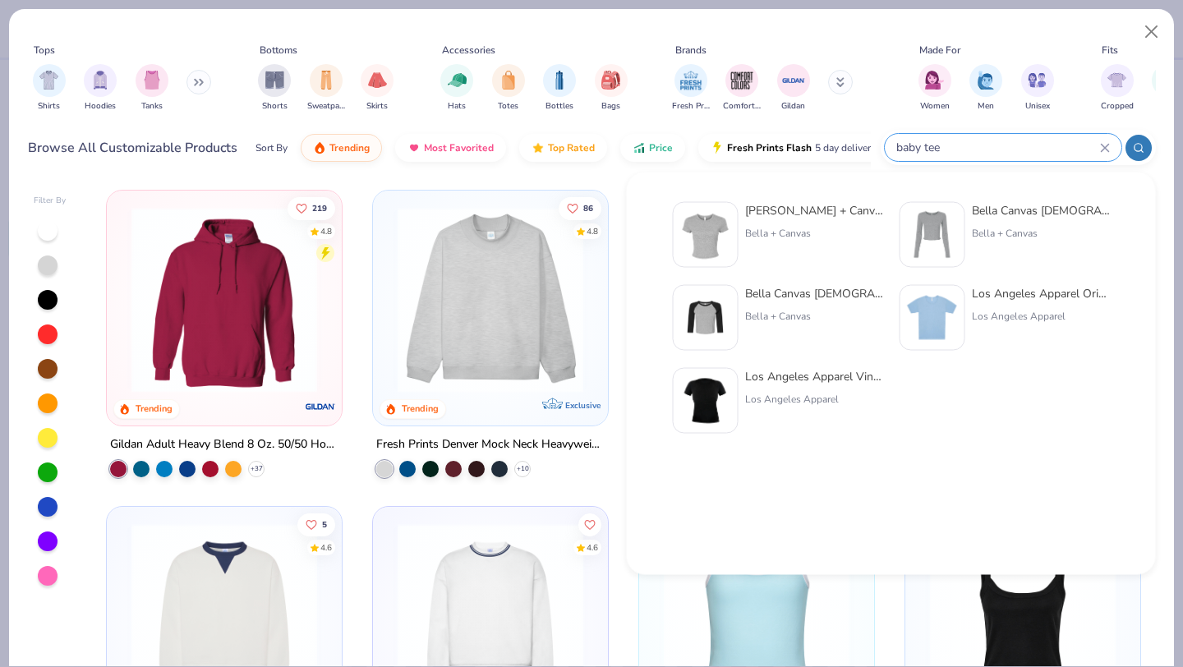
type input "baby tee"
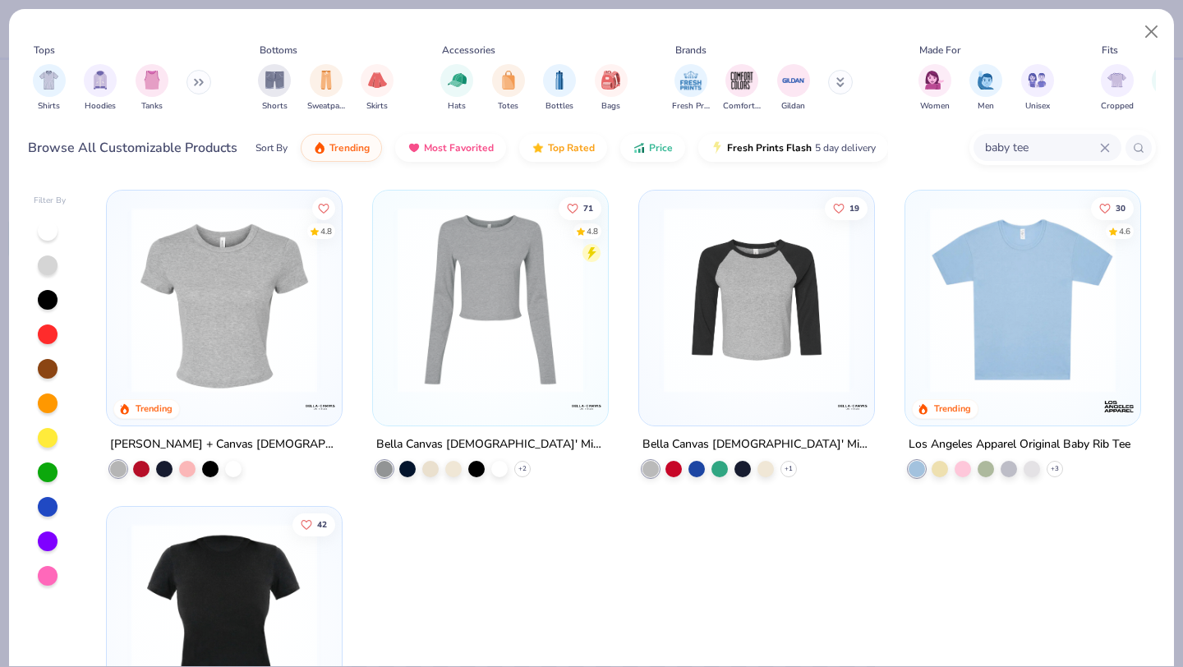
click at [1101, 147] on icon at bounding box center [1105, 148] width 10 height 10
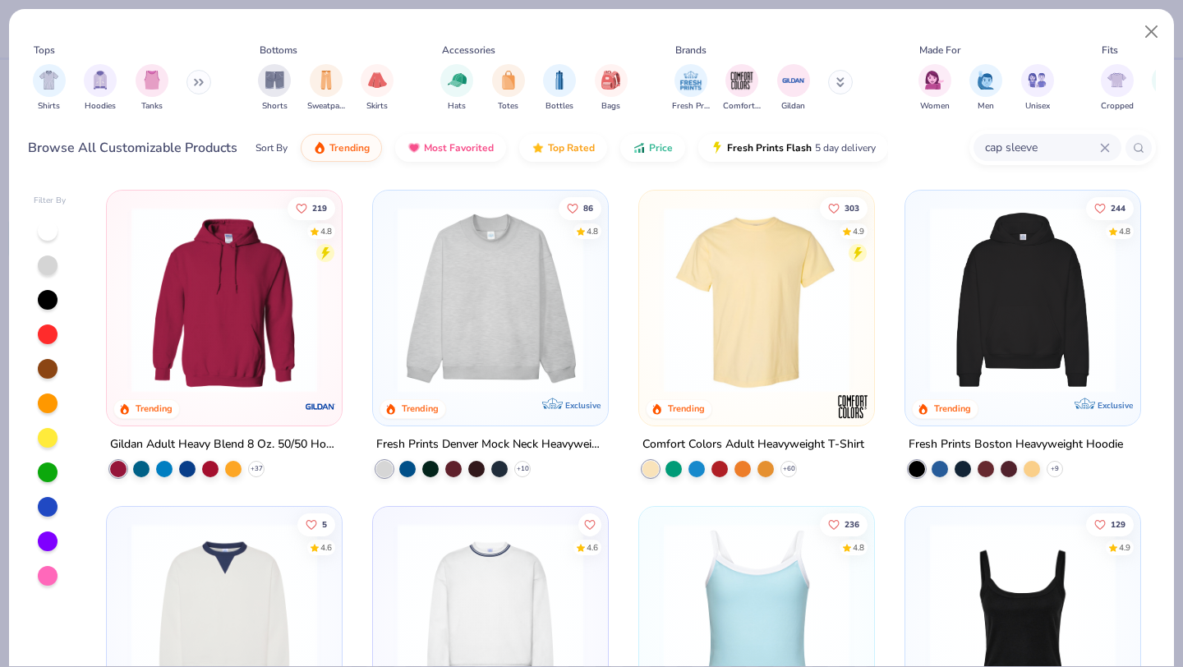
type input "cap sleeve"
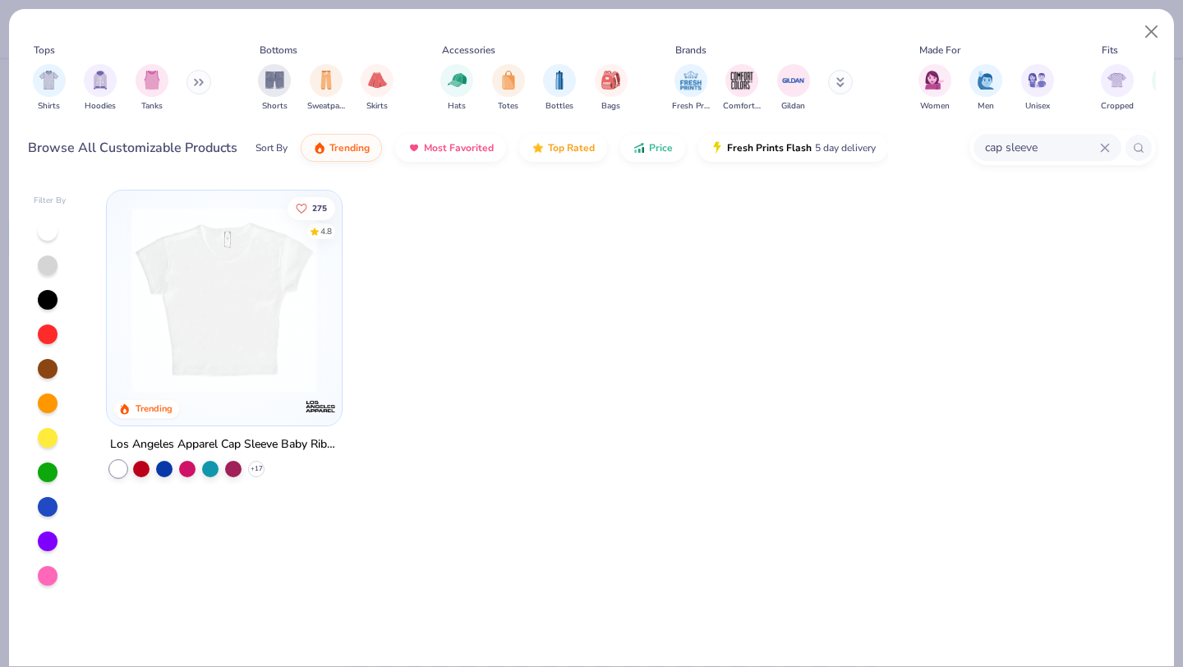
click at [226, 329] on img at bounding box center [224, 300] width 202 height 186
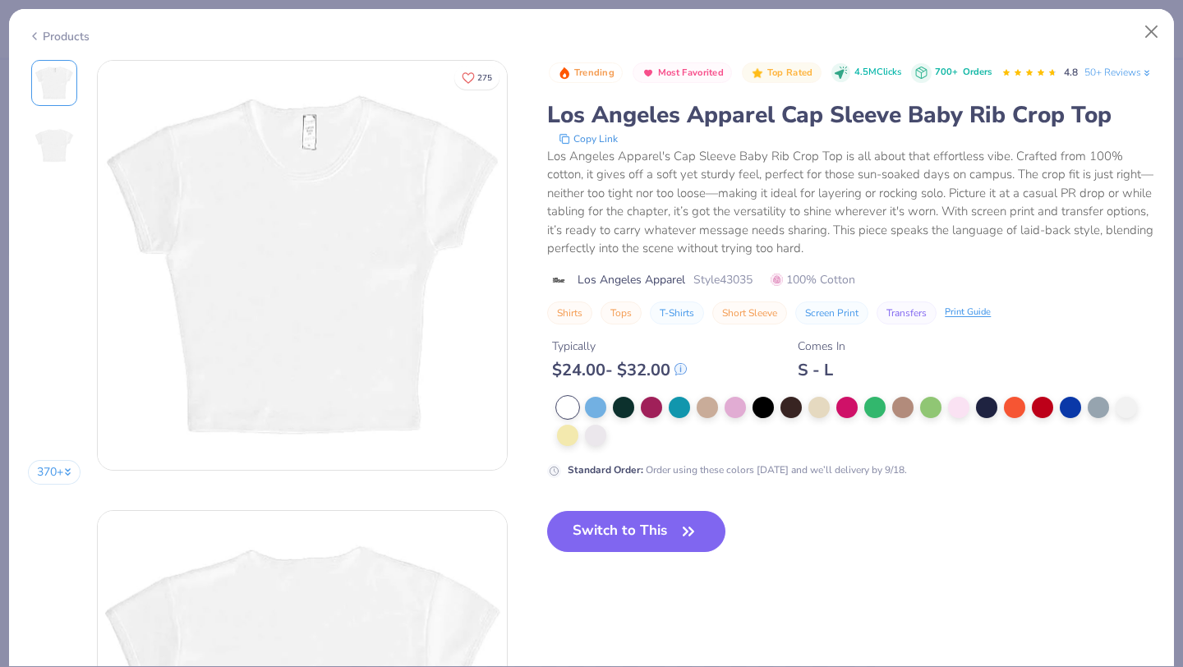
click at [732, 380] on div "Typically $ 24.00 - $ 32.00 Comes In S - L" at bounding box center [851, 352] width 608 height 56
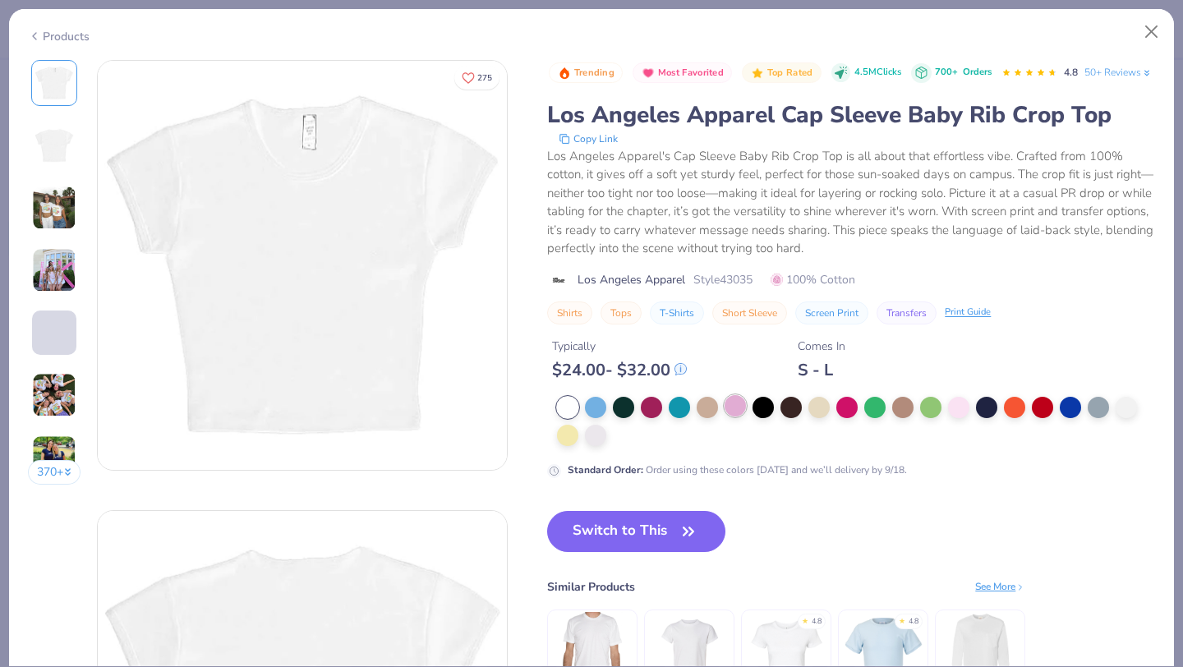
click at [739, 417] on div at bounding box center [735, 405] width 21 height 21
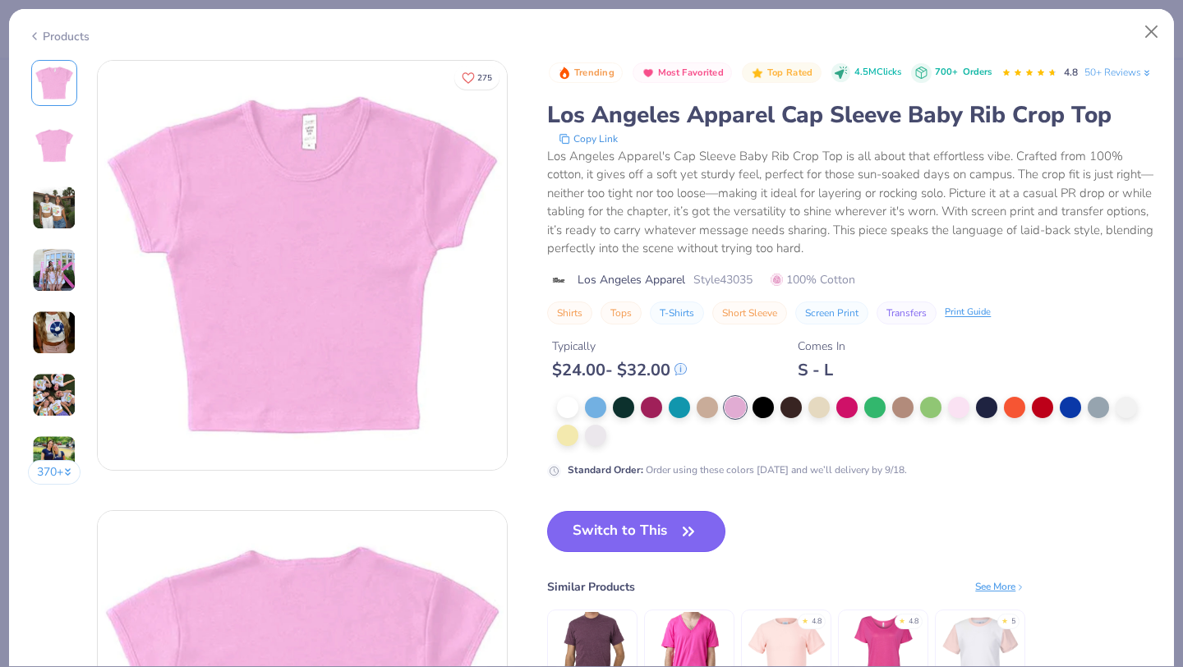
click at [638, 552] on button "Switch to This" at bounding box center [636, 531] width 178 height 41
